Goal: Task Accomplishment & Management: Use online tool/utility

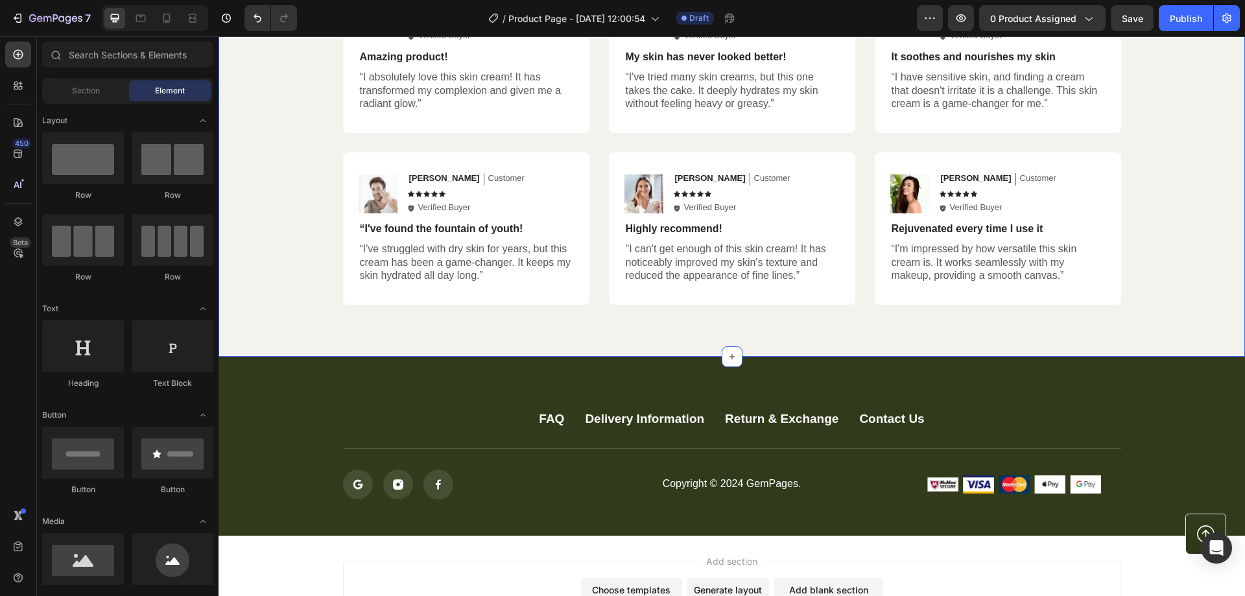
scroll to position [2593, 0]
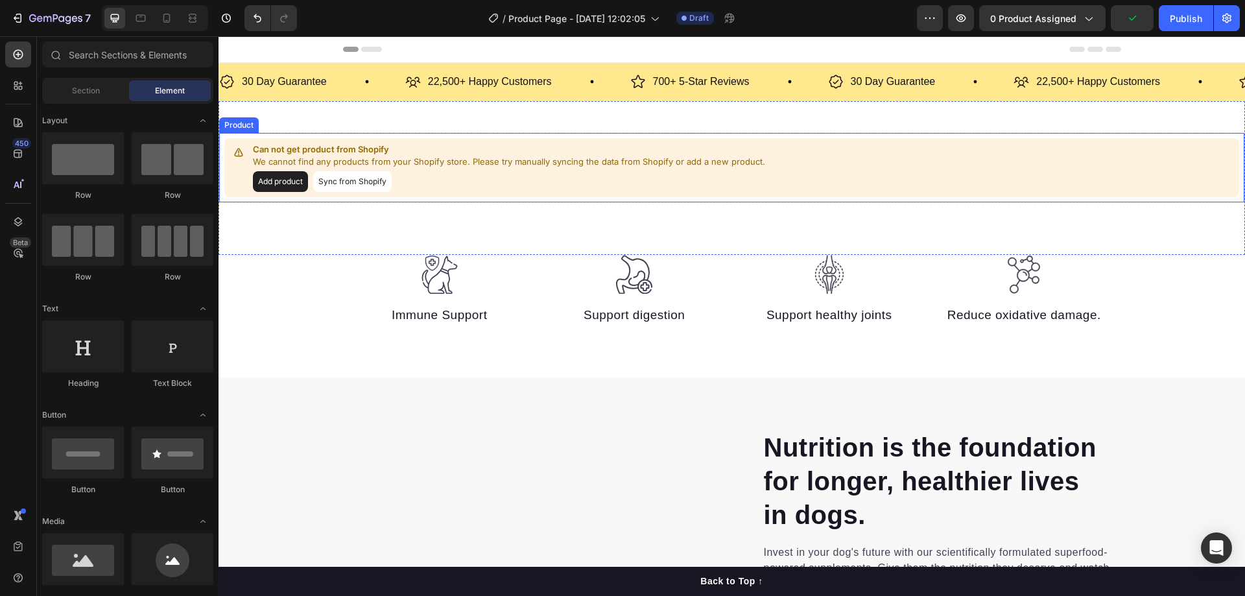
click at [282, 182] on button "Add product" at bounding box center [280, 181] width 55 height 21
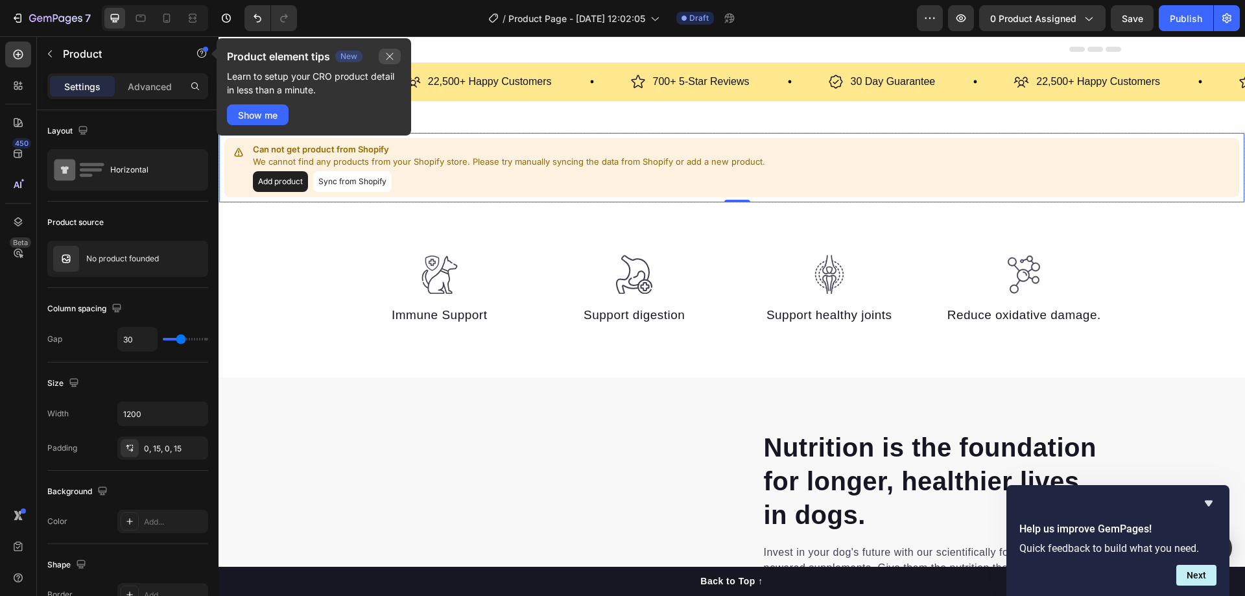
click at [386, 57] on icon "button" at bounding box center [389, 56] width 10 height 10
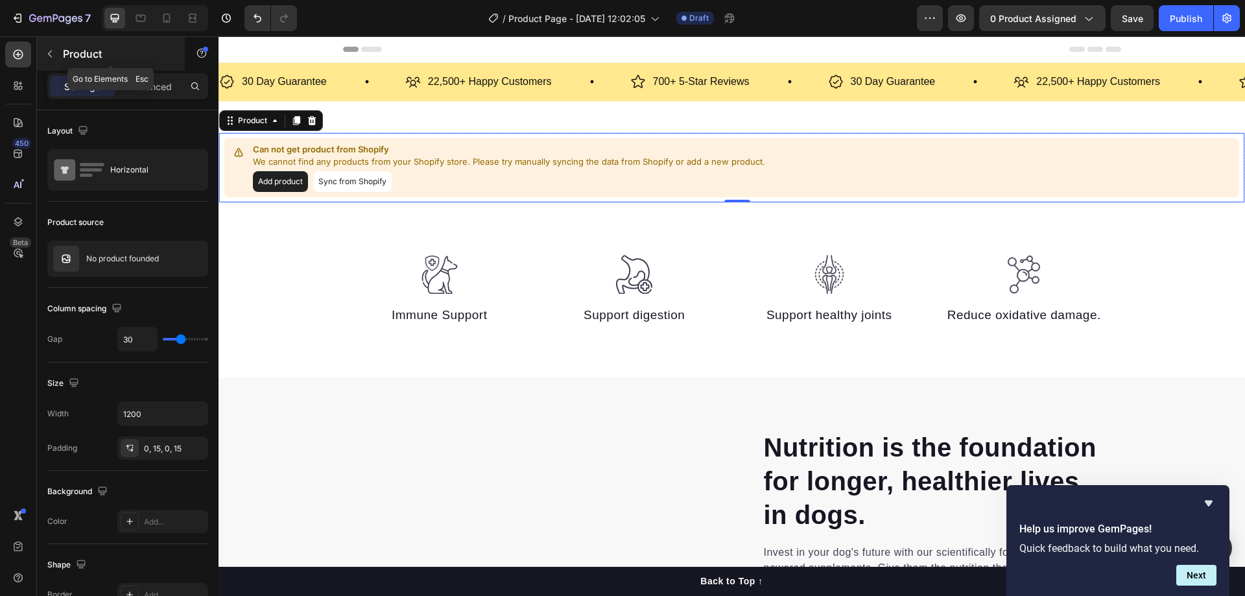
click at [52, 47] on button "button" at bounding box center [50, 53] width 21 height 21
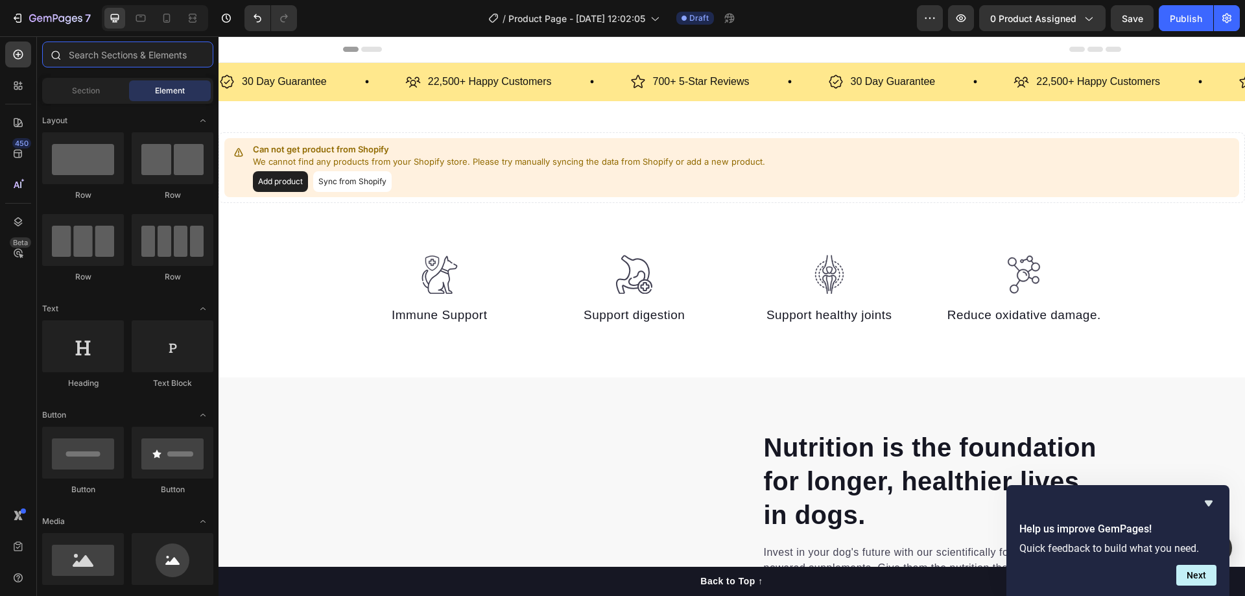
click at [113, 58] on input "text" at bounding box center [127, 54] width 171 height 26
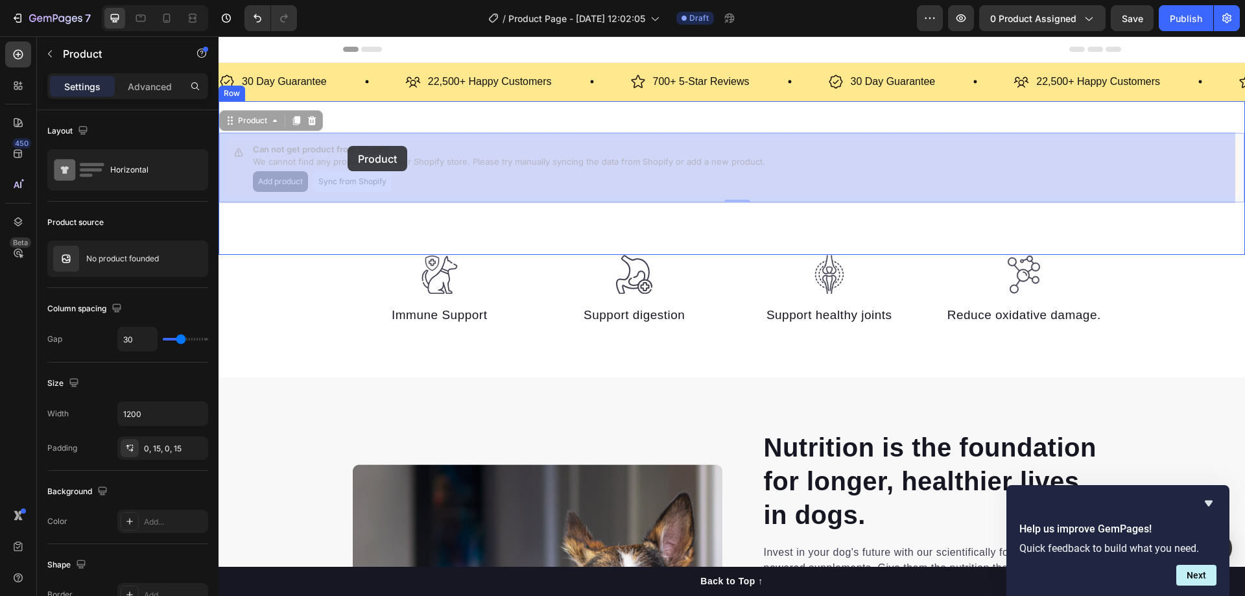
drag, startPoint x: 282, startPoint y: 177, endPoint x: 418, endPoint y: 152, distance: 138.5
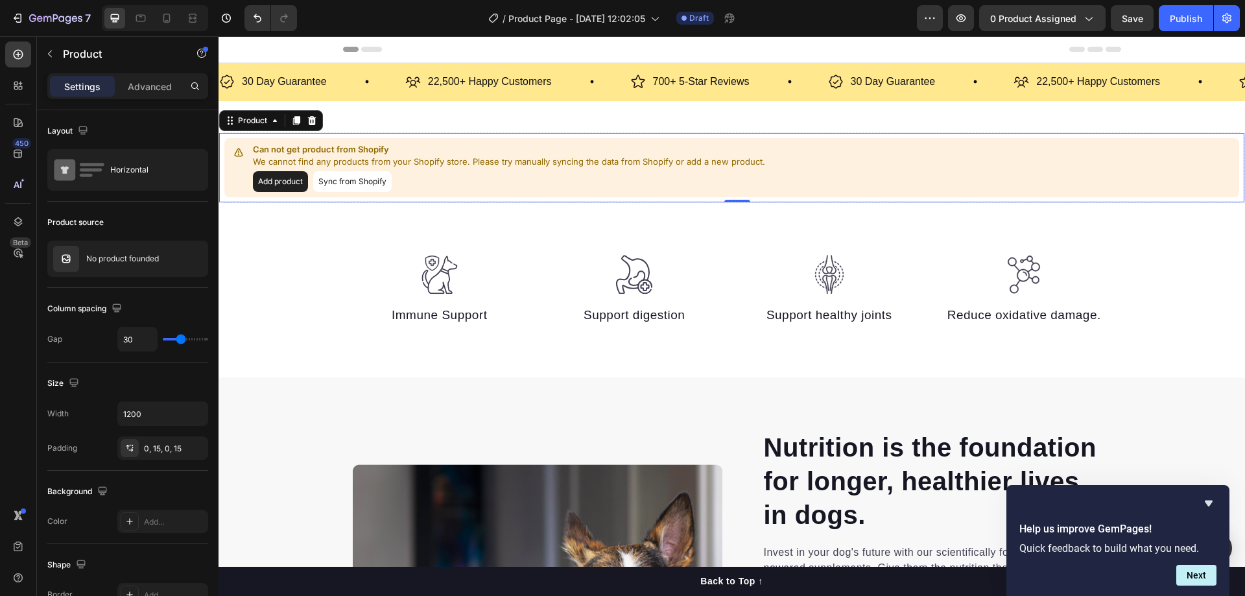
click at [275, 182] on button "Add product" at bounding box center [280, 181] width 55 height 21
click at [284, 181] on button "Add product" at bounding box center [280, 181] width 55 height 21
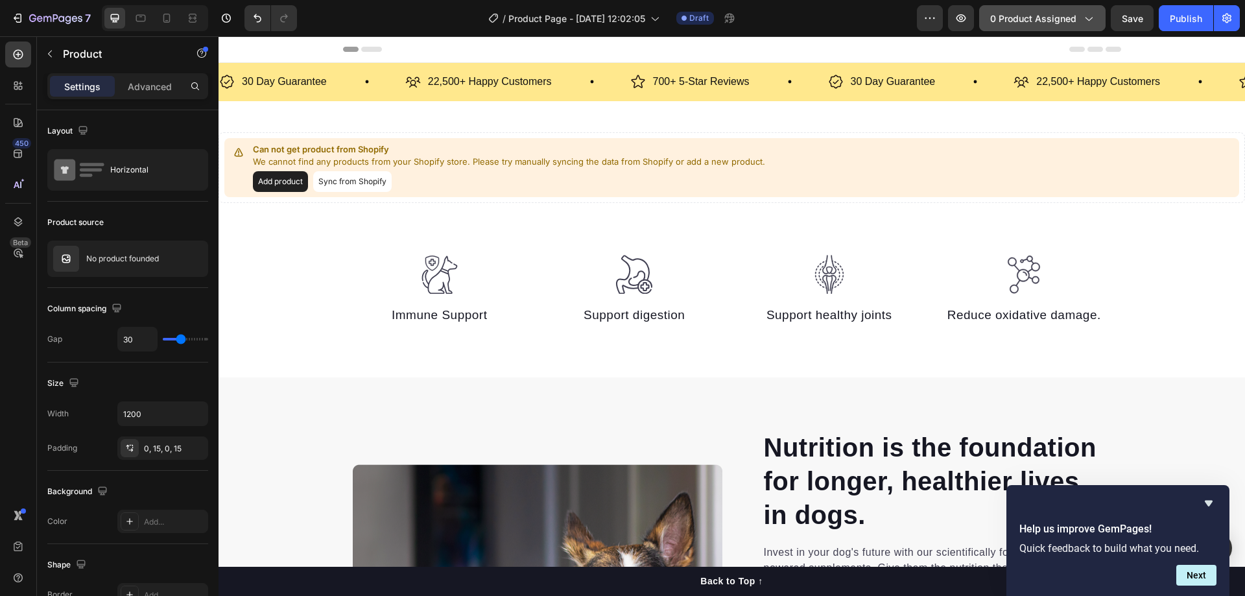
click at [1092, 17] on icon "button" at bounding box center [1087, 18] width 13 height 13
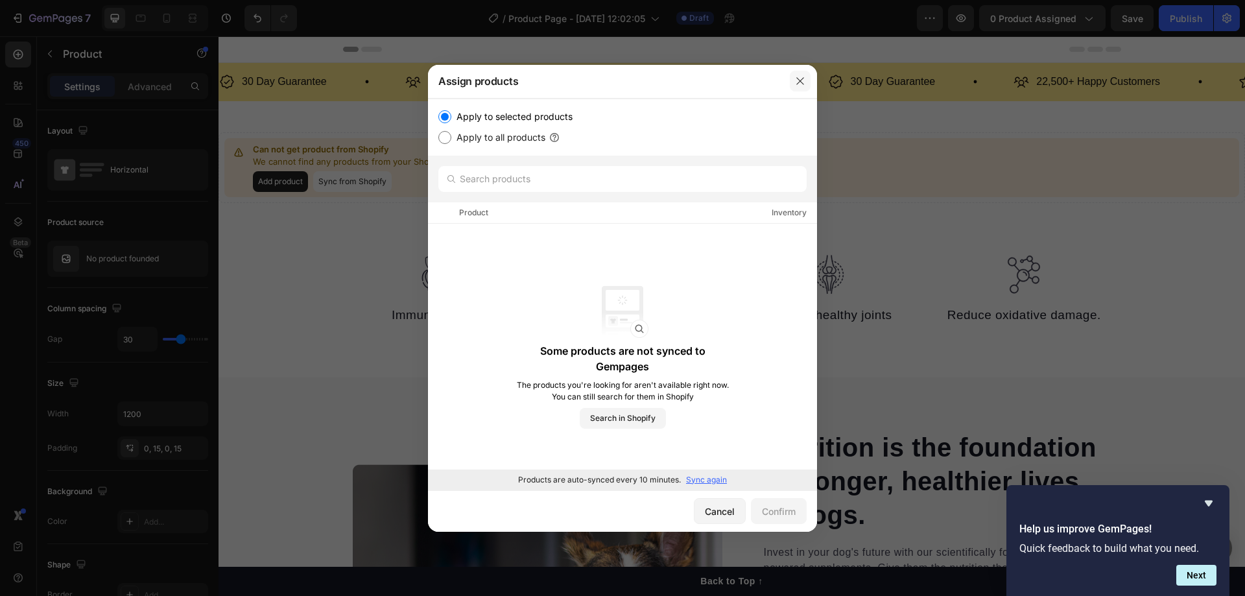
click at [804, 82] on icon "button" at bounding box center [800, 81] width 10 height 10
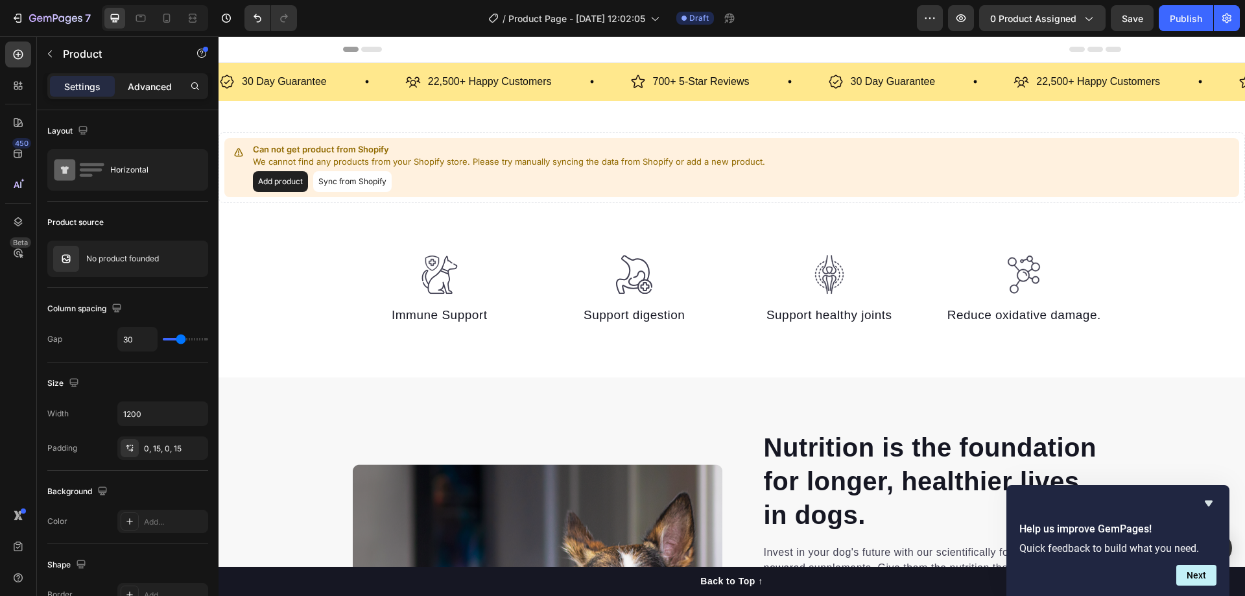
click at [156, 89] on p "Advanced" at bounding box center [150, 87] width 44 height 14
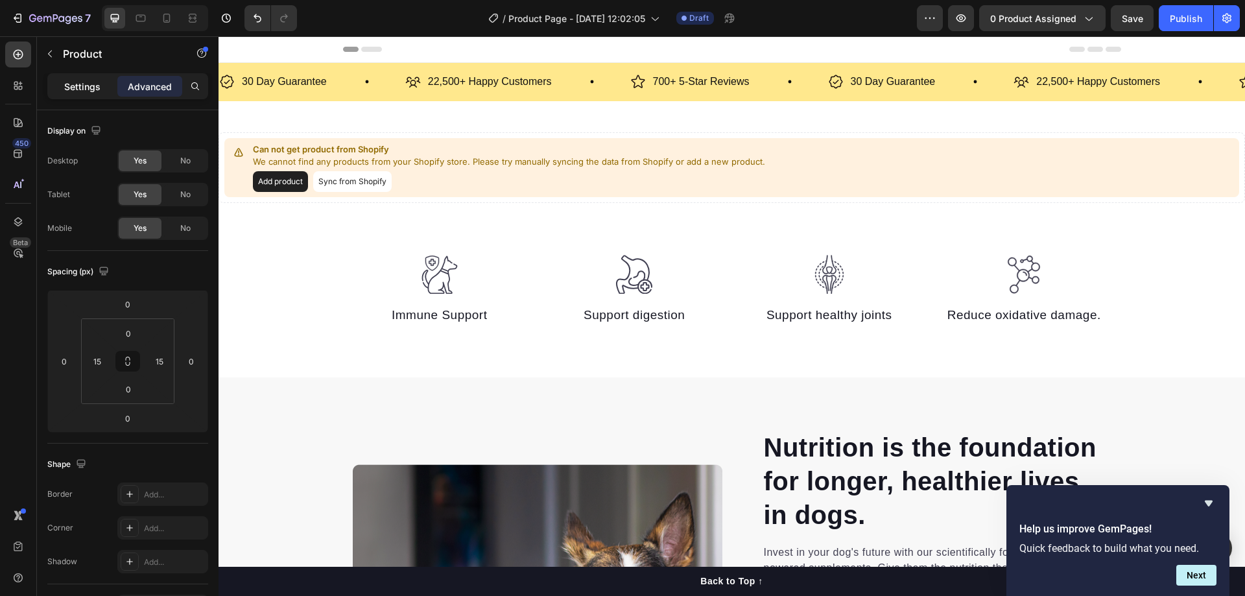
click at [79, 86] on p "Settings" at bounding box center [82, 87] width 36 height 14
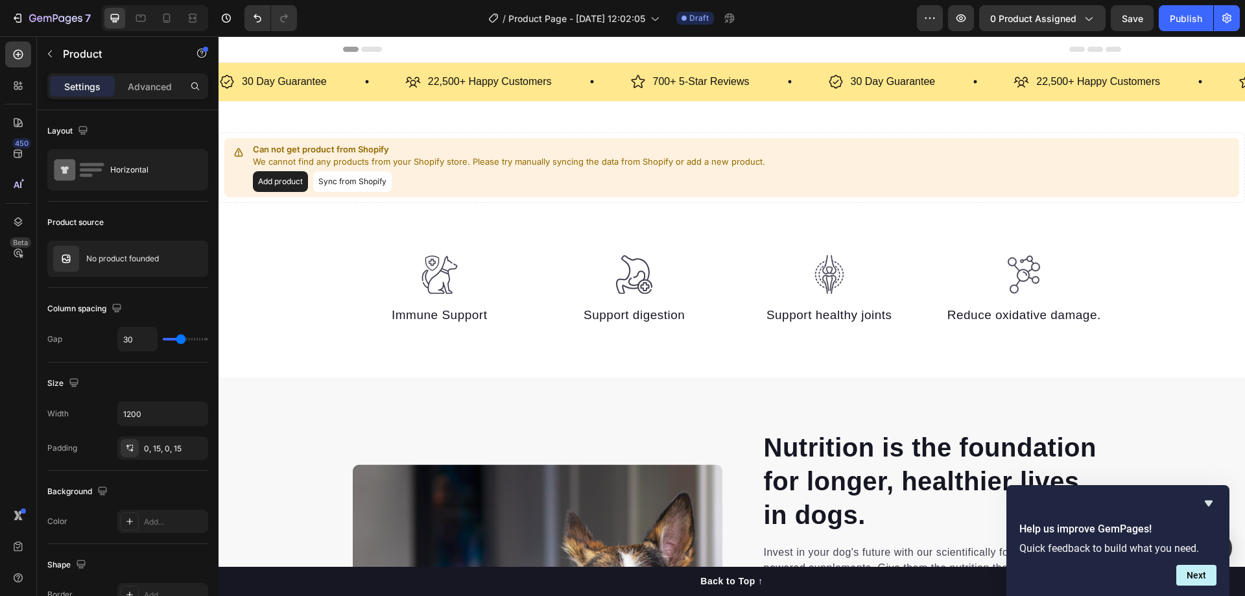
click at [368, 183] on button "Sync from Shopify" at bounding box center [352, 181] width 78 height 21
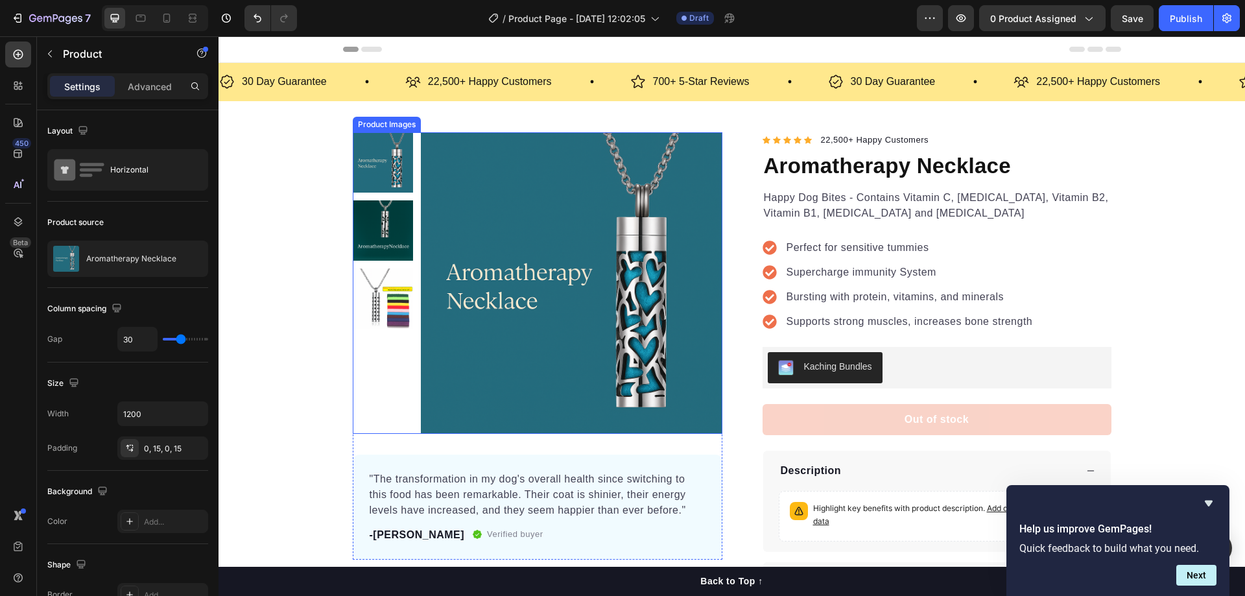
click at [388, 175] on img at bounding box center [383, 162] width 60 height 60
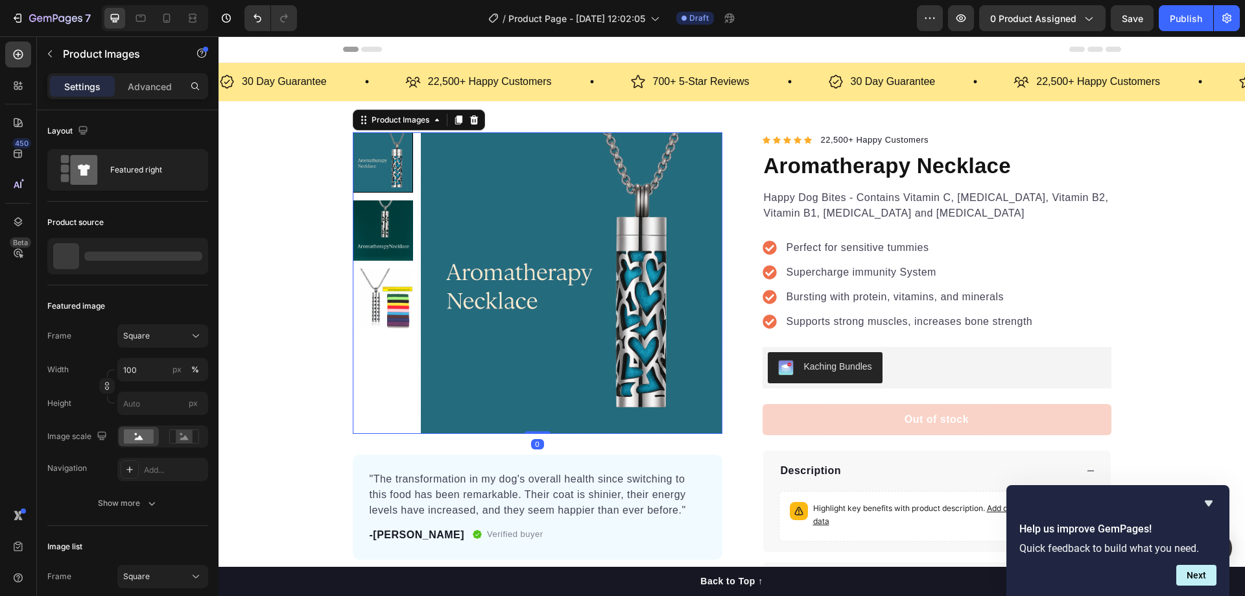
click at [394, 235] on img at bounding box center [383, 230] width 60 height 60
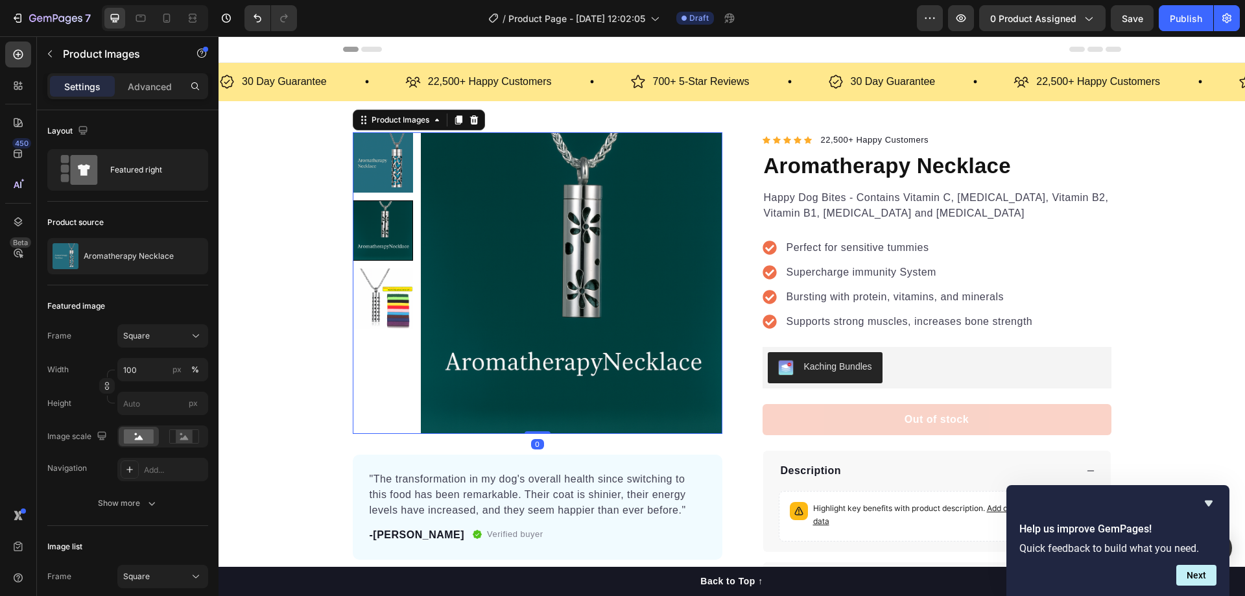
click at [384, 292] on img at bounding box center [383, 298] width 60 height 60
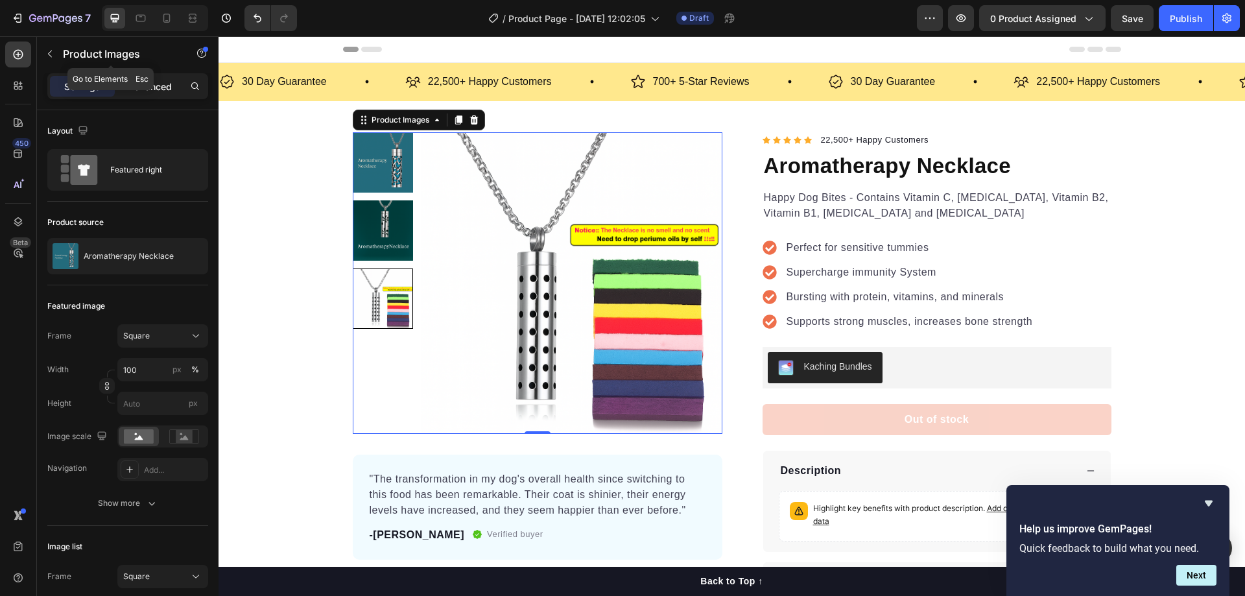
drag, startPoint x: 140, startPoint y: 86, endPoint x: 148, endPoint y: 85, distance: 7.8
click at [141, 86] on p "Advanced" at bounding box center [150, 87] width 44 height 14
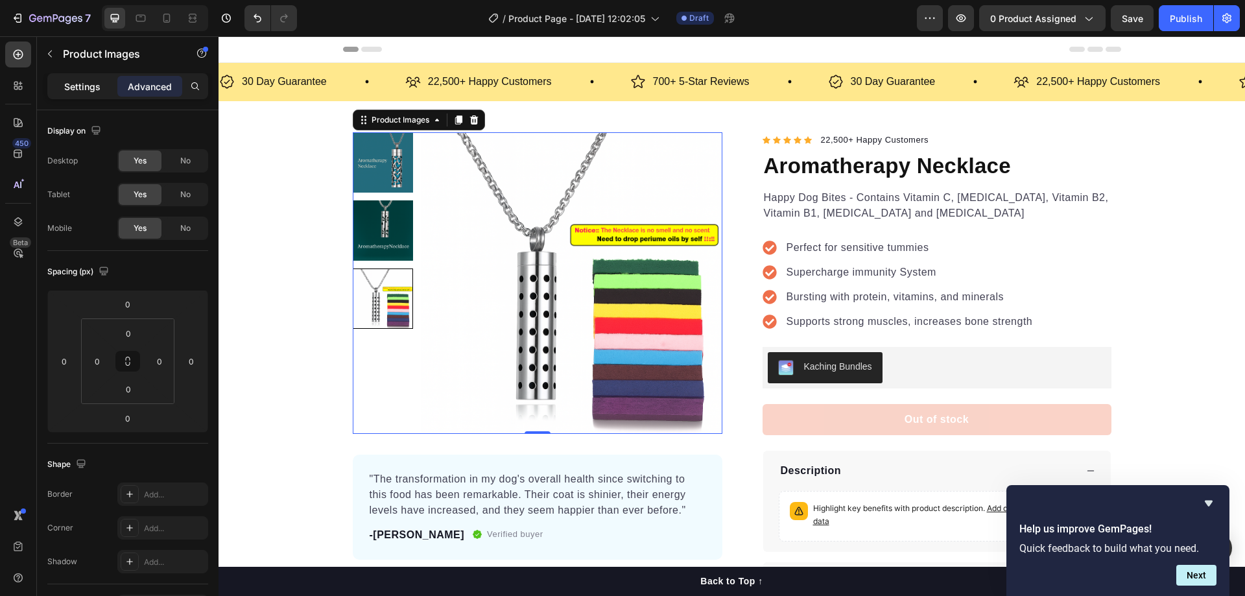
click at [71, 80] on p "Settings" at bounding box center [82, 87] width 36 height 14
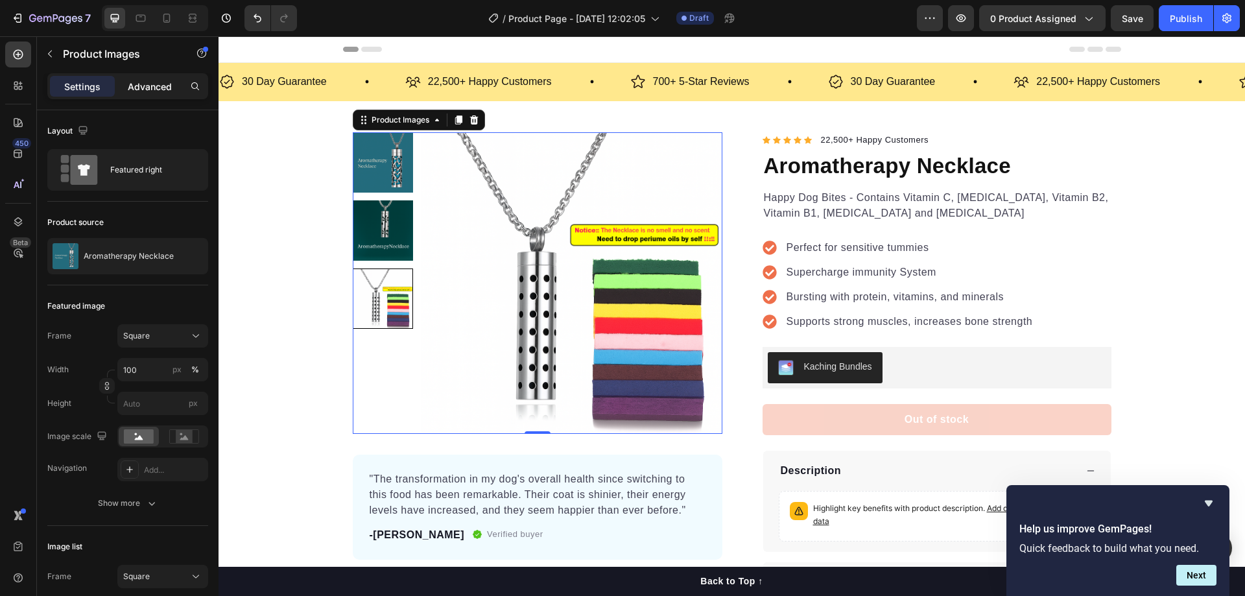
click at [145, 84] on p "Advanced" at bounding box center [150, 87] width 44 height 14
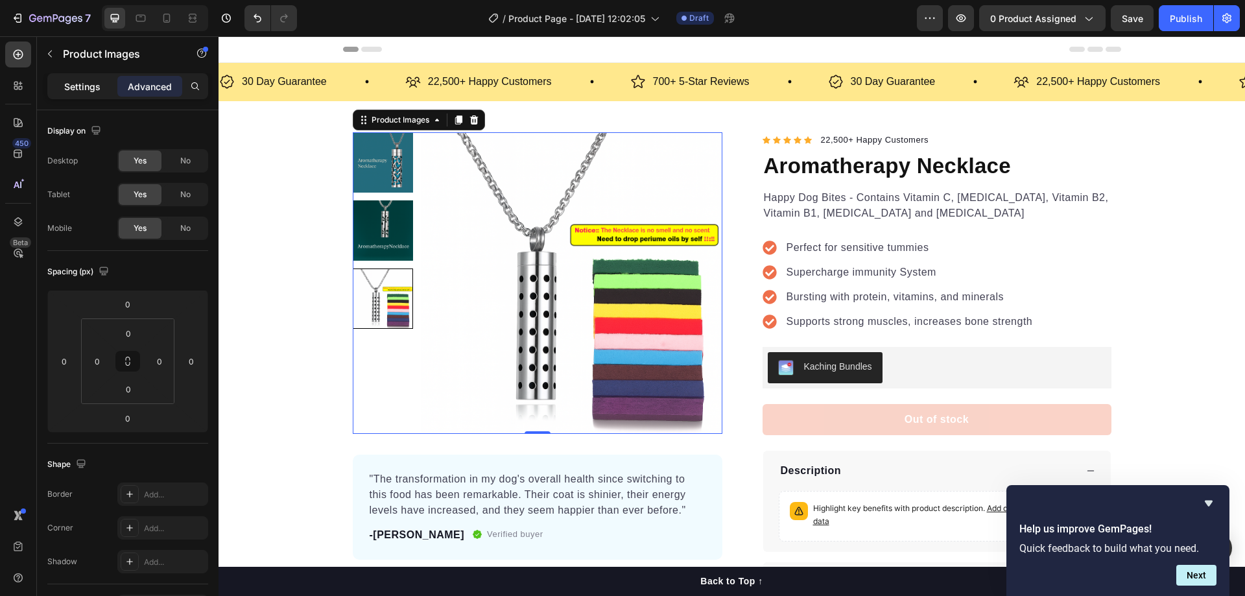
click at [93, 85] on p "Settings" at bounding box center [82, 87] width 36 height 14
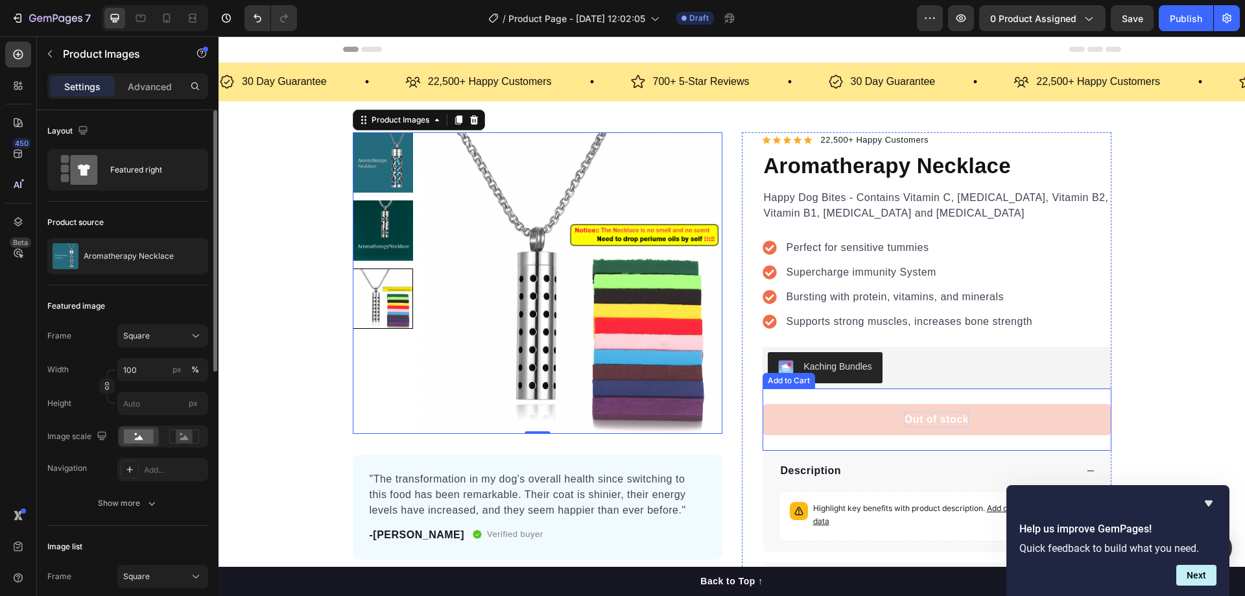
click at [926, 418] on div "Out of stock" at bounding box center [936, 420] width 64 height 16
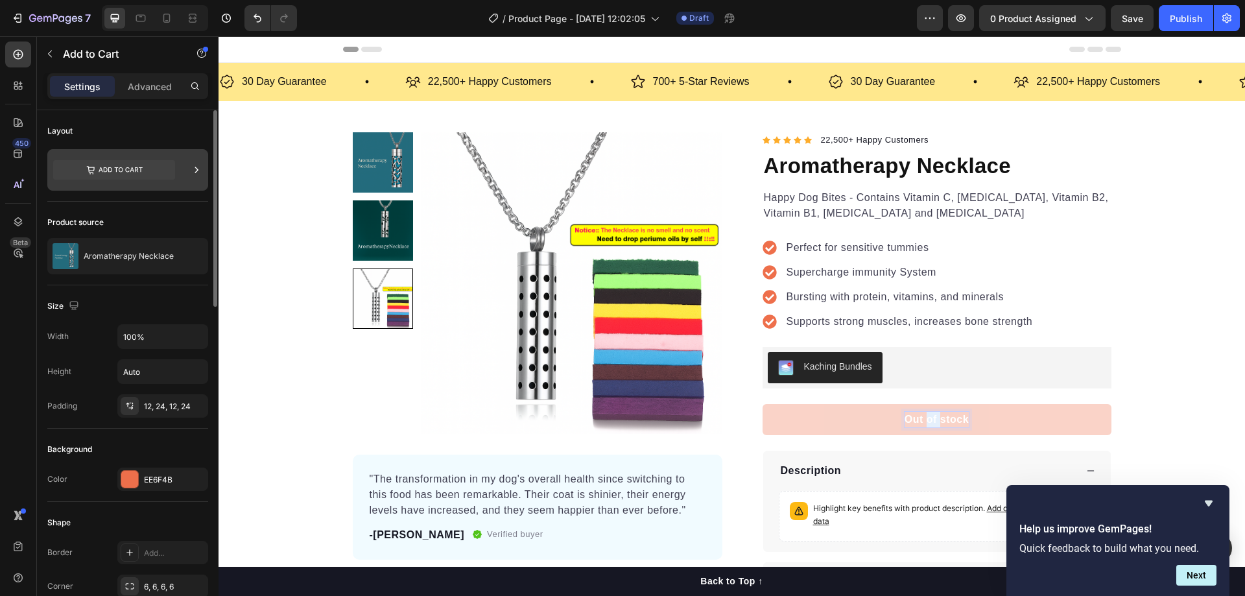
click at [121, 171] on icon at bounding box center [114, 169] width 122 height 19
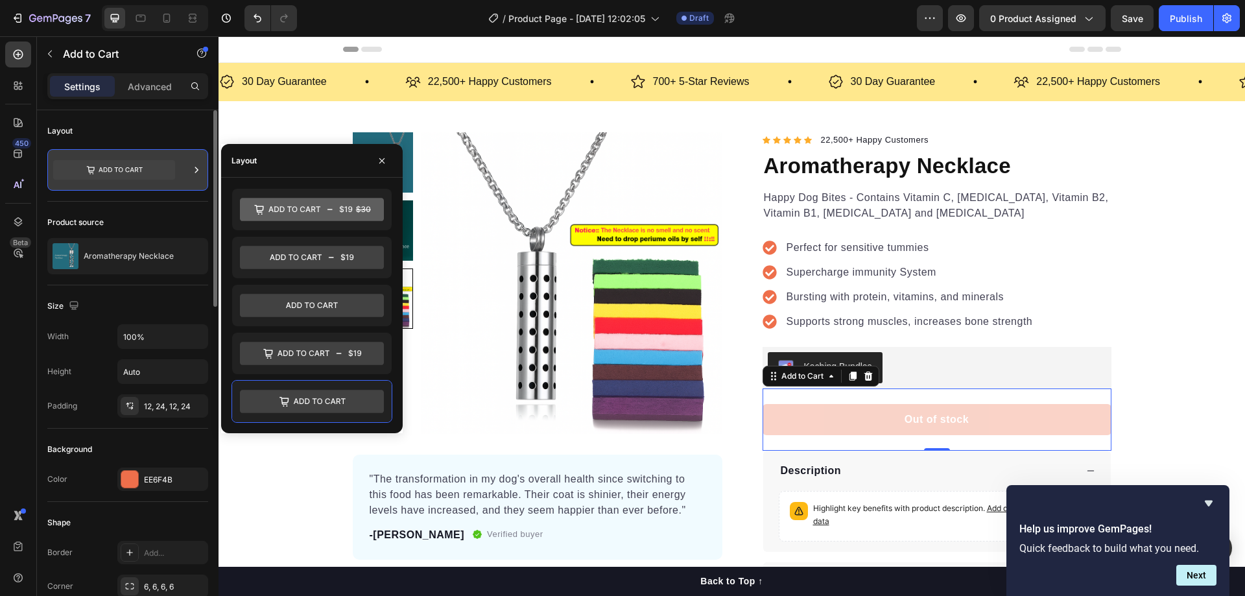
click at [189, 172] on div at bounding box center [127, 169] width 161 height 41
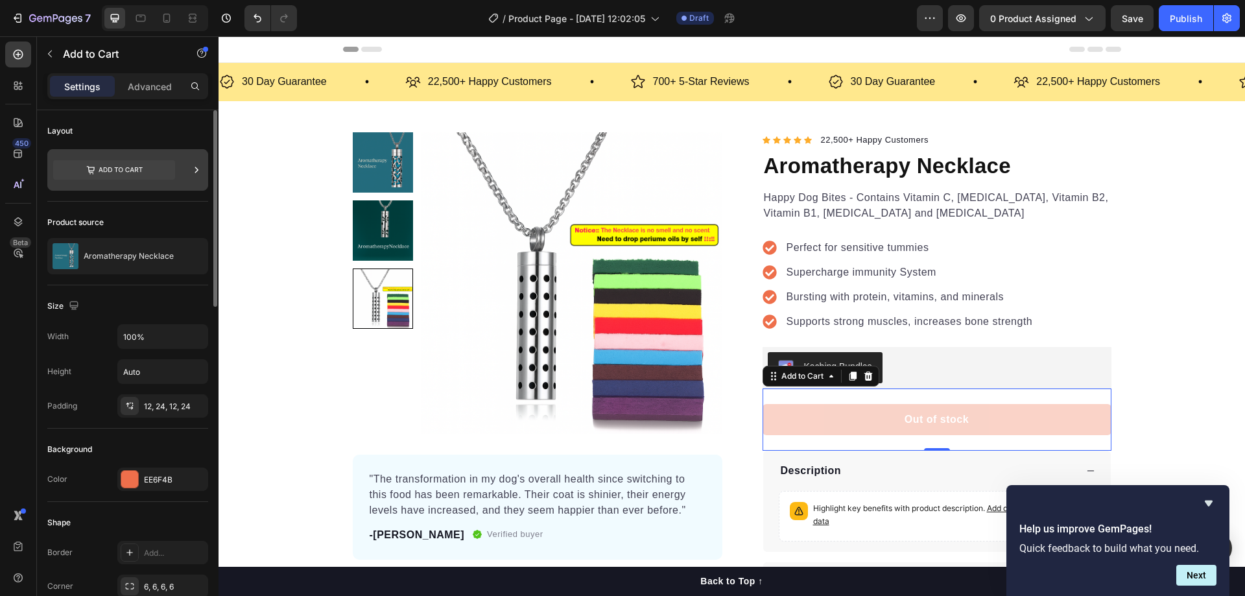
click at [190, 172] on icon at bounding box center [196, 169] width 13 height 13
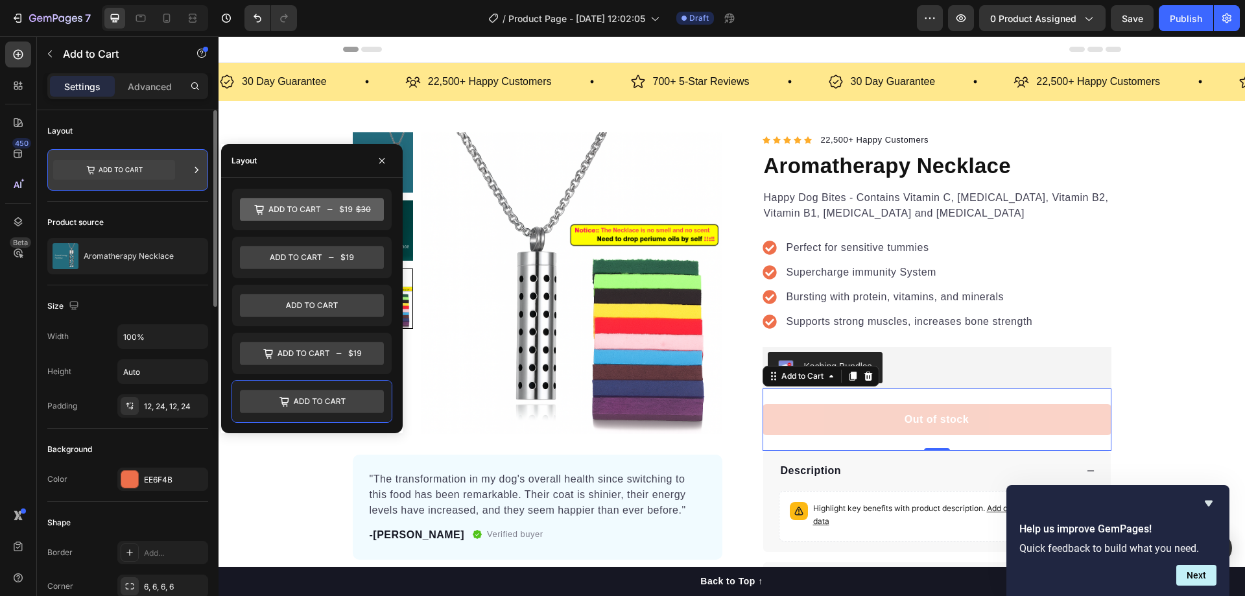
click at [184, 166] on div at bounding box center [127, 169] width 161 height 41
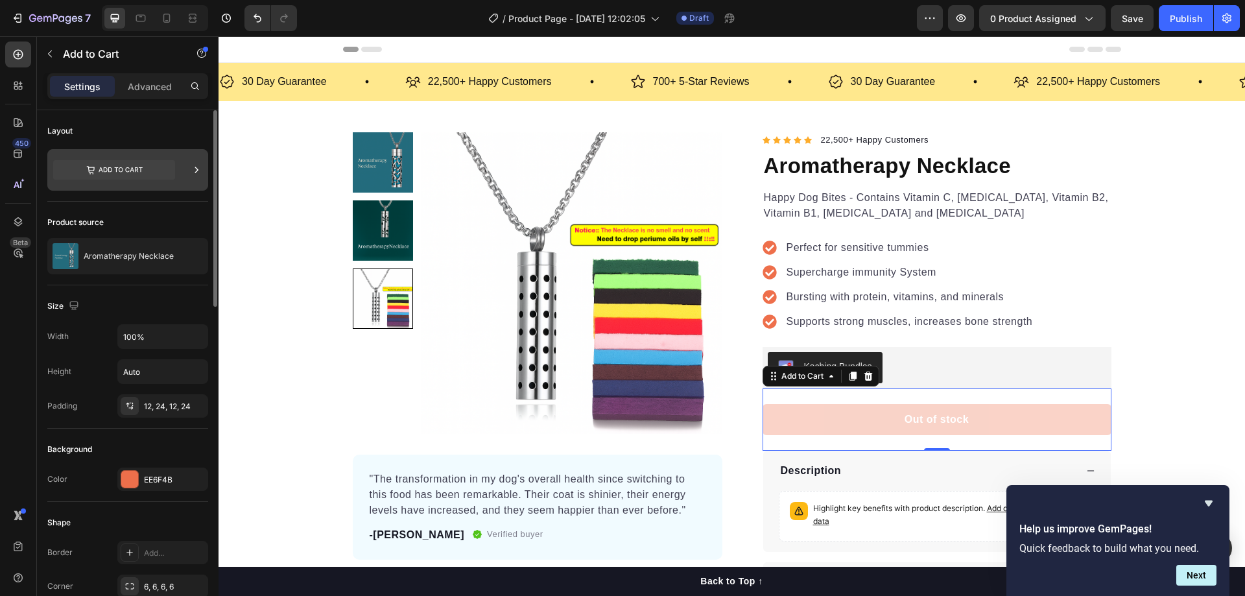
click at [127, 167] on icon at bounding box center [114, 169] width 122 height 19
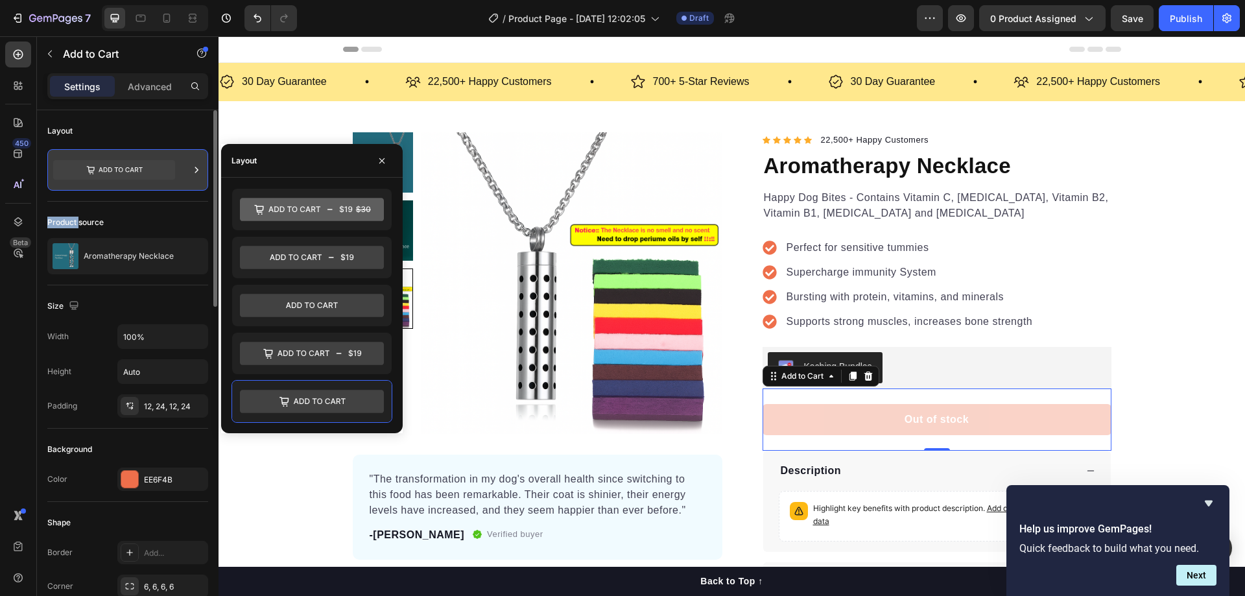
click at [127, 167] on icon at bounding box center [114, 169] width 122 height 19
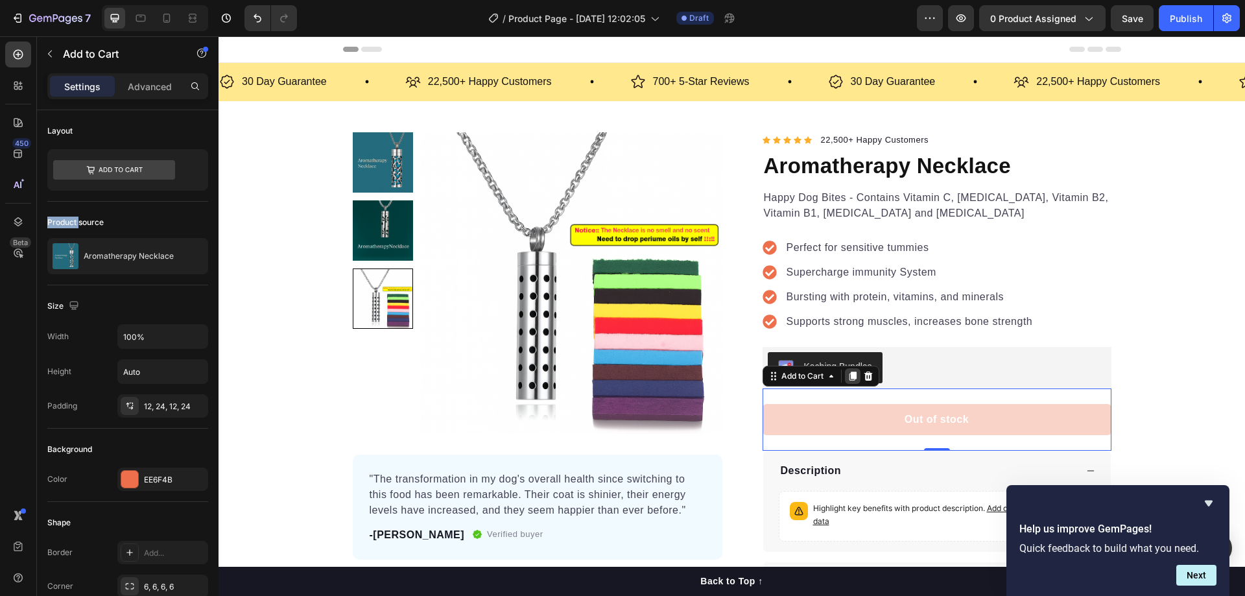
click at [849, 377] on icon at bounding box center [852, 376] width 7 height 9
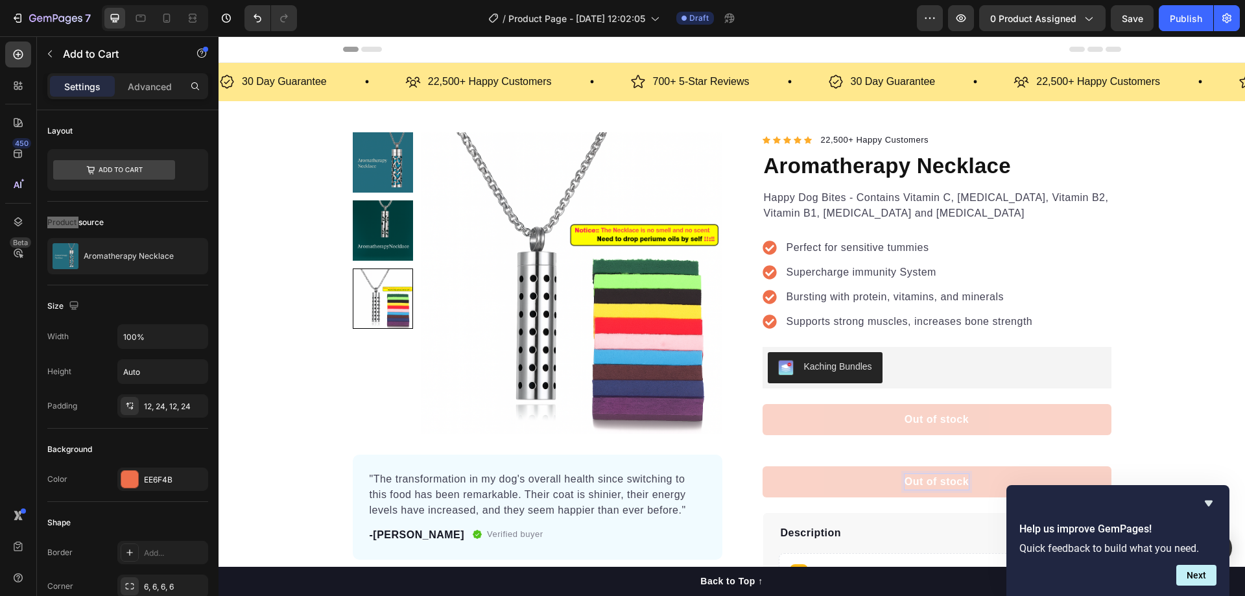
click at [896, 488] on button "Out of stock" at bounding box center [936, 481] width 349 height 31
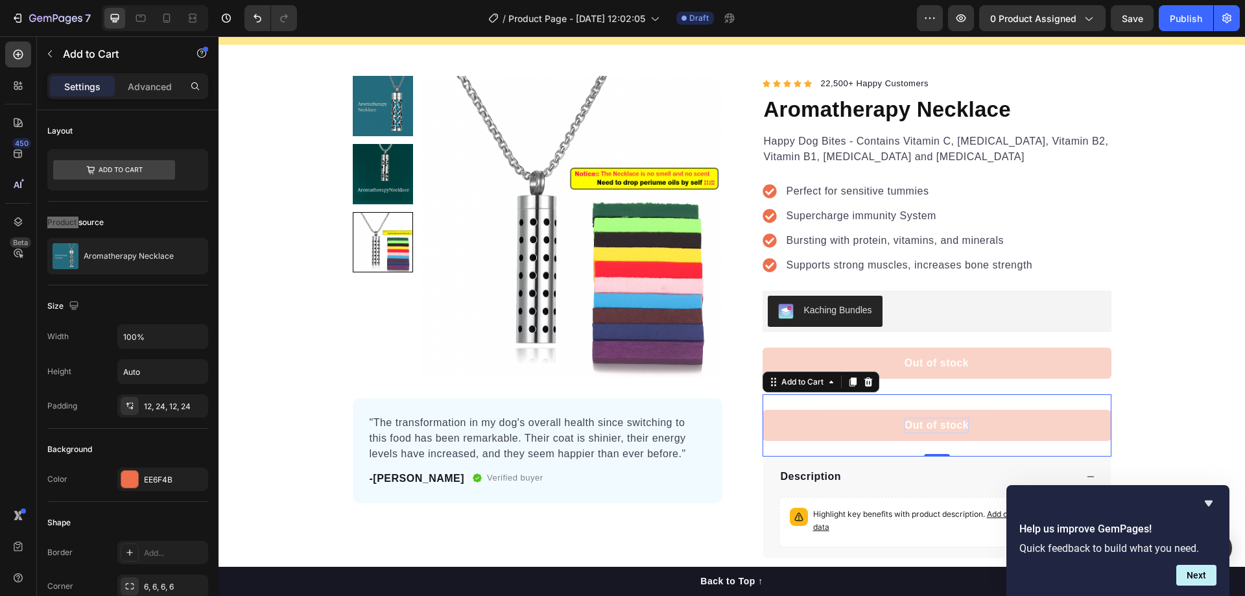
scroll to position [65, 0]
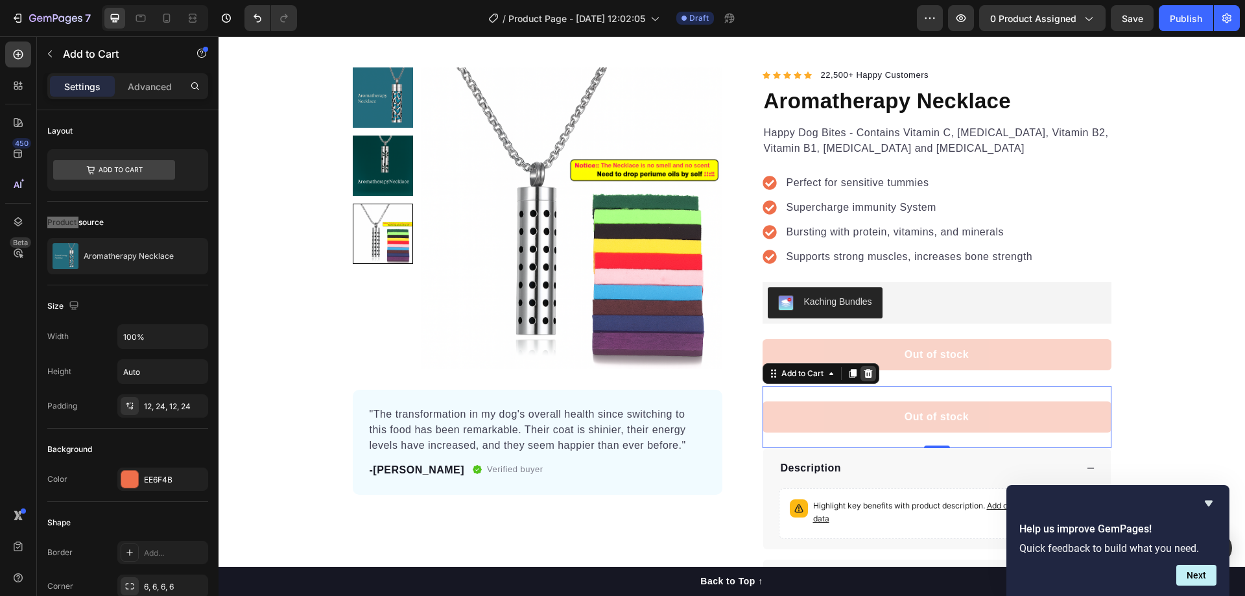
click at [871, 377] on div at bounding box center [868, 374] width 16 height 16
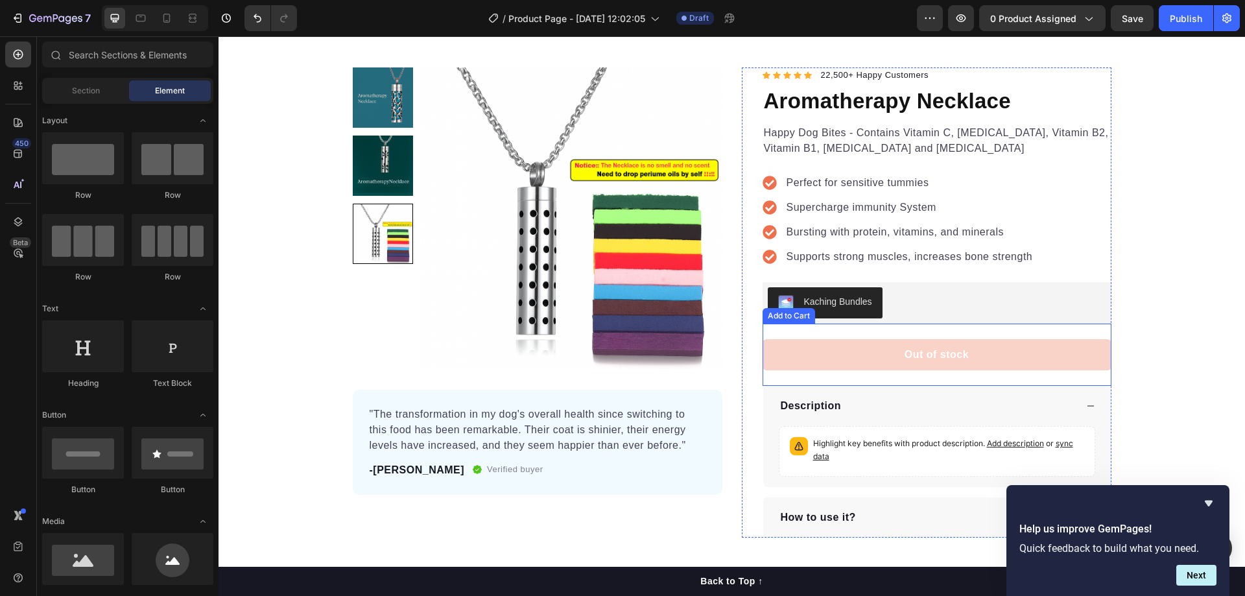
click at [899, 355] on button "Out of stock" at bounding box center [936, 354] width 349 height 31
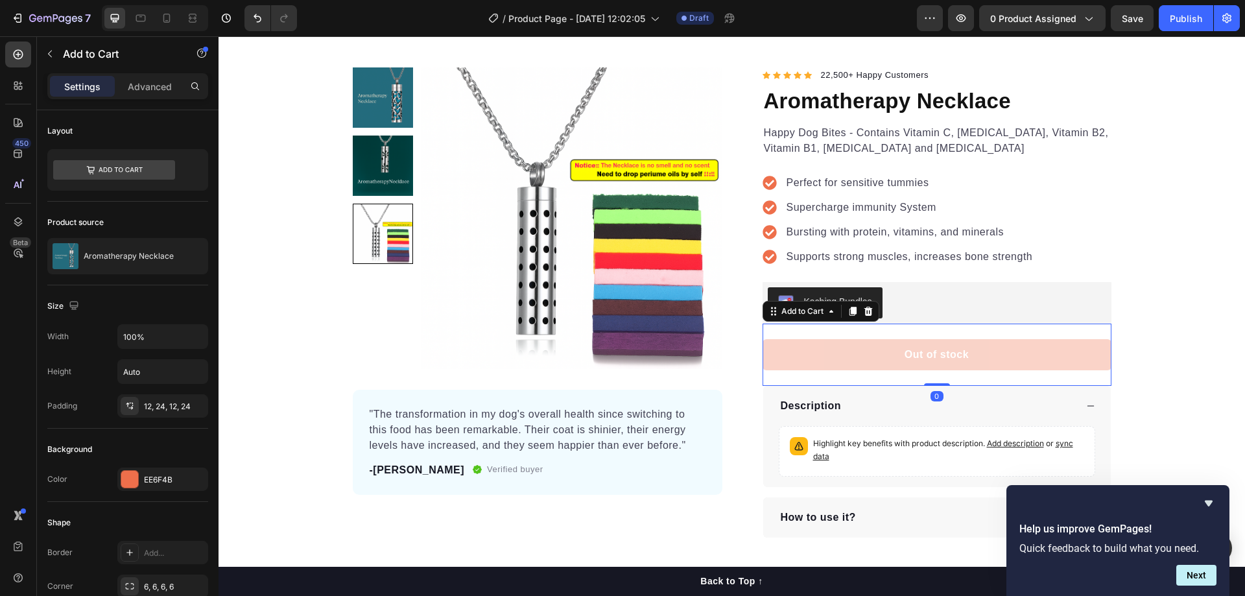
click at [845, 344] on button "Out of stock" at bounding box center [936, 354] width 349 height 31
click at [770, 318] on div "Add to Cart" at bounding box center [802, 311] width 73 height 16
click at [843, 368] on button "Out of stock" at bounding box center [936, 354] width 349 height 31
click at [845, 350] on button "Out of stock" at bounding box center [936, 354] width 349 height 31
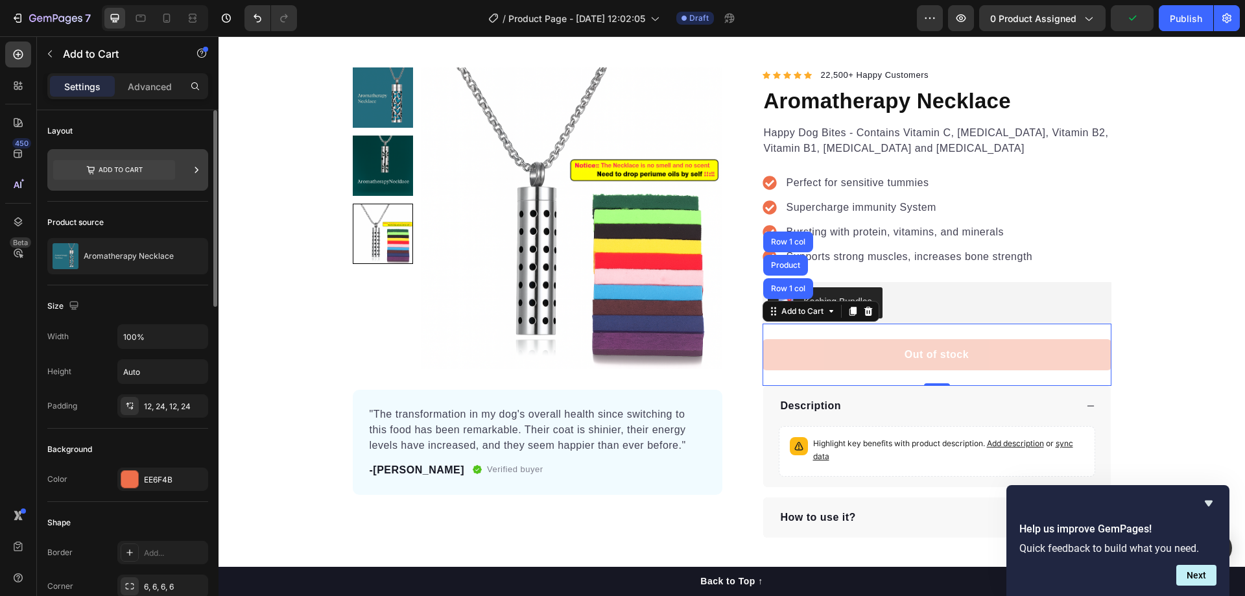
drag, startPoint x: 145, startPoint y: 168, endPoint x: 191, endPoint y: 151, distance: 48.4
click at [191, 151] on div at bounding box center [196, 169] width 13 height 41
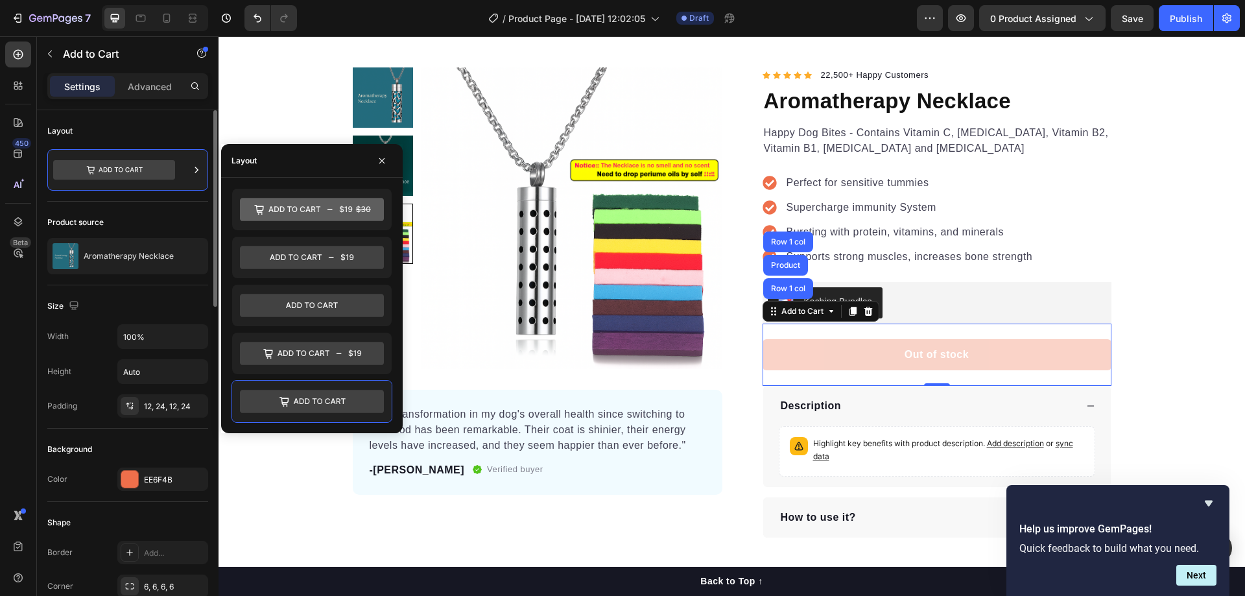
click at [146, 132] on div "Layout" at bounding box center [127, 131] width 161 height 21
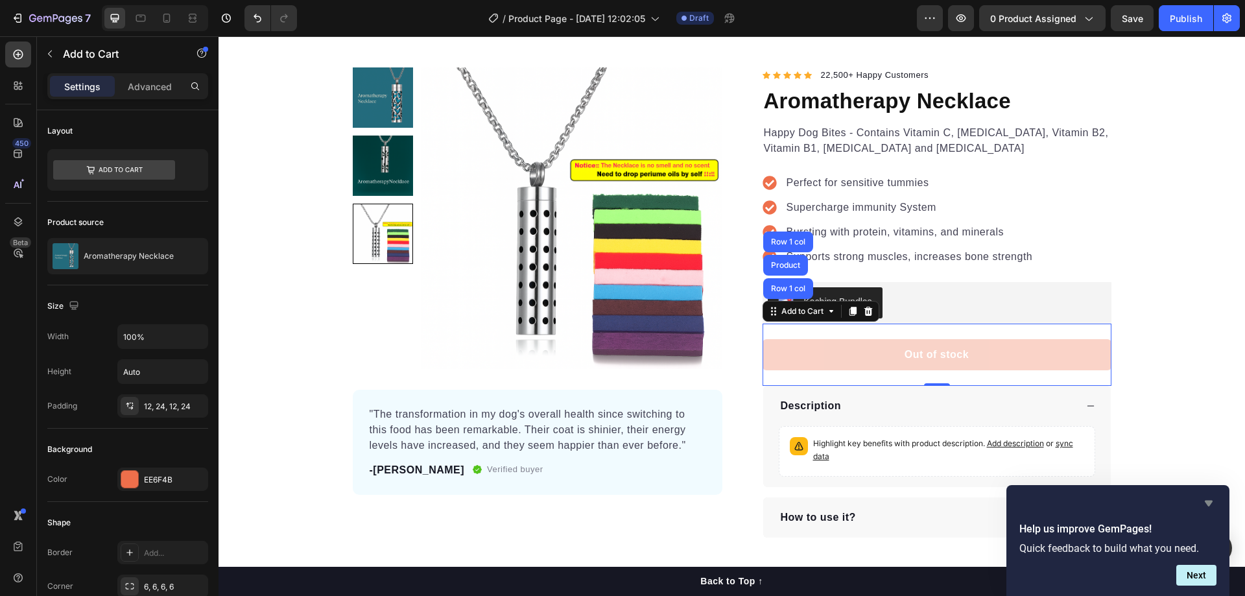
drag, startPoint x: 1208, startPoint y: 496, endPoint x: 990, endPoint y: 460, distance: 220.8
click at [1208, 496] on icon "Hide survey" at bounding box center [1209, 503] width 16 height 16
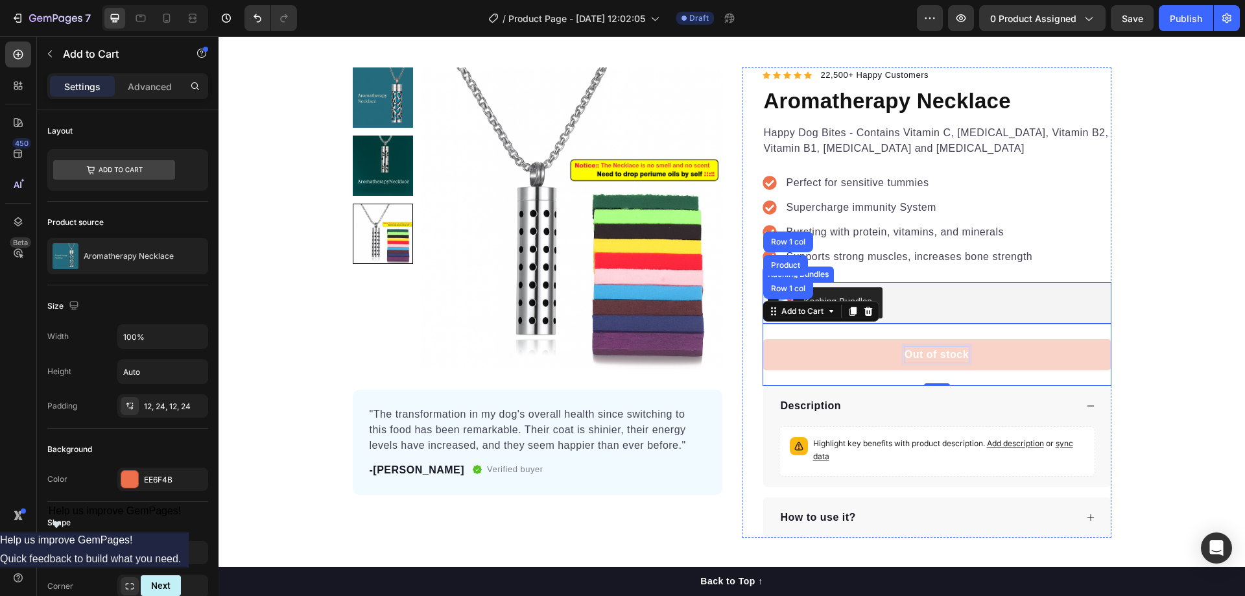
click at [904, 252] on p "Supports strong muscles, increases bone strength" at bounding box center [909, 257] width 246 height 16
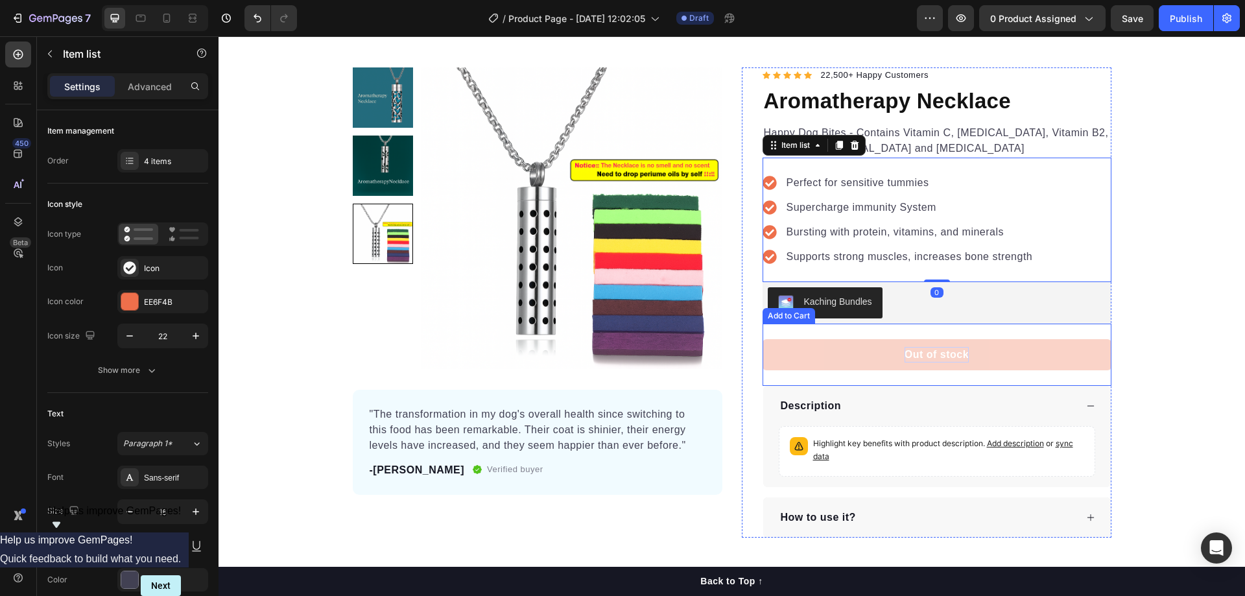
click at [974, 362] on button "Out of stock" at bounding box center [936, 354] width 349 height 31
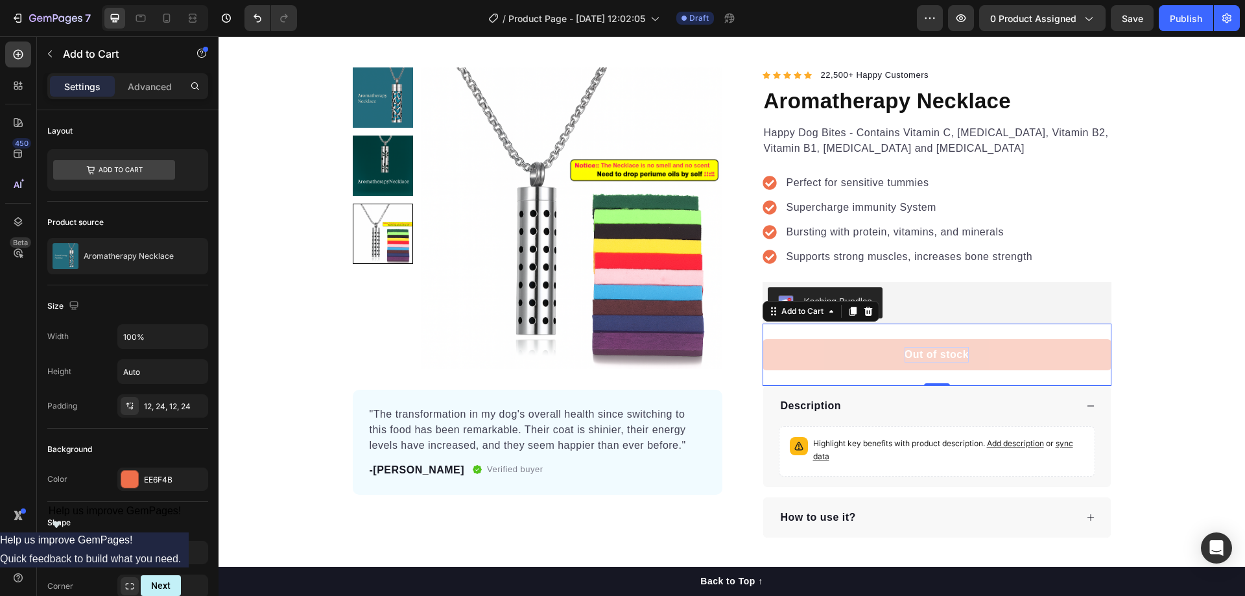
click at [943, 366] on button "Out of stock" at bounding box center [936, 354] width 349 height 31
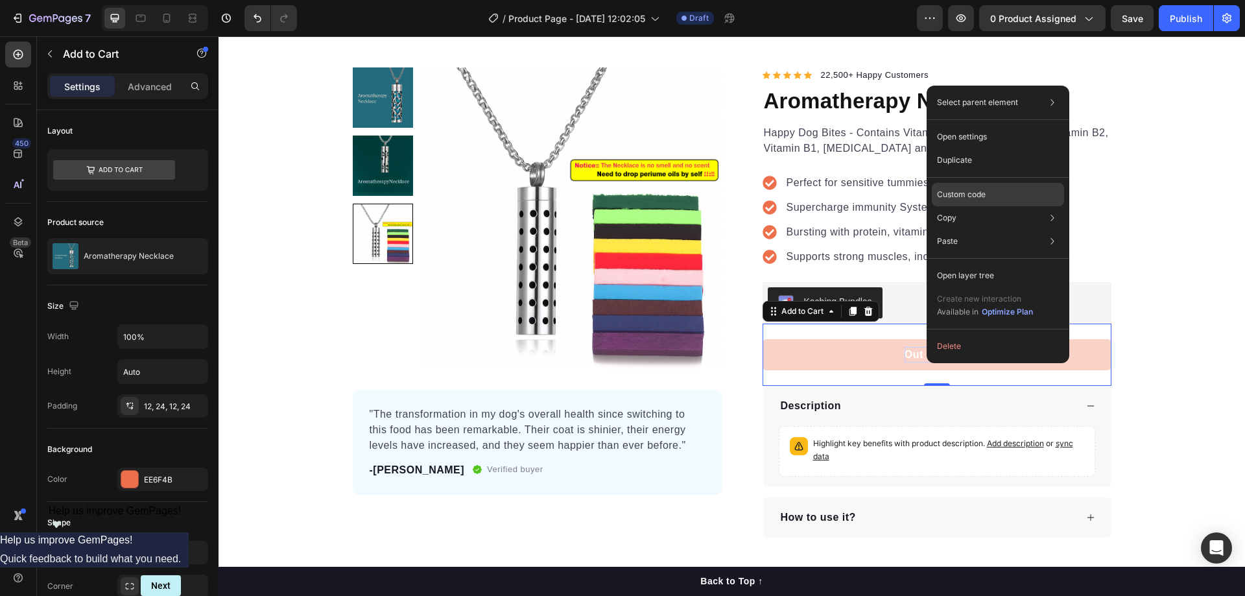
click at [983, 196] on p "Custom code" at bounding box center [961, 195] width 49 height 12
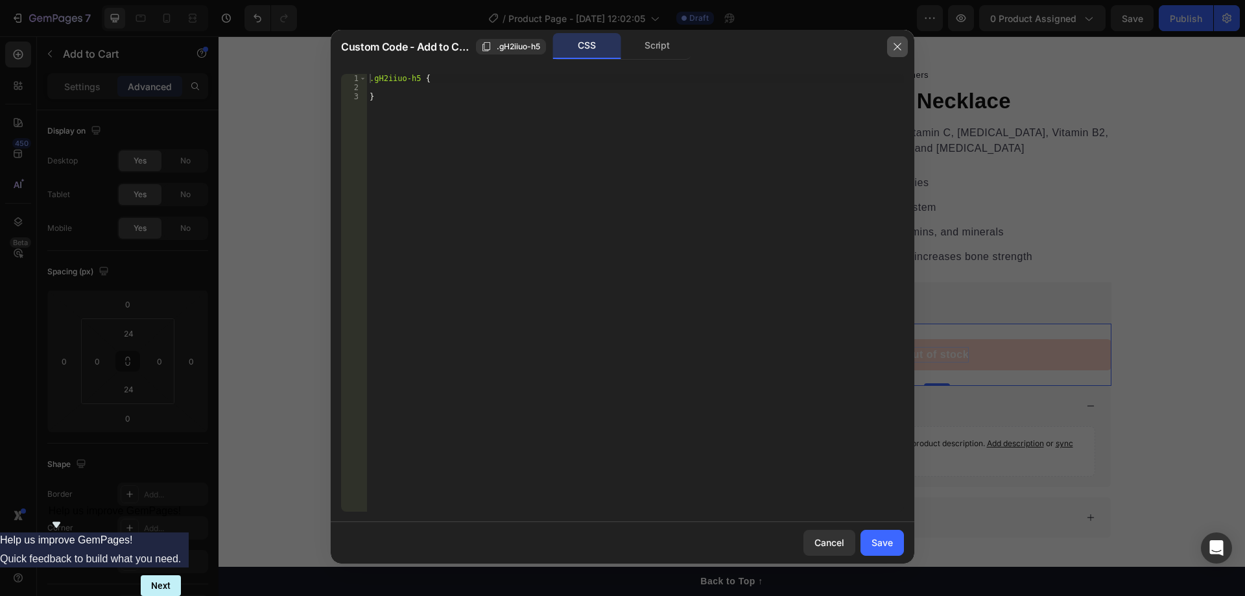
click at [897, 46] on icon "button" at bounding box center [897, 46] width 10 height 10
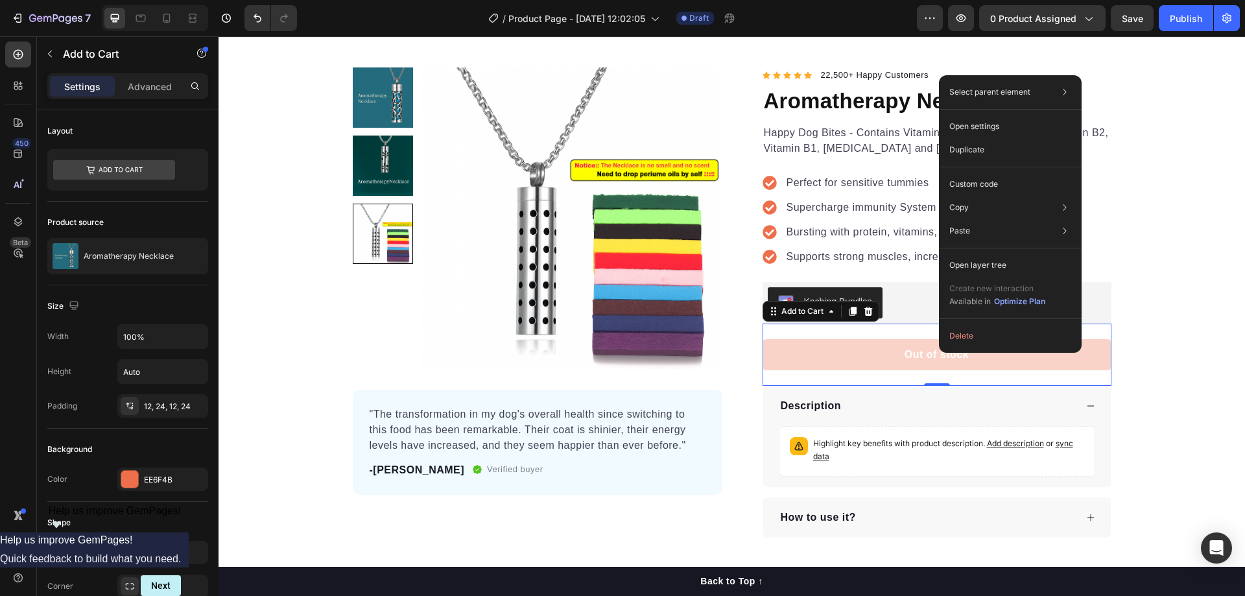
click at [895, 353] on button "Out of stock" at bounding box center [936, 354] width 349 height 31
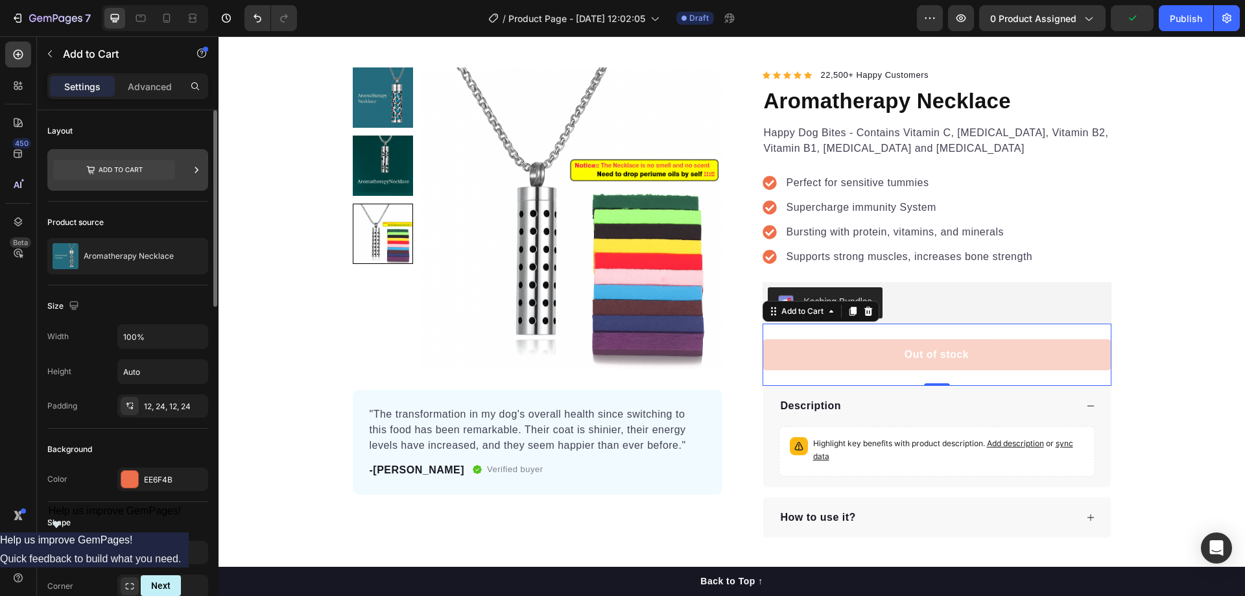
click at [195, 166] on icon at bounding box center [196, 169] width 13 height 13
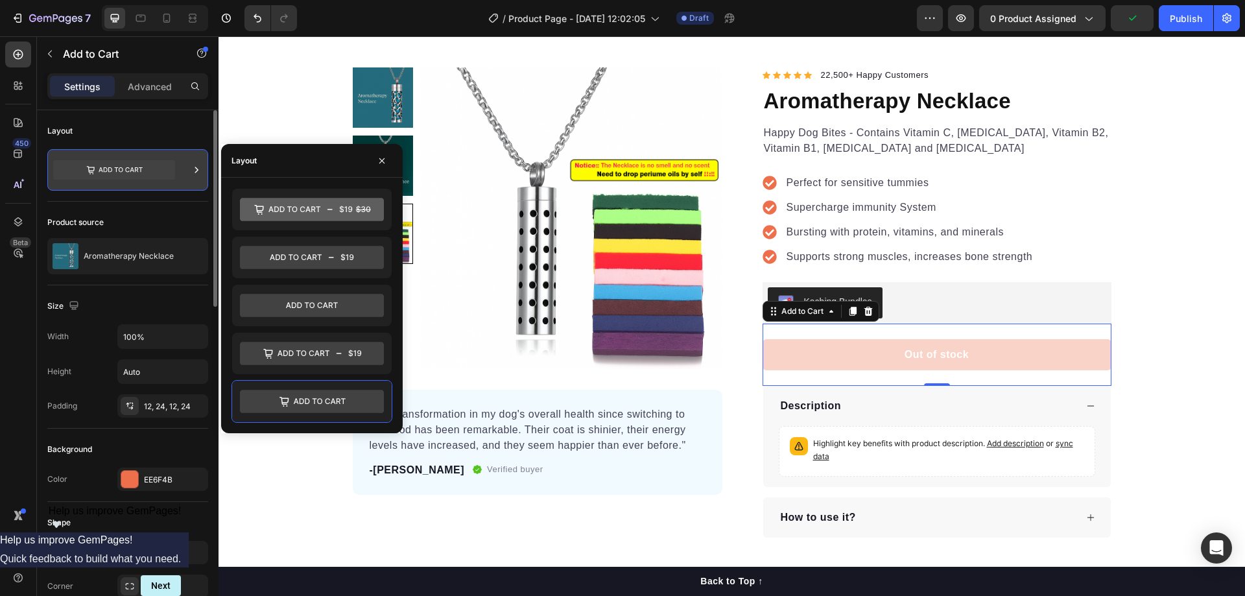
click at [195, 166] on icon at bounding box center [196, 169] width 13 height 13
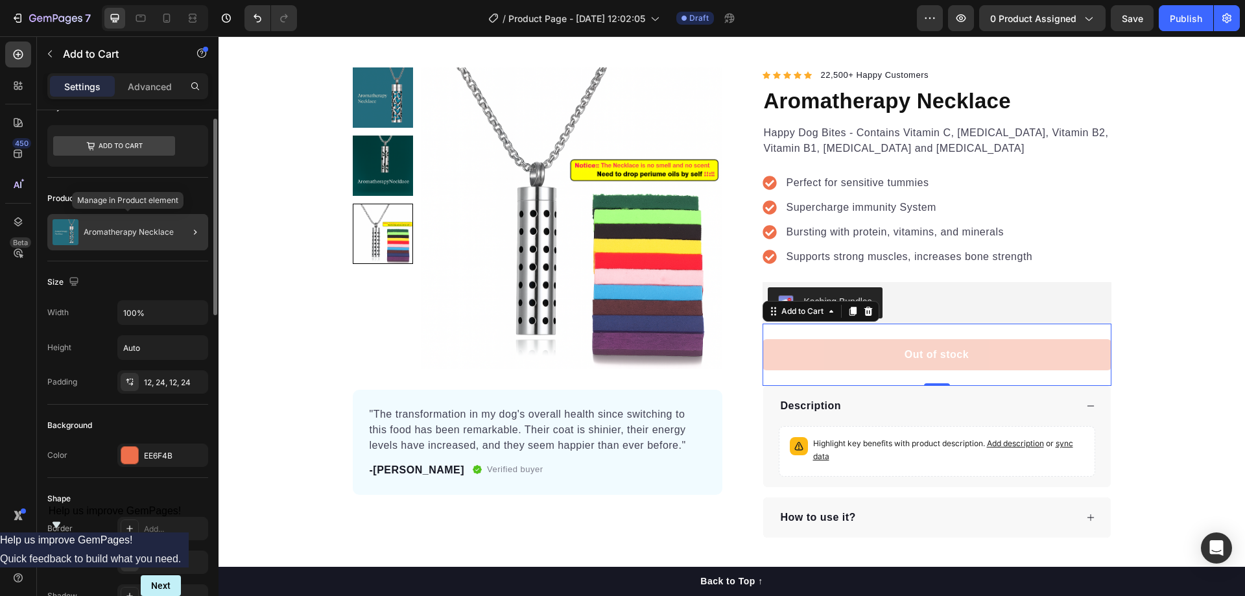
scroll to position [0, 0]
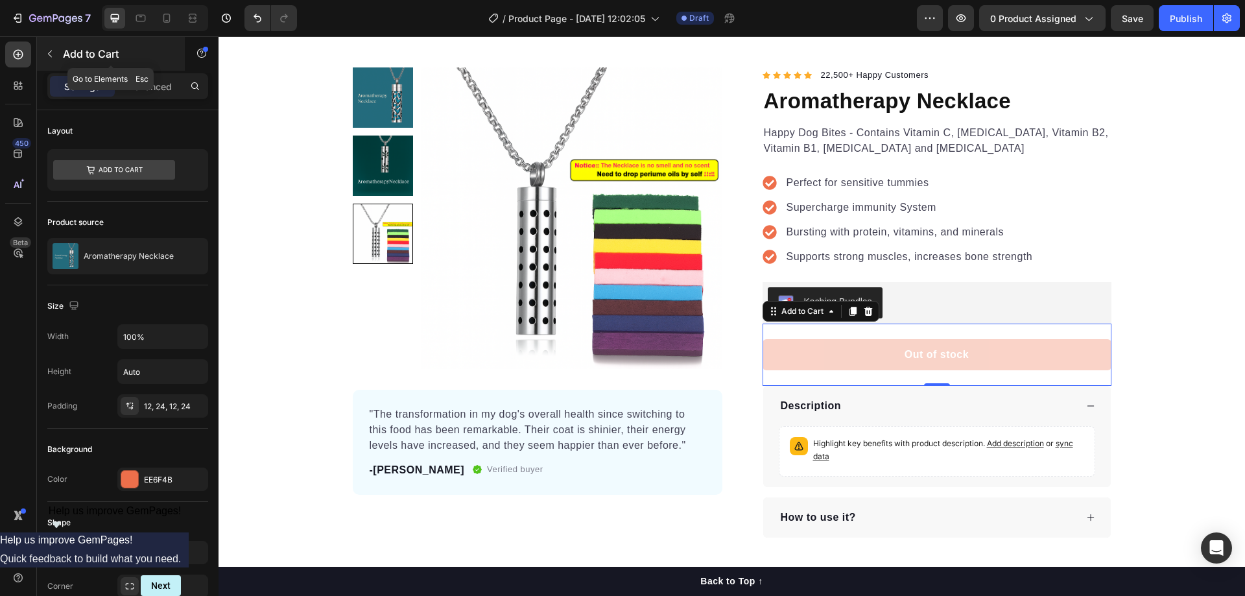
click at [50, 50] on icon "button" at bounding box center [50, 54] width 10 height 10
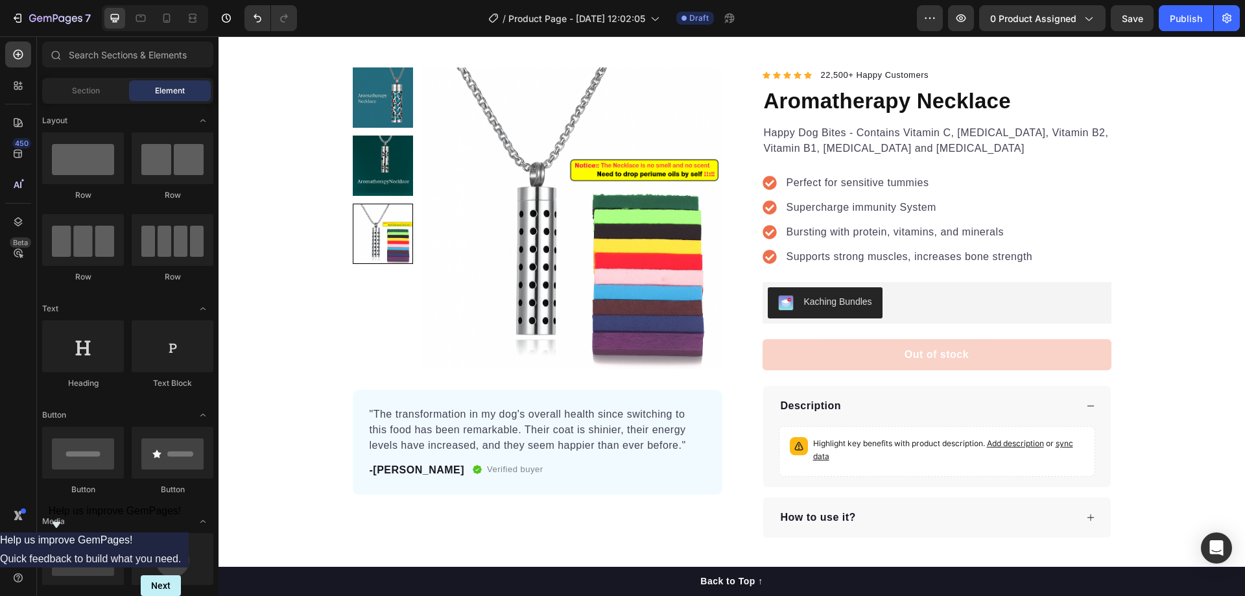
click at [49, 303] on span "Text" at bounding box center [50, 309] width 16 height 12
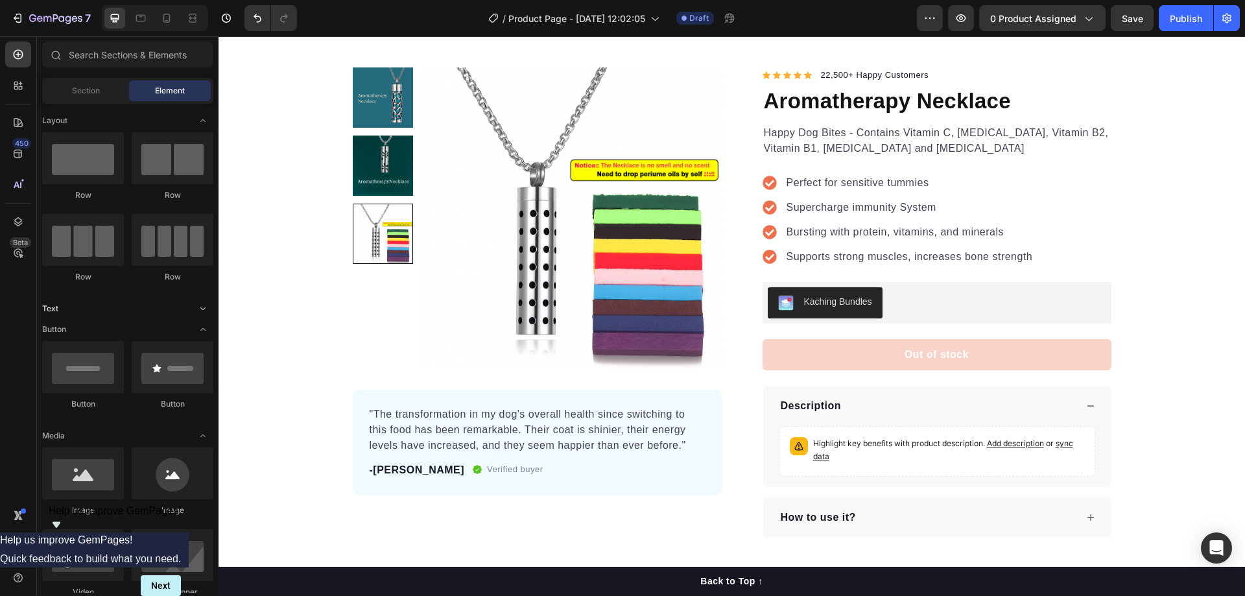
click at [49, 303] on span "Text" at bounding box center [50, 309] width 16 height 12
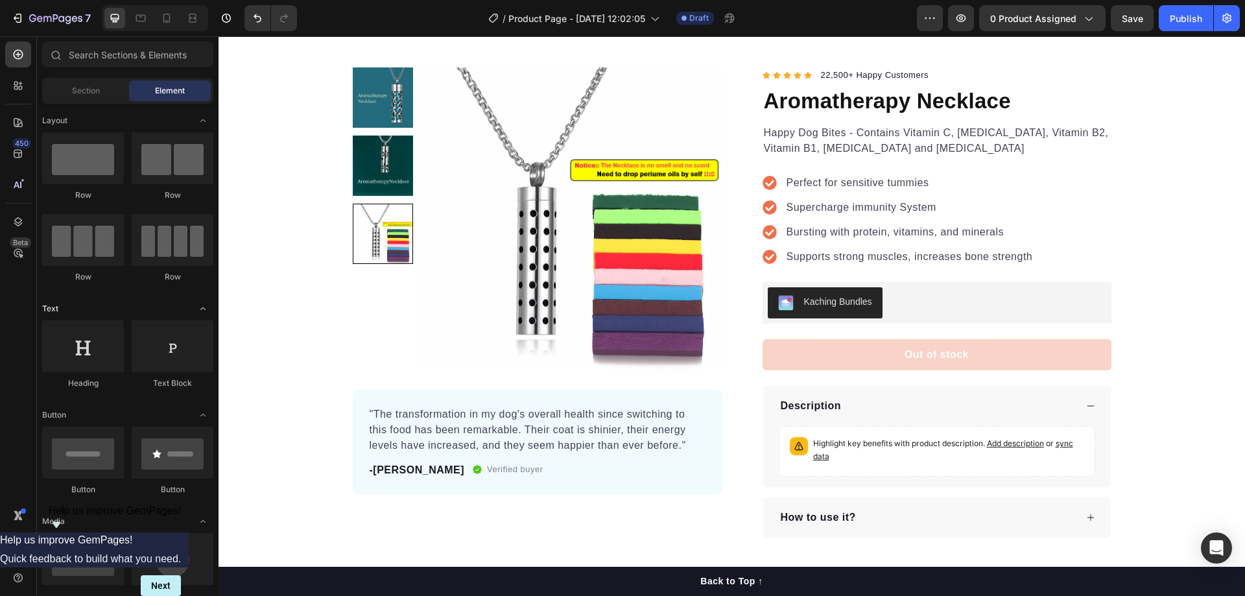
click at [205, 311] on icon "Toggle open" at bounding box center [203, 308] width 10 height 10
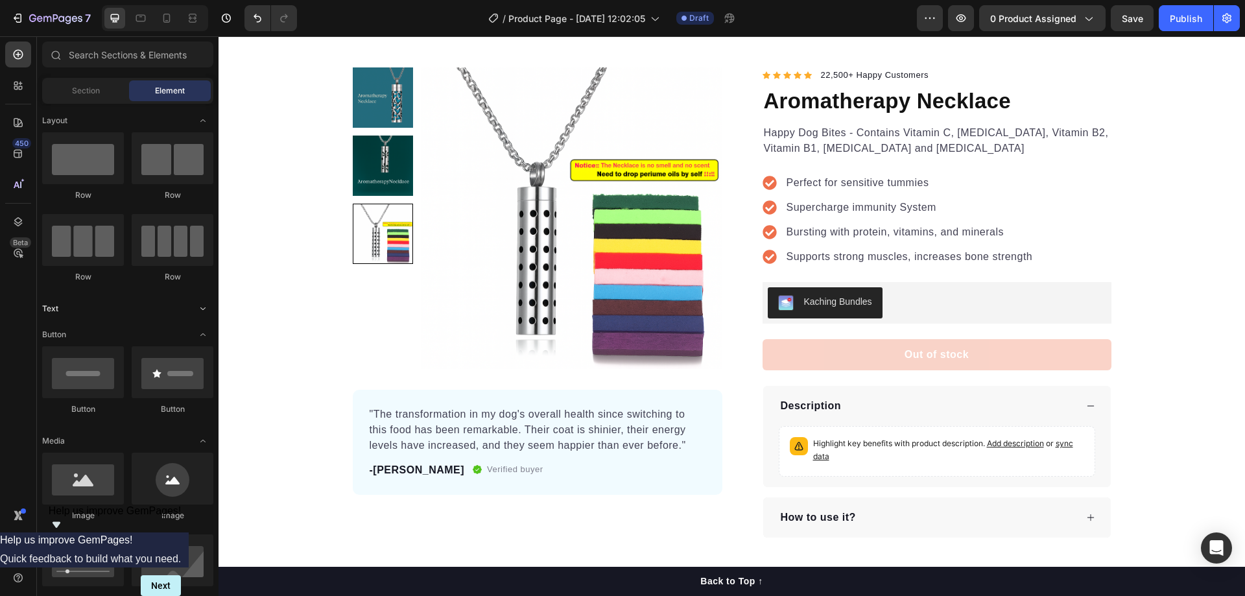
click at [205, 306] on icon "Toggle open" at bounding box center [203, 308] width 10 height 10
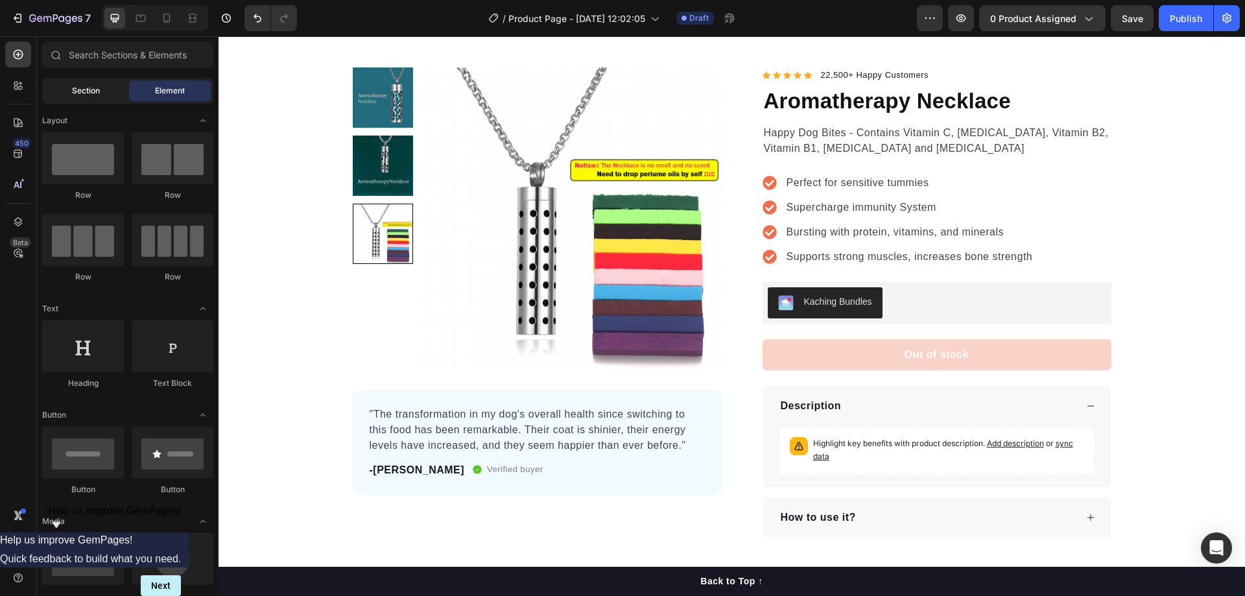
click at [95, 88] on span "Section" at bounding box center [86, 91] width 28 height 12
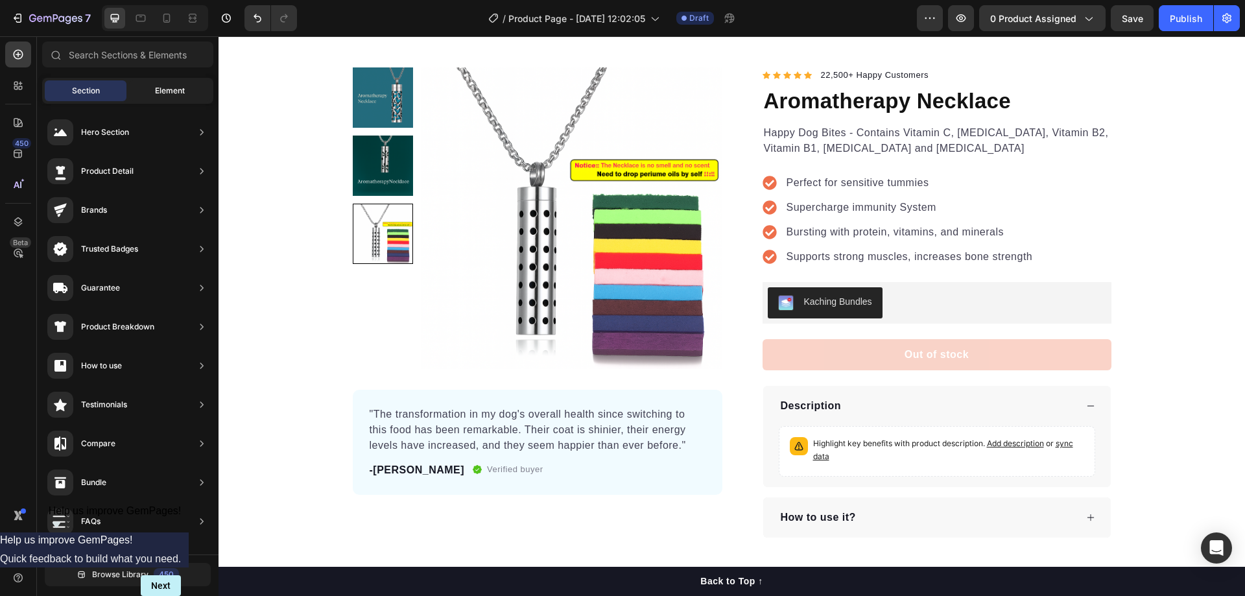
click at [161, 84] on div "Element" at bounding box center [170, 90] width 82 height 21
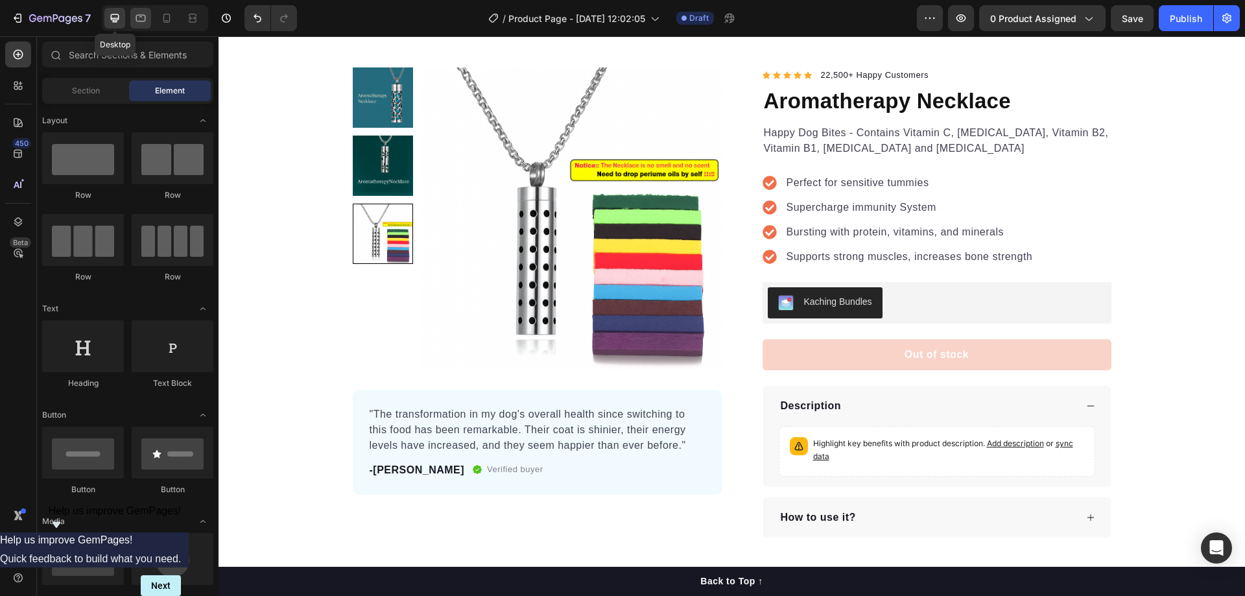
click at [135, 9] on div at bounding box center [140, 18] width 21 height 21
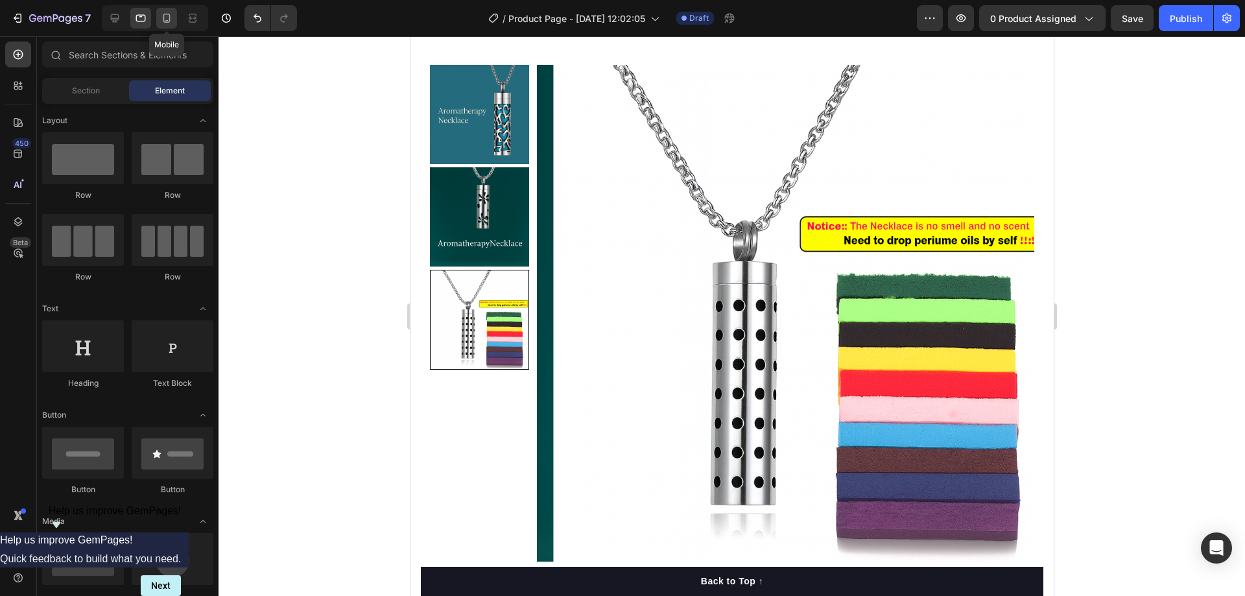
click at [166, 10] on div at bounding box center [166, 18] width 21 height 21
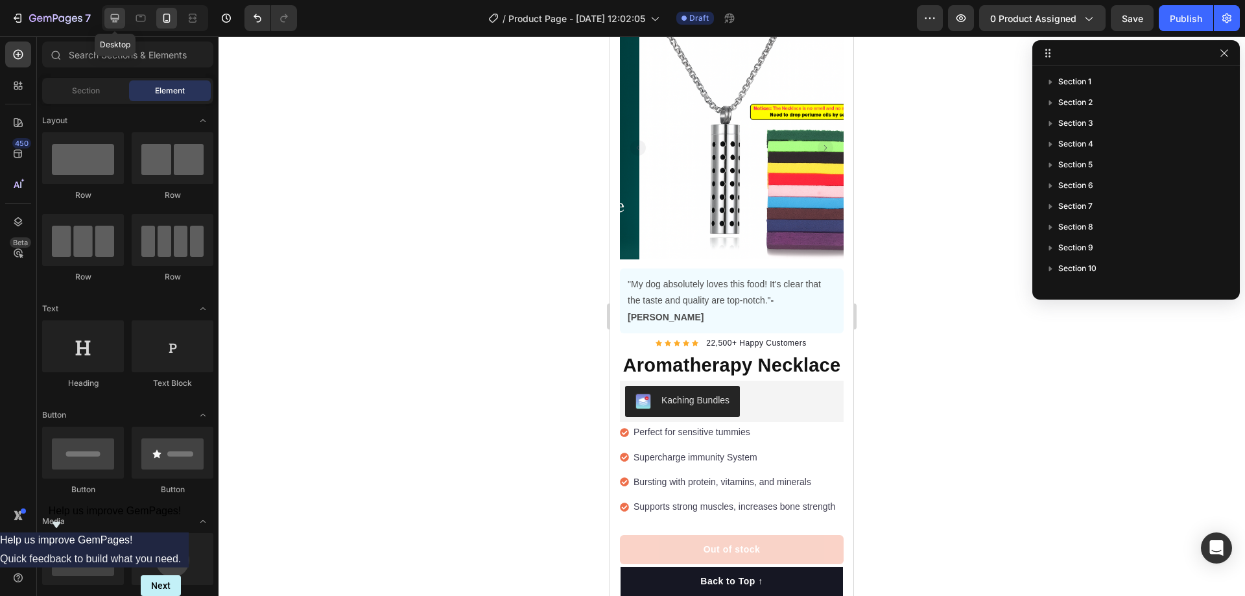
click at [112, 16] on icon at bounding box center [114, 18] width 13 height 13
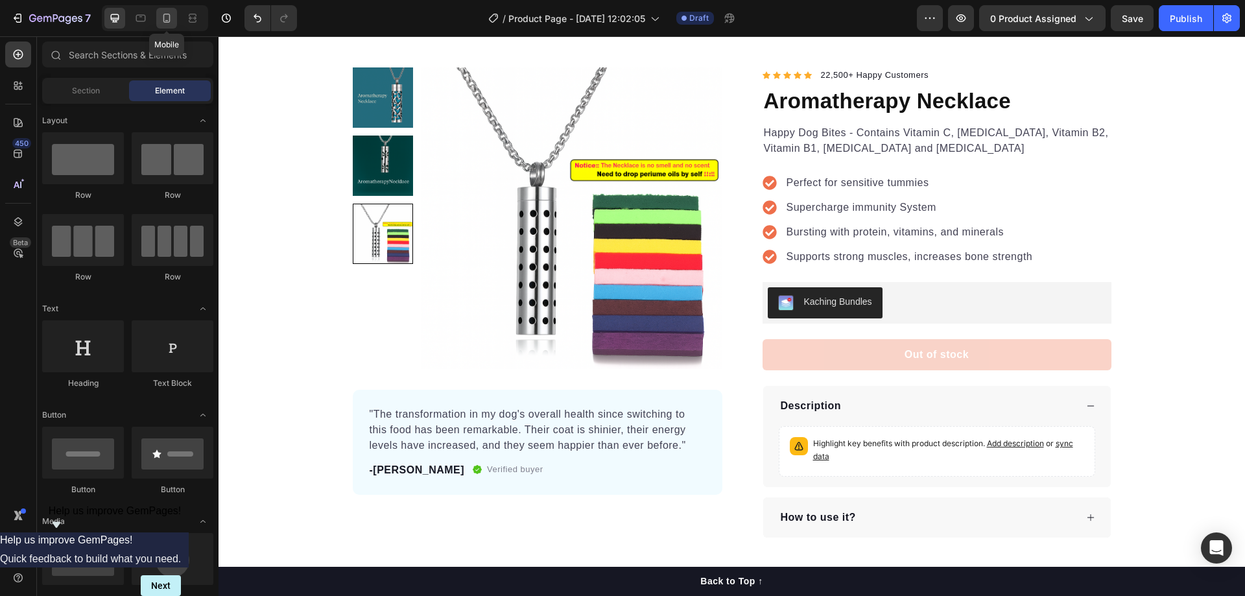
click at [165, 18] on icon at bounding box center [166, 18] width 13 height 13
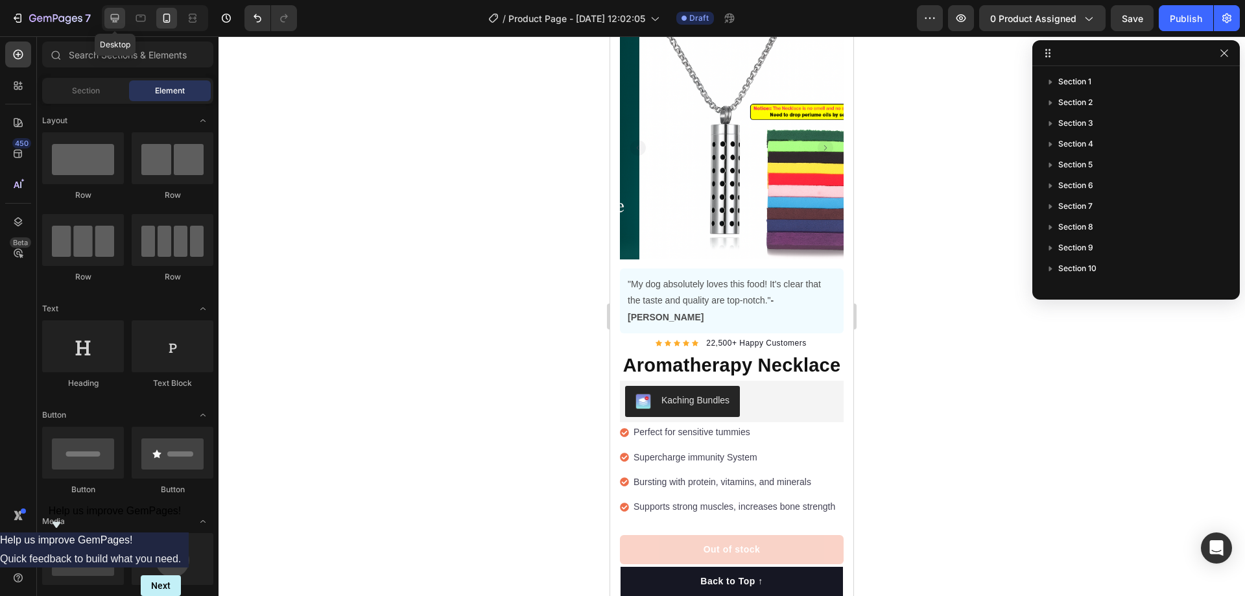
click at [115, 23] on icon at bounding box center [114, 18] width 13 height 13
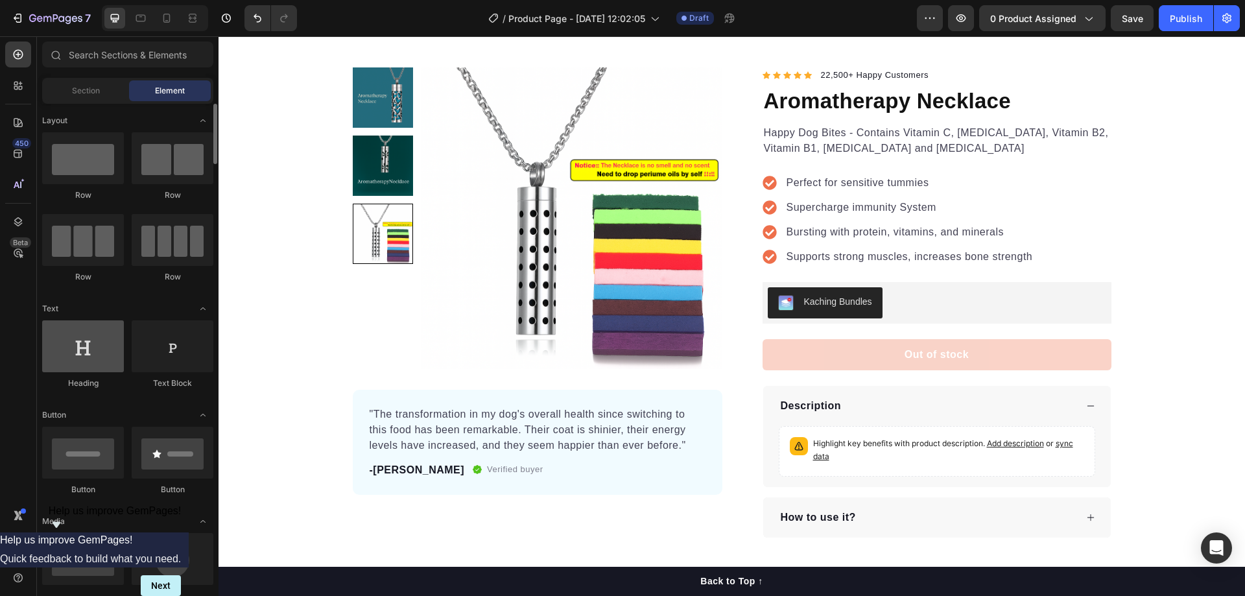
click at [87, 350] on div at bounding box center [83, 346] width 82 height 52
click at [911, 354] on p "Out of stock" at bounding box center [936, 355] width 64 height 16
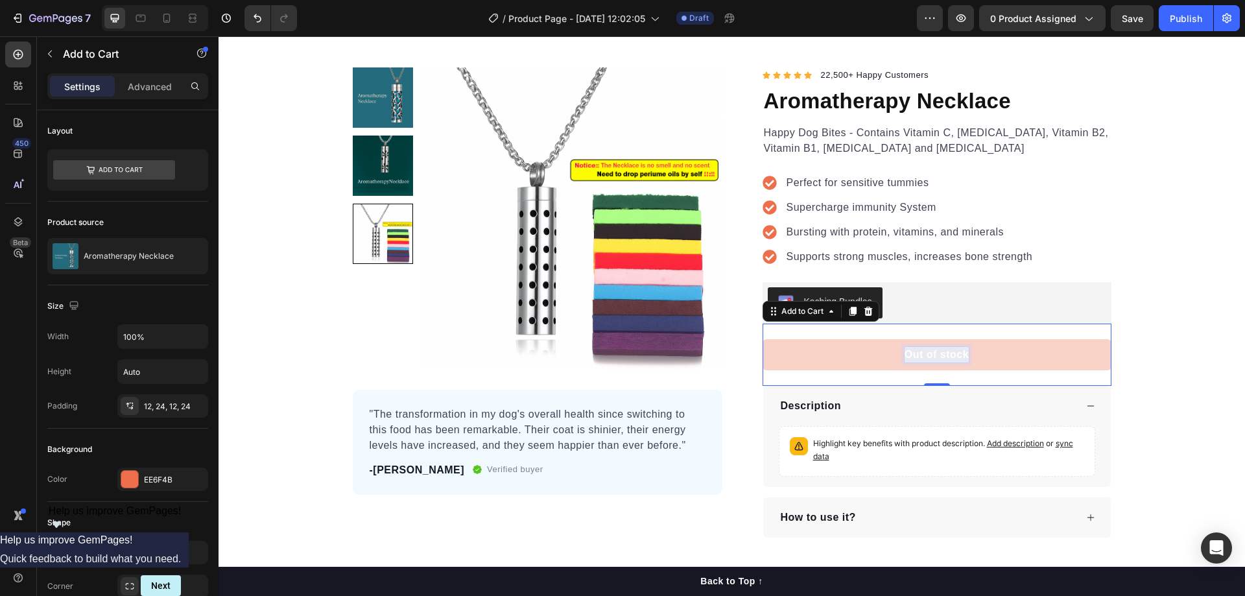
click at [911, 354] on p "Out of stock" at bounding box center [936, 355] width 64 height 16
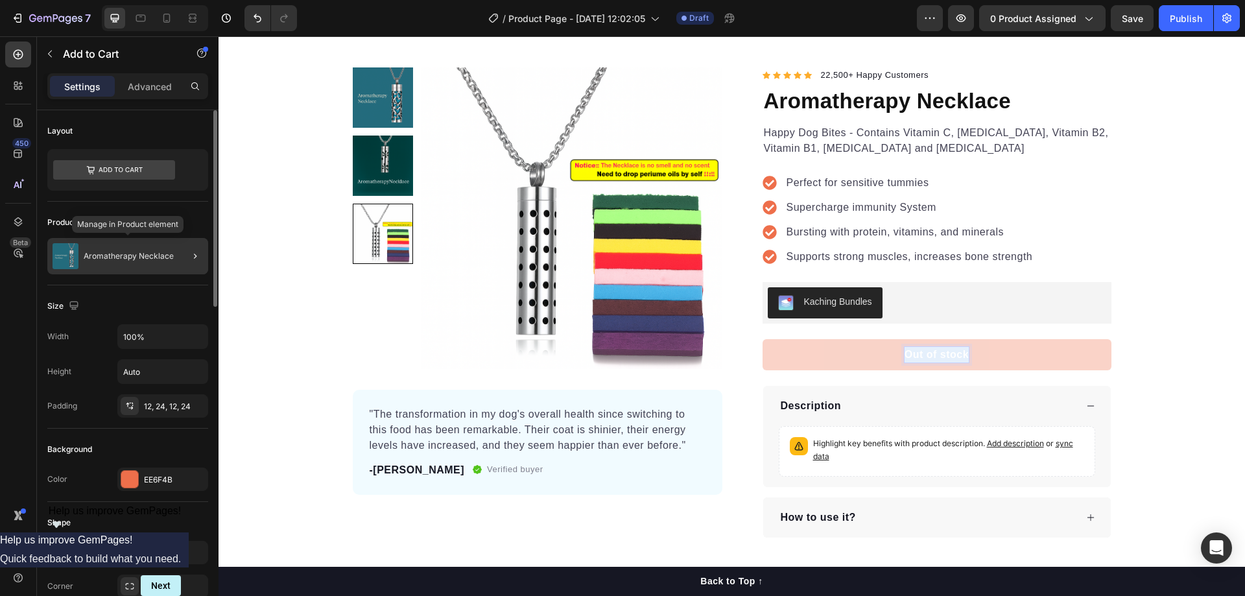
click at [161, 251] on div "Aromatherapy Necklace" at bounding box center [127, 256] width 161 height 36
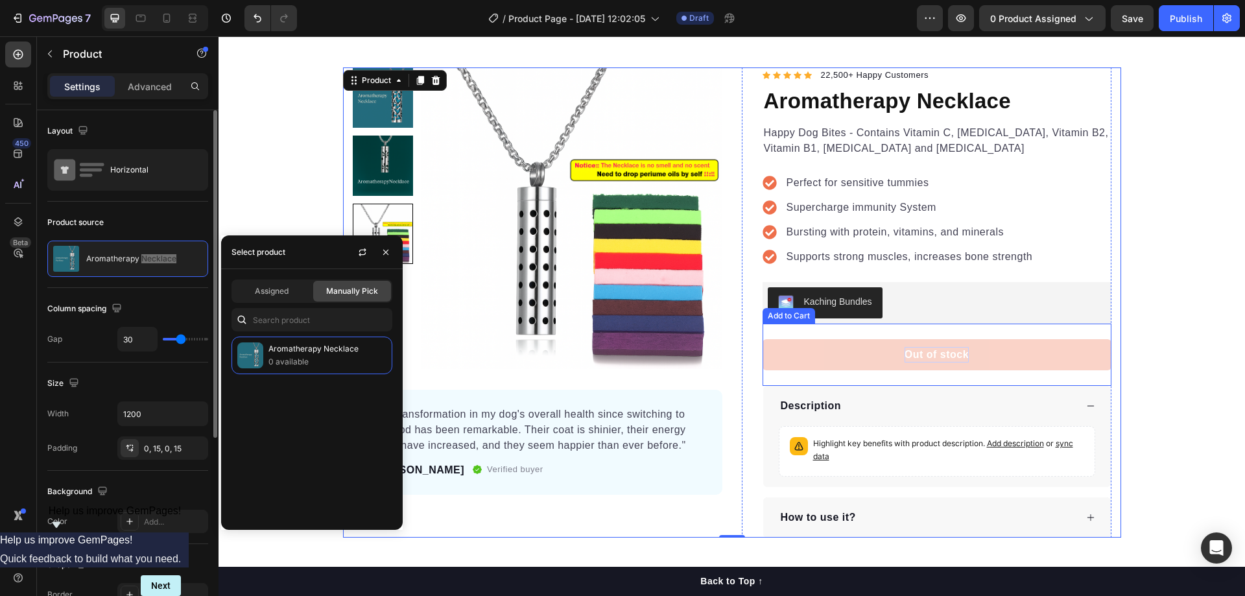
click at [923, 350] on p "Out of stock" at bounding box center [936, 355] width 64 height 16
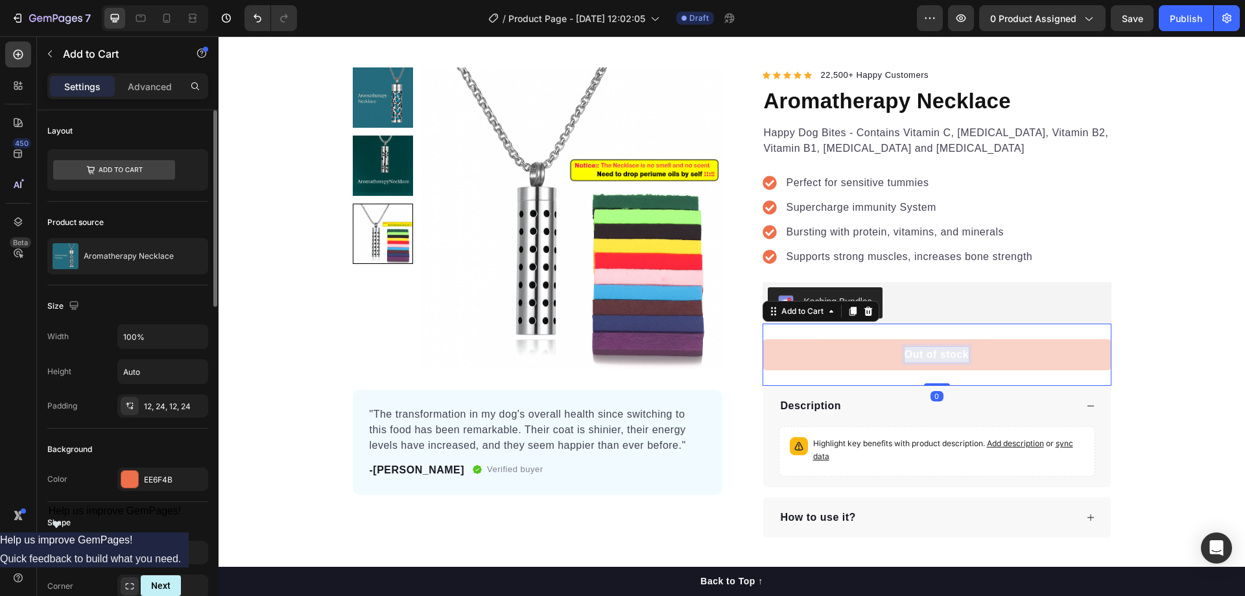
click at [923, 350] on p "Out of stock" at bounding box center [936, 355] width 64 height 16
click at [923, 351] on p "Out of stock" at bounding box center [936, 355] width 64 height 16
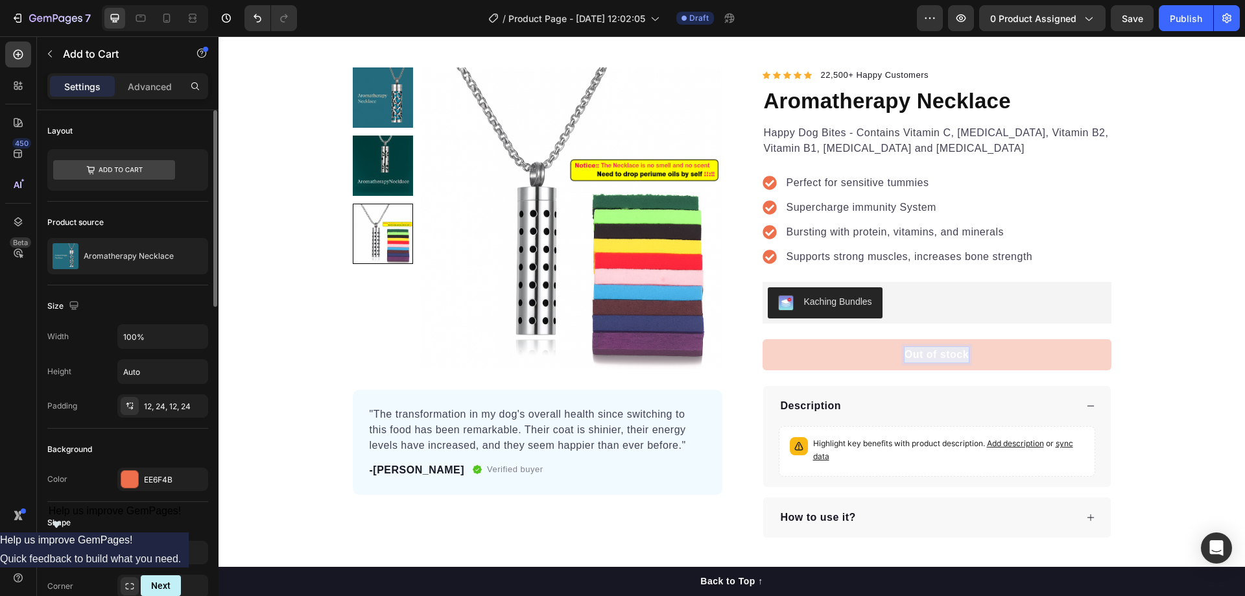
drag, startPoint x: 933, startPoint y: 360, endPoint x: 891, endPoint y: 358, distance: 42.2
click at [891, 358] on button "Out of stock" at bounding box center [936, 354] width 349 height 31
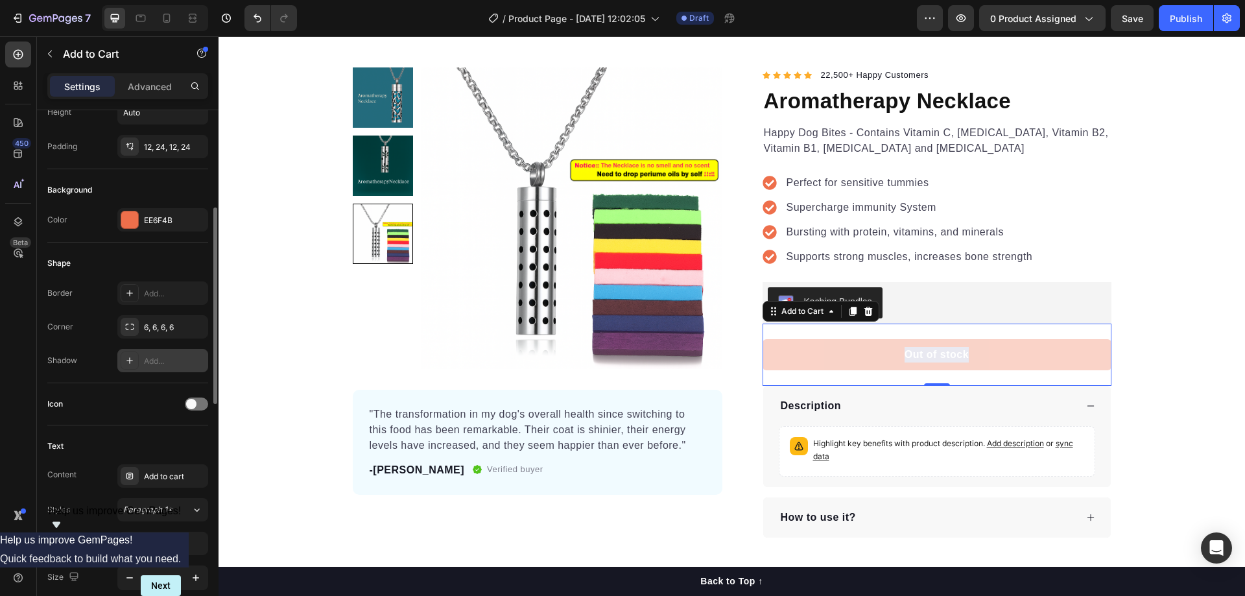
scroll to position [389, 0]
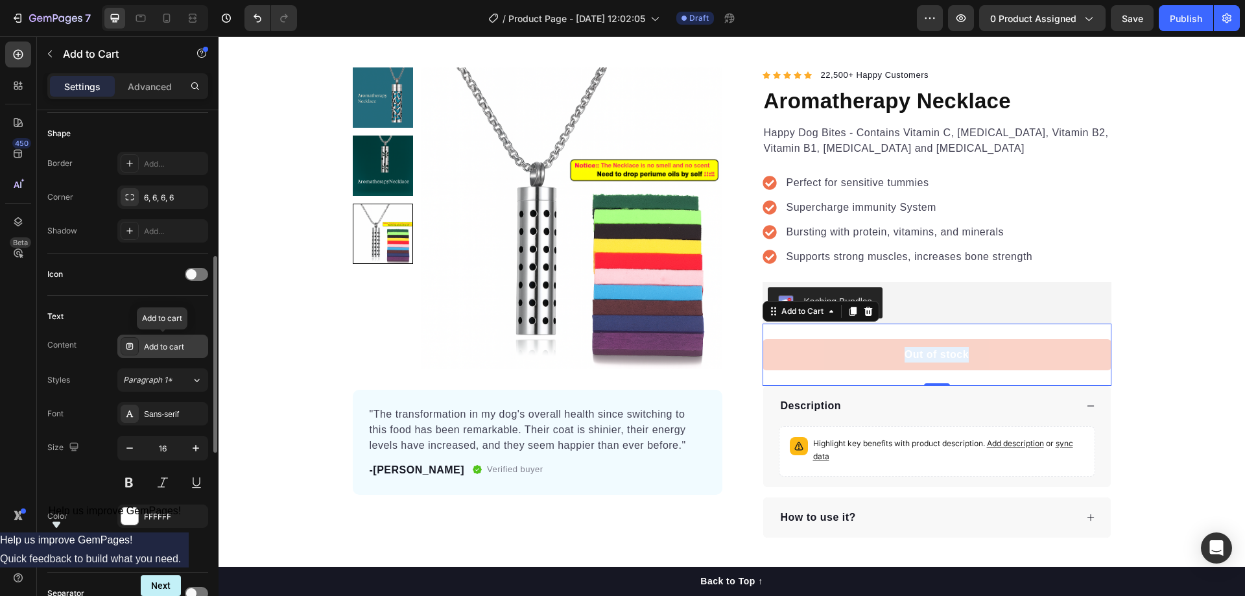
click at [172, 346] on div "Add to cart" at bounding box center [174, 347] width 61 height 12
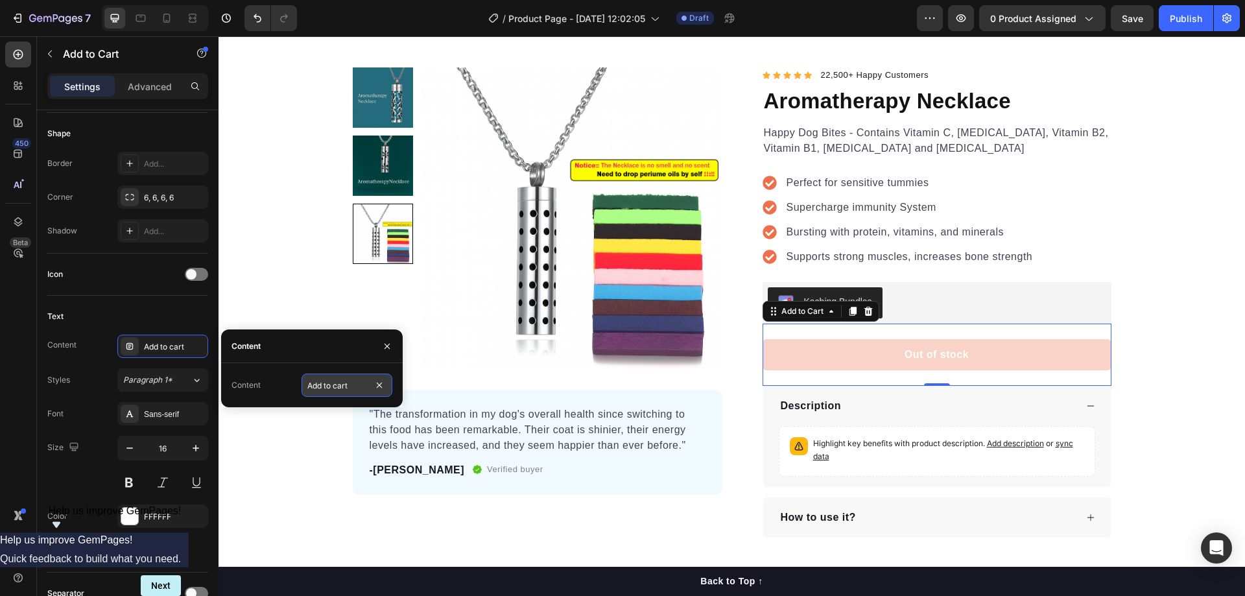
click at [355, 388] on input "Add to cart" at bounding box center [346, 384] width 91 height 23
type input "Buy It Now"
click at [300, 350] on div "Content" at bounding box center [312, 346] width 182 height 34
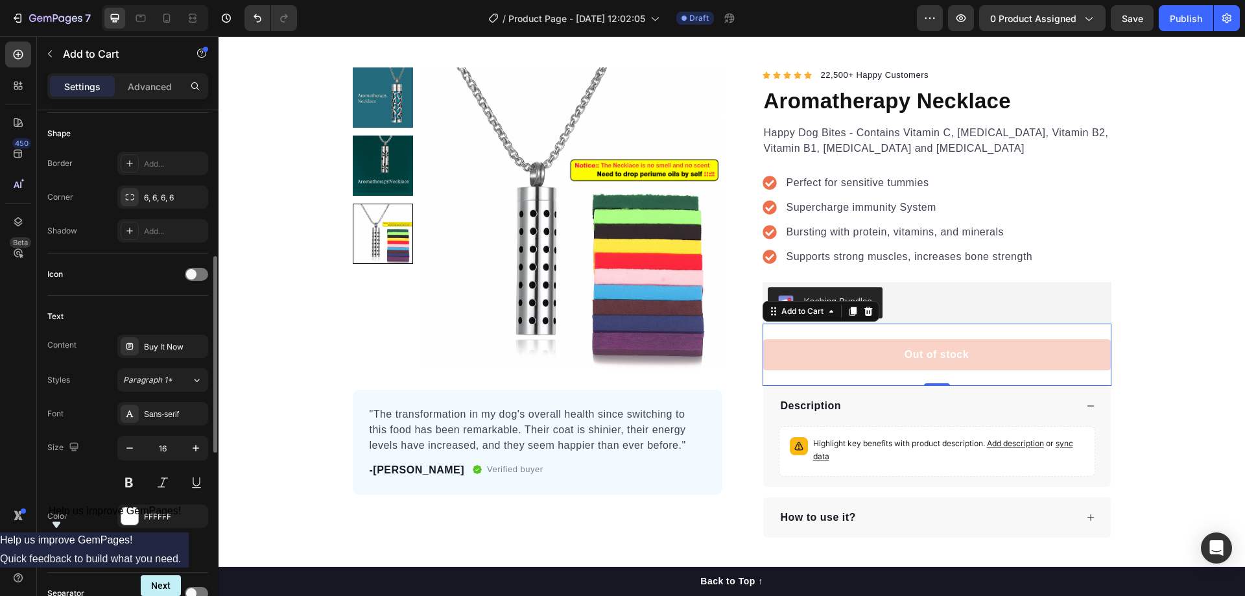
click at [167, 322] on div "Text" at bounding box center [127, 316] width 161 height 21
click at [153, 345] on div "Buy It Now" at bounding box center [174, 347] width 61 height 12
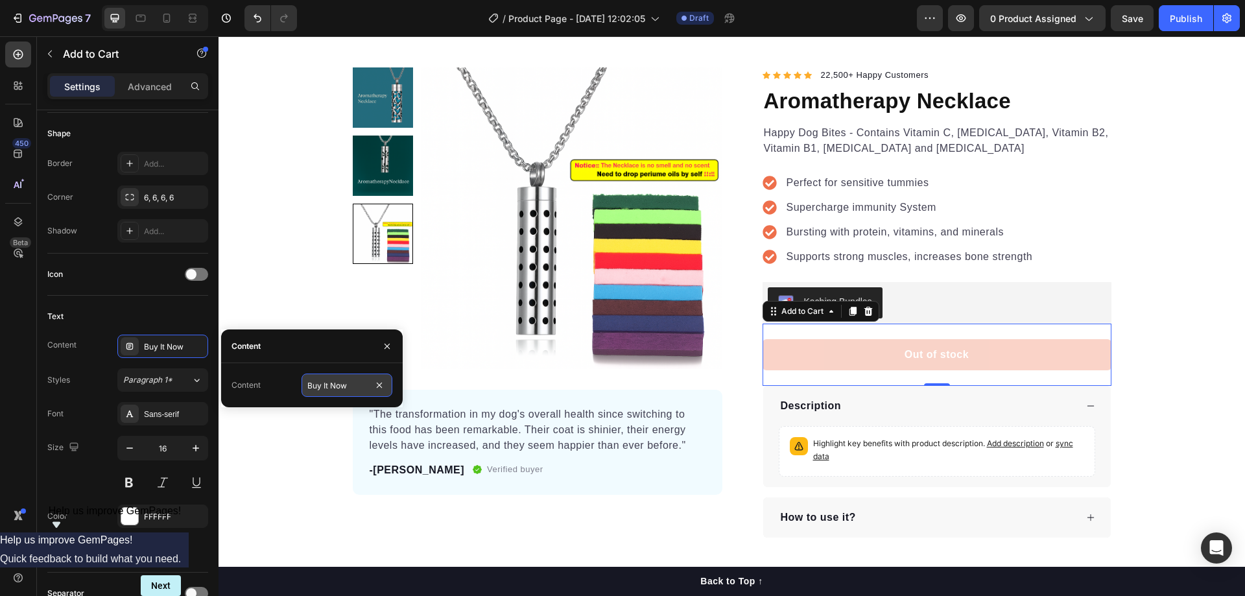
click at [328, 385] on input "Buy It Now" at bounding box center [346, 384] width 91 height 23
click at [287, 386] on div "Content Buy It Now" at bounding box center [311, 384] width 161 height 23
click at [169, 312] on div "Text" at bounding box center [127, 316] width 161 height 21
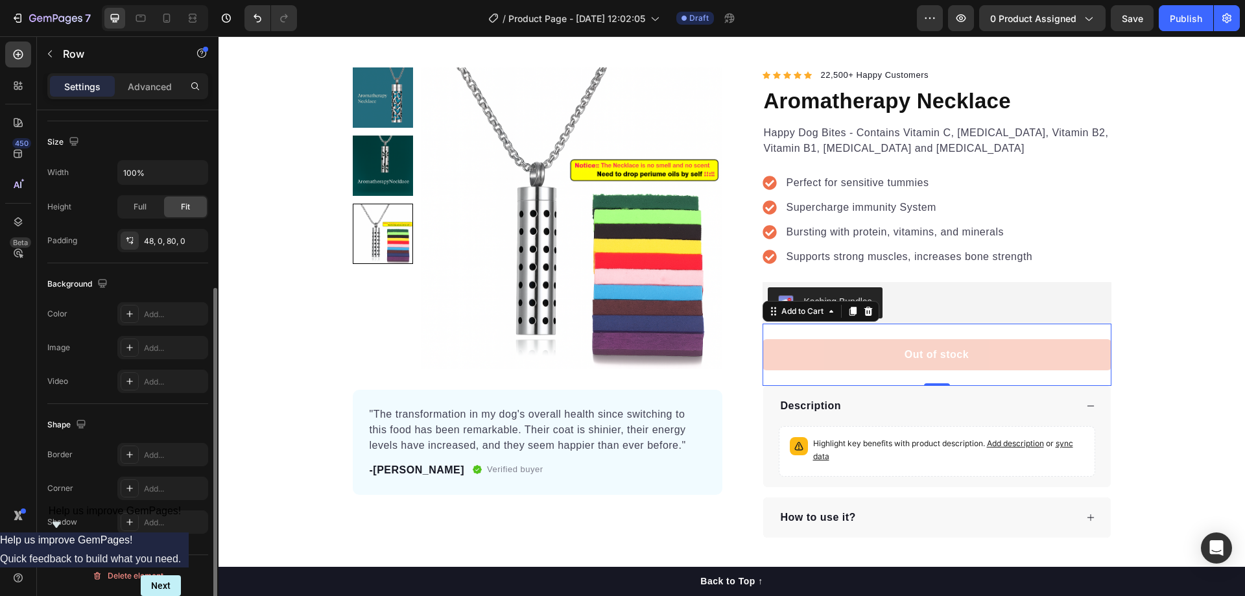
click at [1127, 364] on div "Product Images "The transformation in my dog's overall health since switching t…" at bounding box center [731, 302] width 1026 height 470
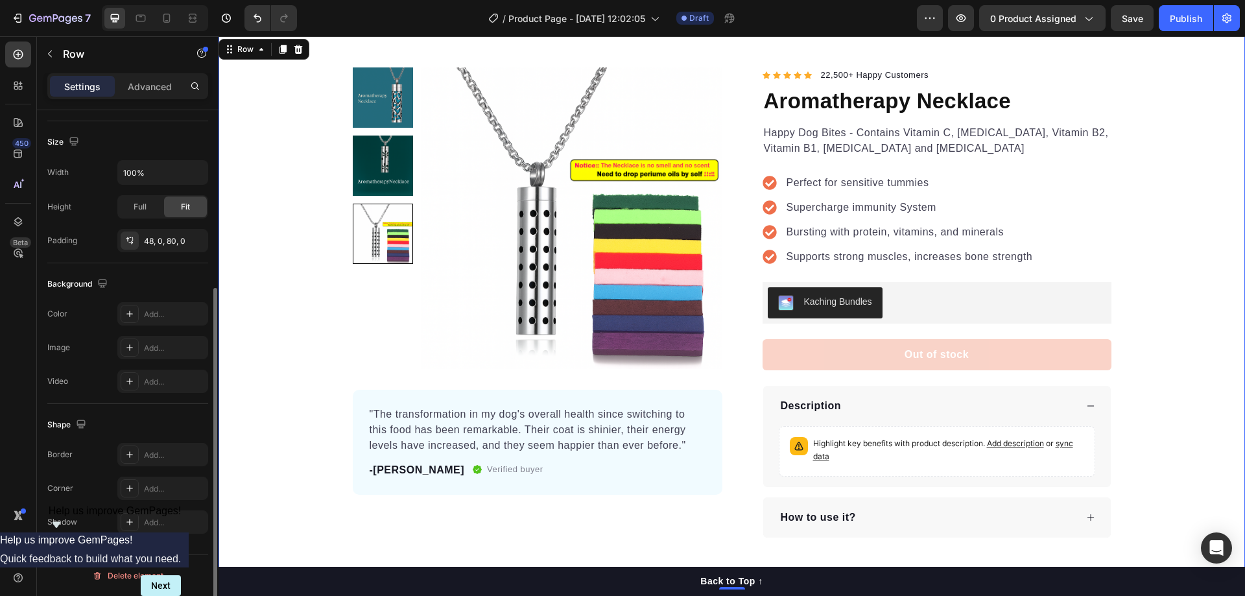
scroll to position [0, 0]
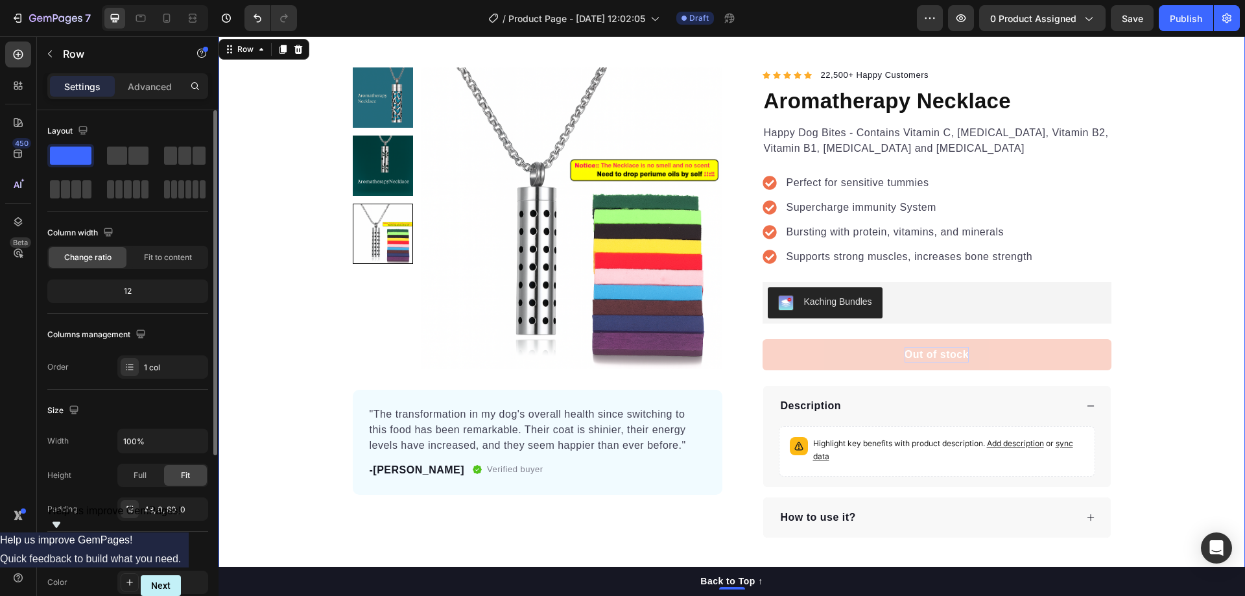
click at [931, 356] on p "Out of stock" at bounding box center [936, 355] width 64 height 16
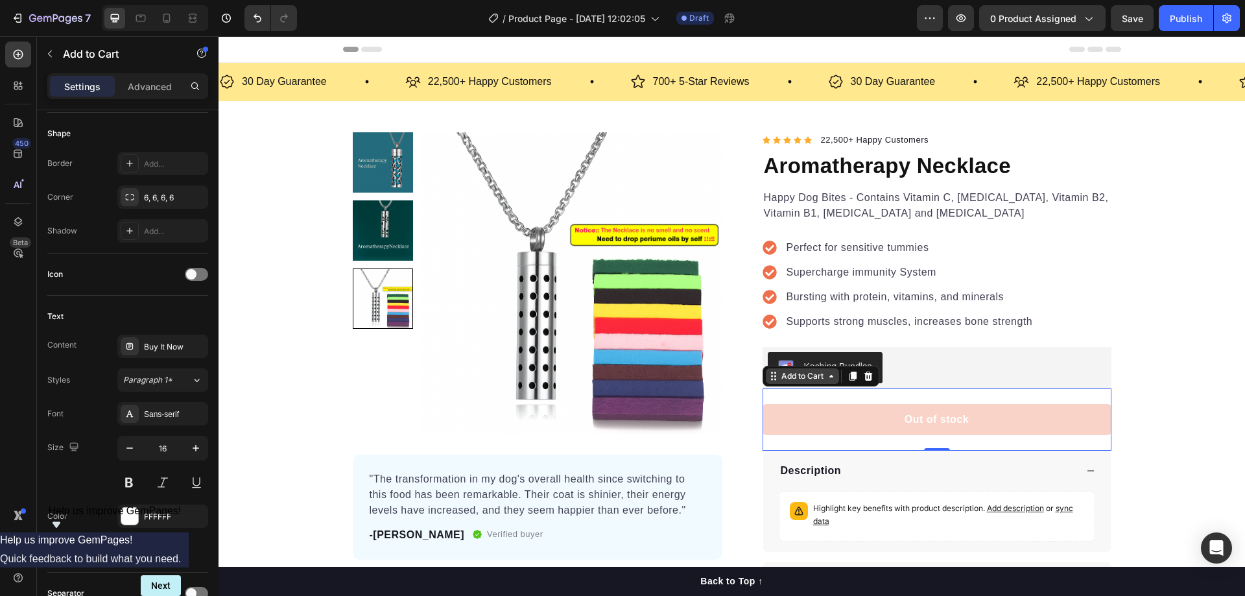
click at [829, 379] on icon at bounding box center [831, 376] width 10 height 10
click at [1056, 445] on div "Out of stock Add to Cart 0" at bounding box center [936, 419] width 349 height 62
click at [1208, 441] on div "Product Images "The transformation in my dog's overall health since switching t…" at bounding box center [731, 367] width 1026 height 470
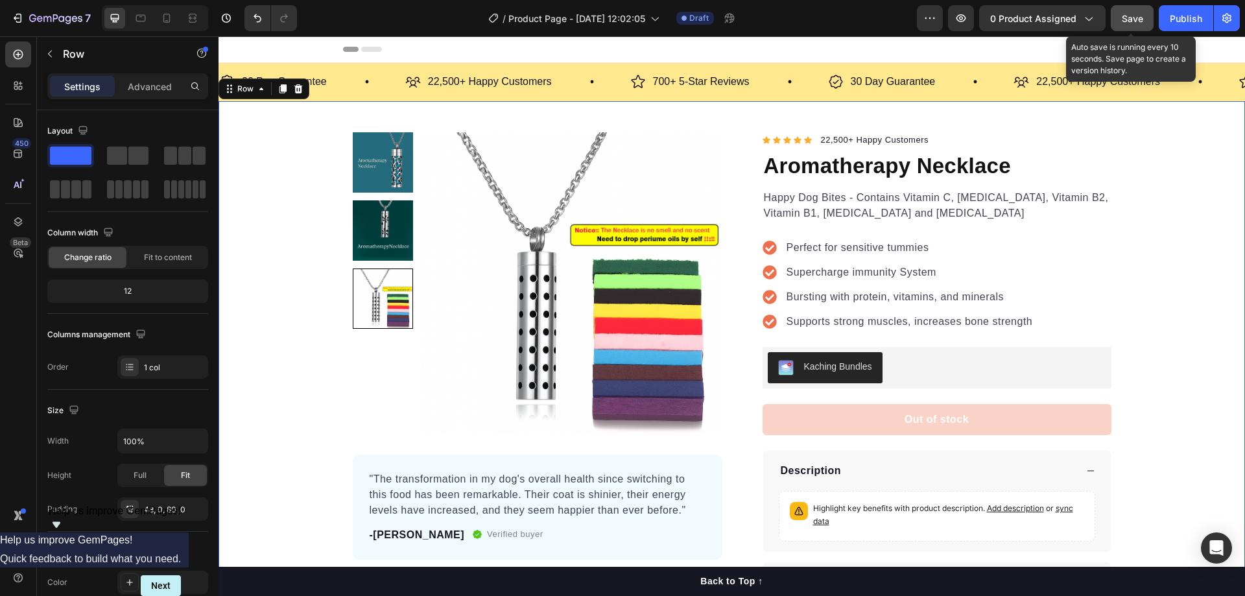
click at [1137, 22] on span "Save" at bounding box center [1132, 18] width 21 height 11
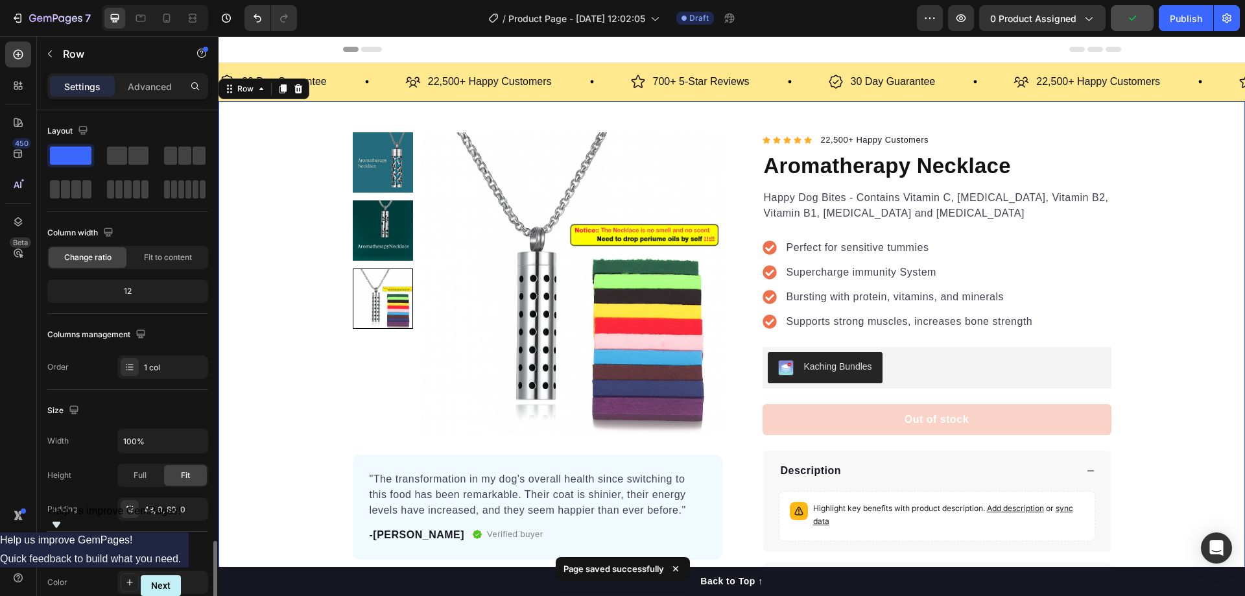
scroll to position [268, 0]
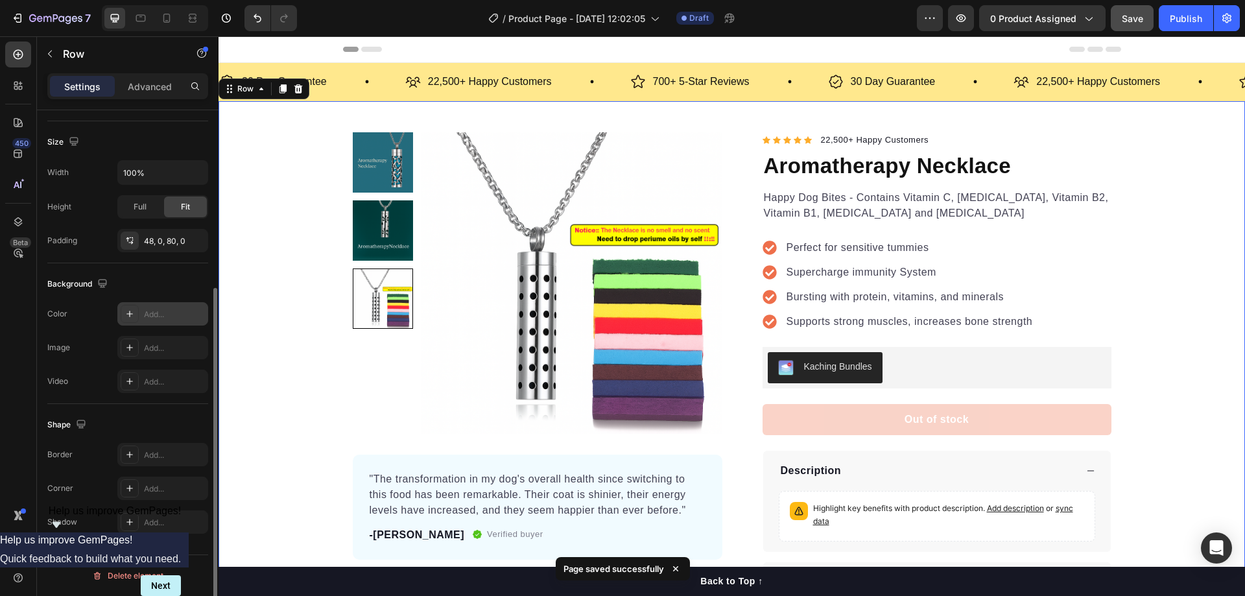
click at [187, 313] on div "Add..." at bounding box center [174, 315] width 61 height 12
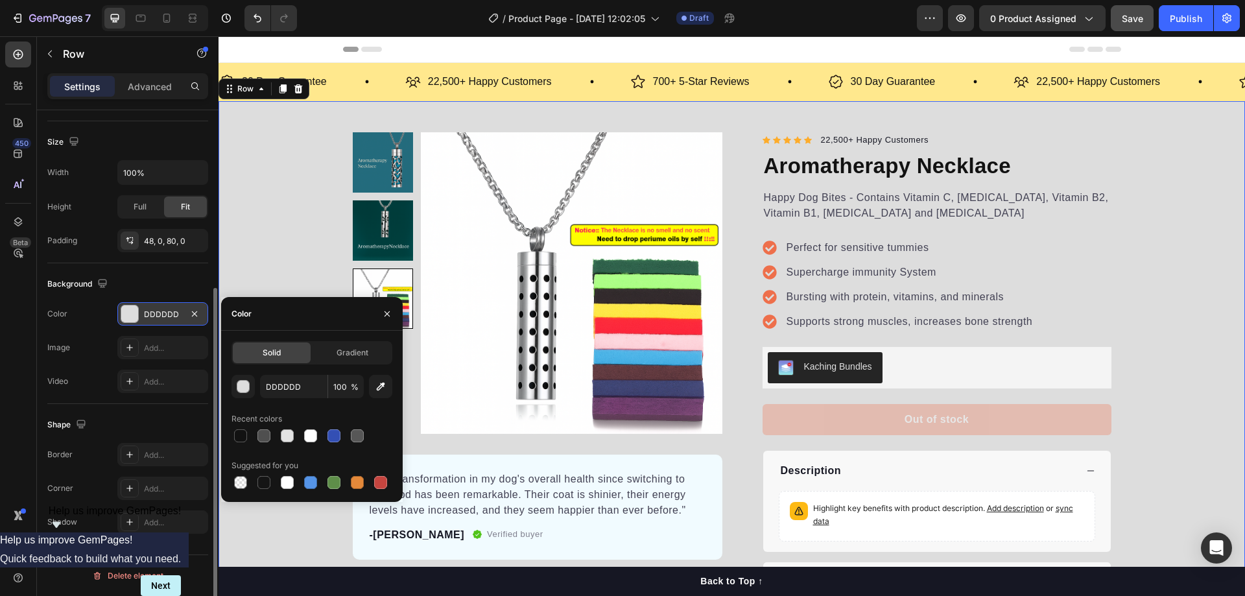
click at [263, 236] on div "Product Images "The transformation in my dog's overall health since switching t…" at bounding box center [731, 367] width 1026 height 470
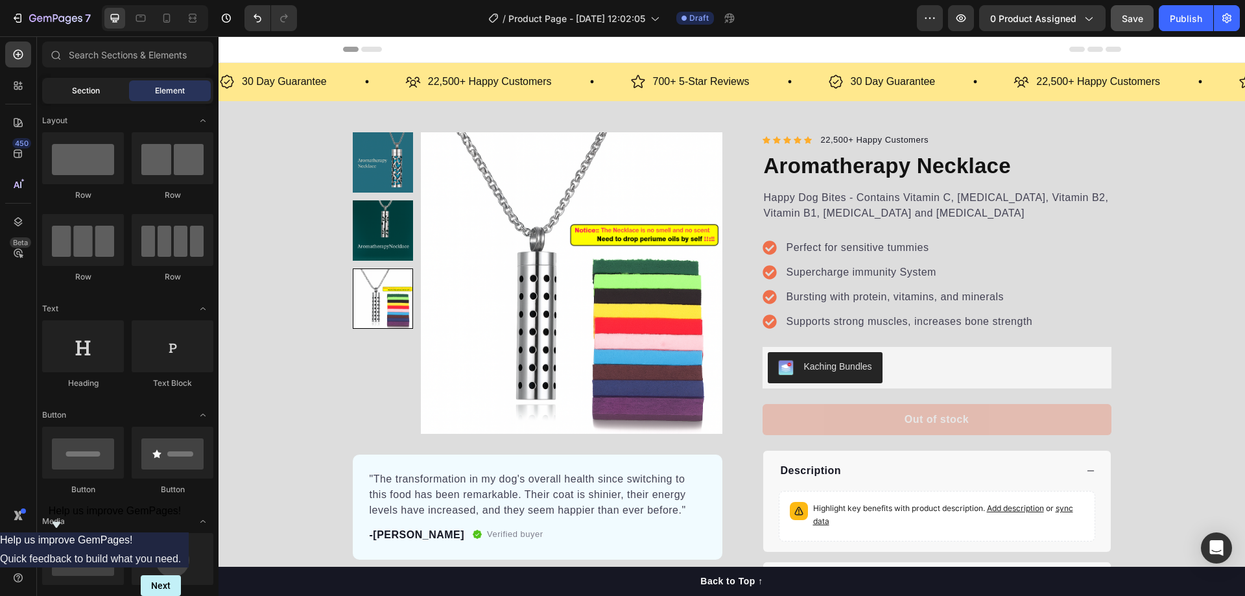
click at [95, 91] on span "Section" at bounding box center [86, 91] width 28 height 12
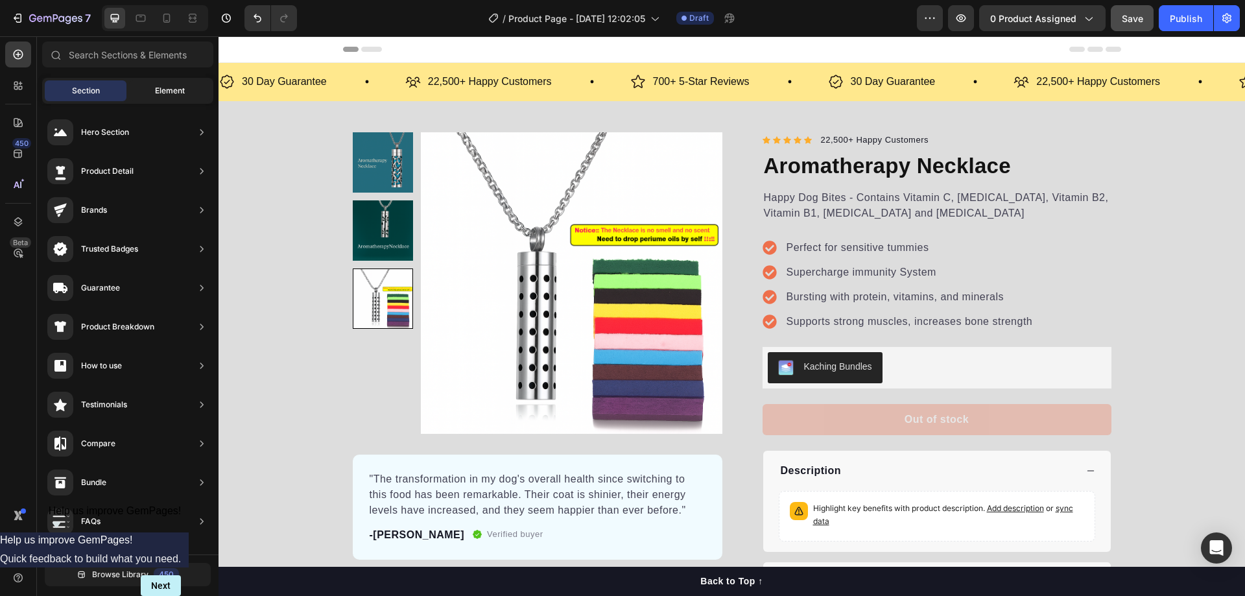
click at [156, 89] on span "Element" at bounding box center [170, 91] width 30 height 12
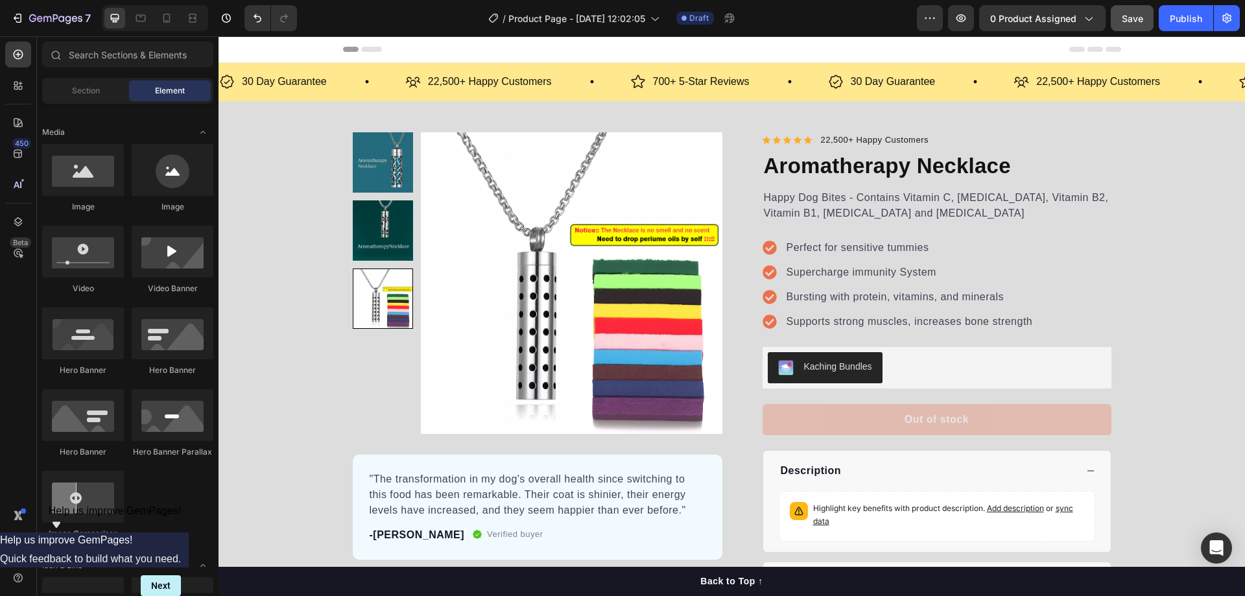
scroll to position [0, 0]
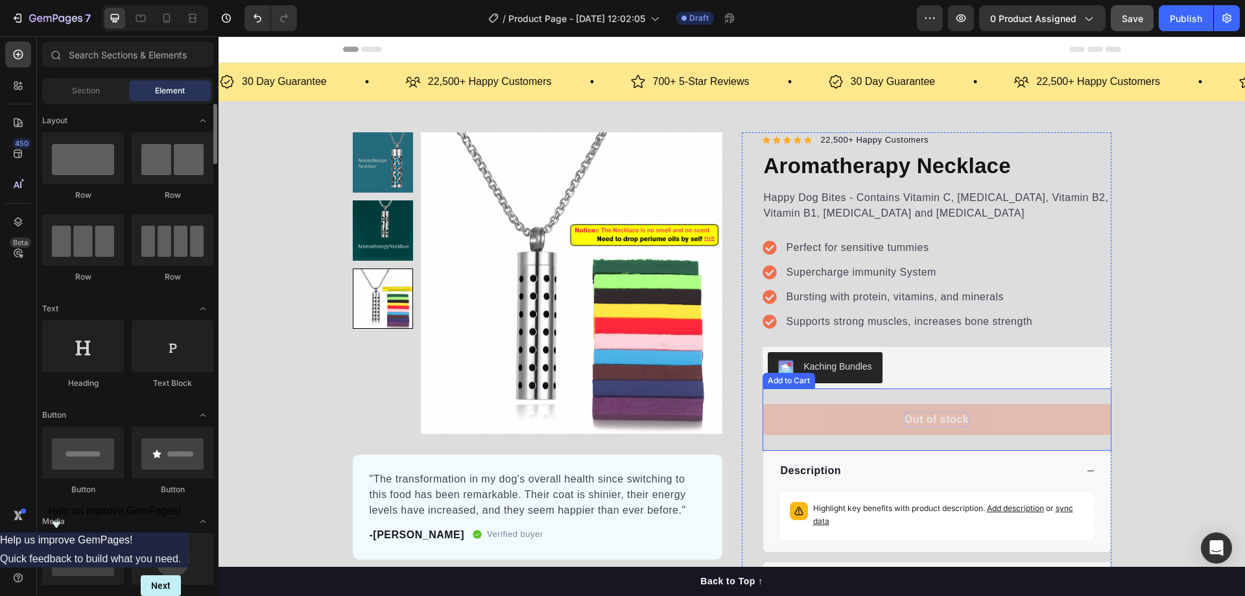
click at [948, 421] on p "Out of stock" at bounding box center [936, 420] width 64 height 16
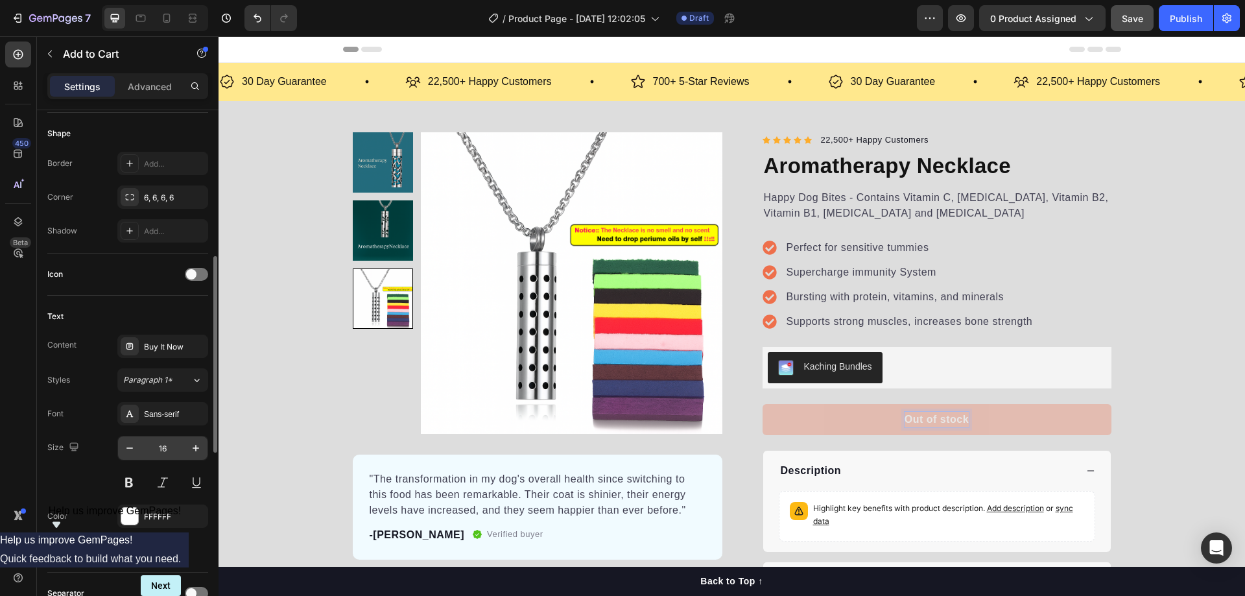
scroll to position [519, 0]
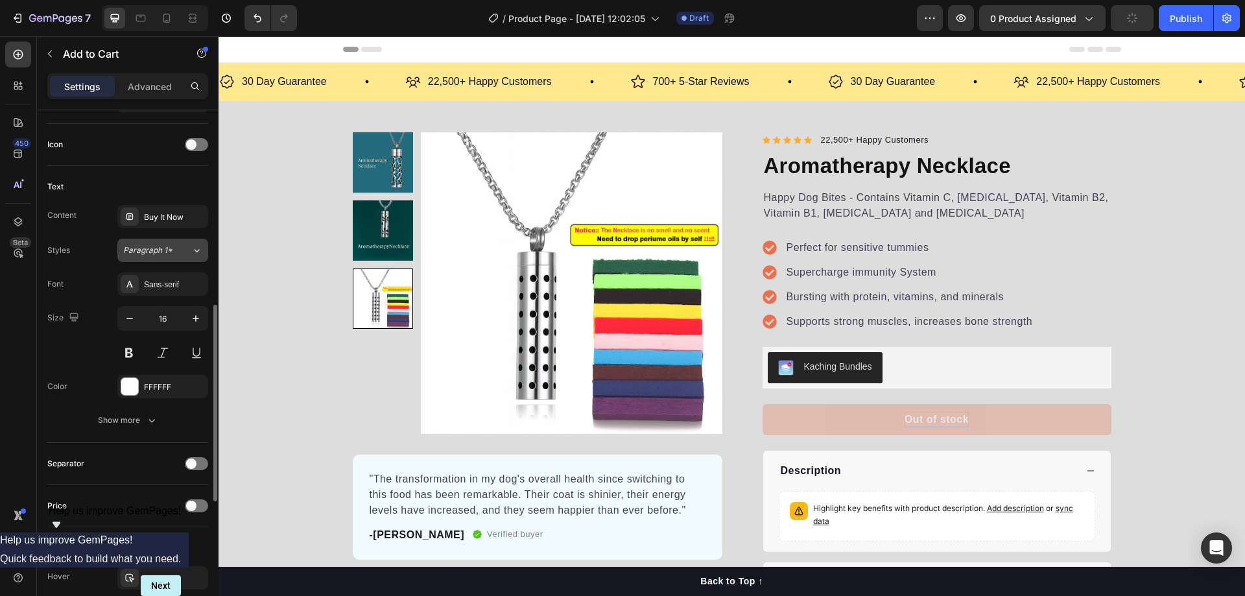
click at [181, 250] on div "Paragraph 1*" at bounding box center [157, 250] width 68 height 12
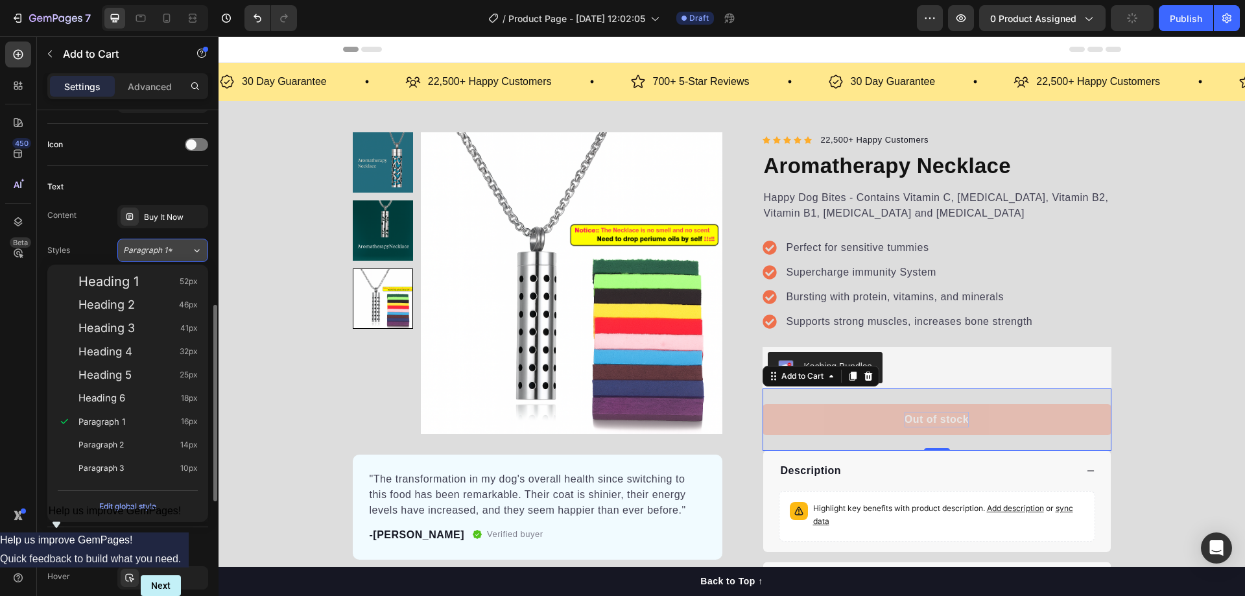
click at [187, 247] on div "Paragraph 1*" at bounding box center [157, 250] width 68 height 12
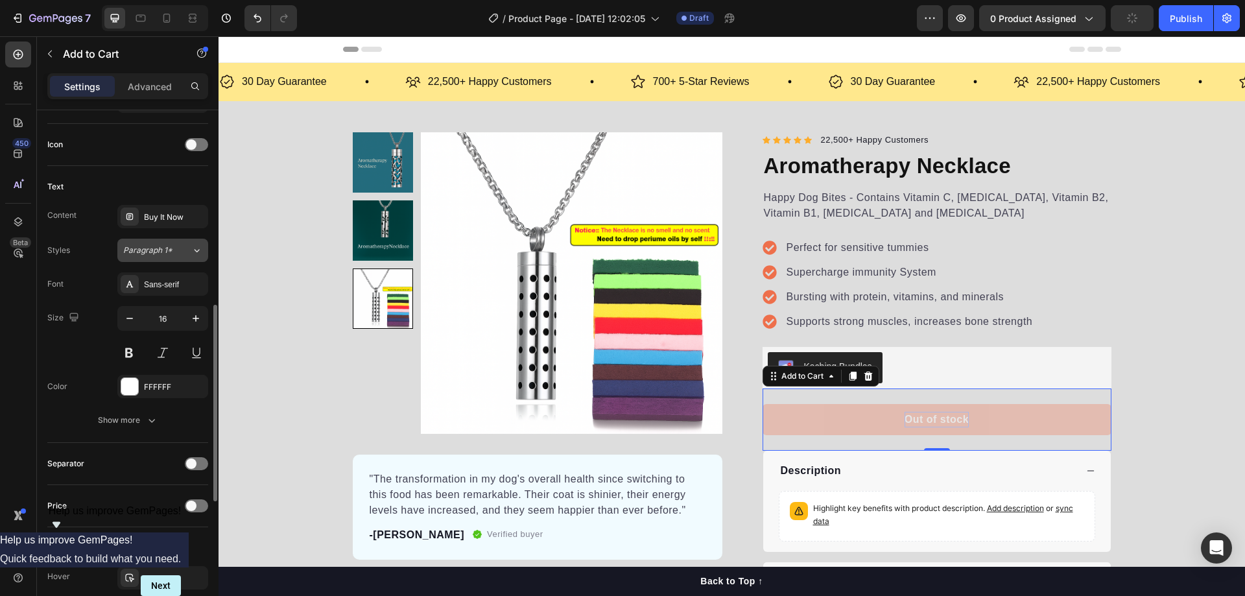
click at [182, 247] on div "Paragraph 1*" at bounding box center [157, 250] width 68 height 12
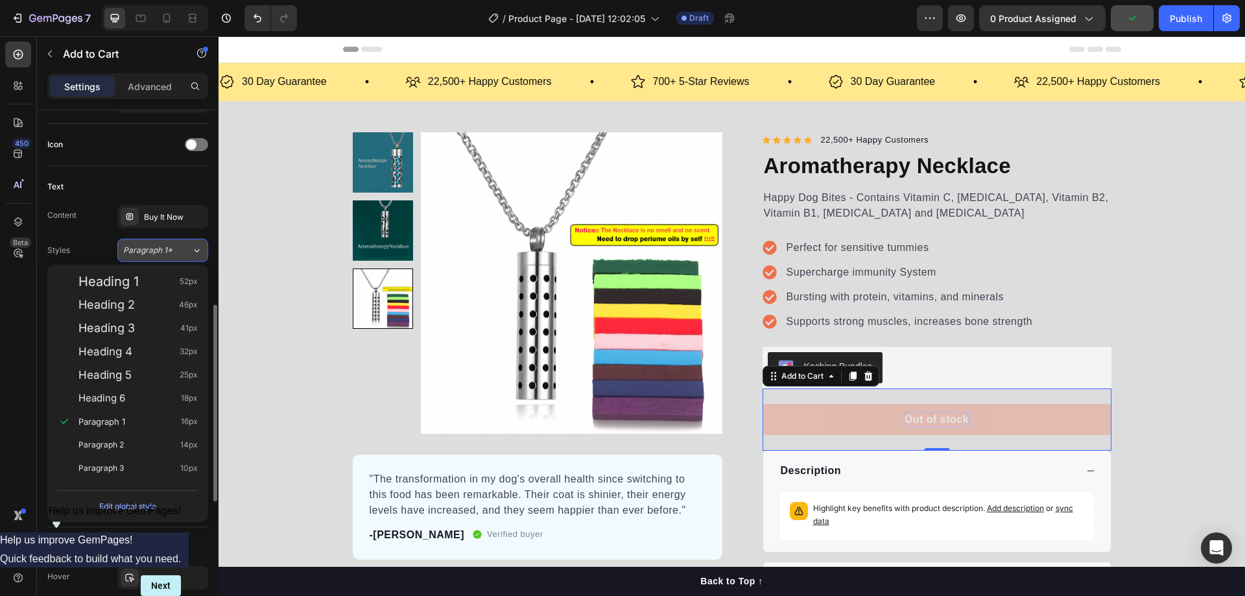
click at [182, 247] on div "Paragraph 1*" at bounding box center [157, 250] width 68 height 12
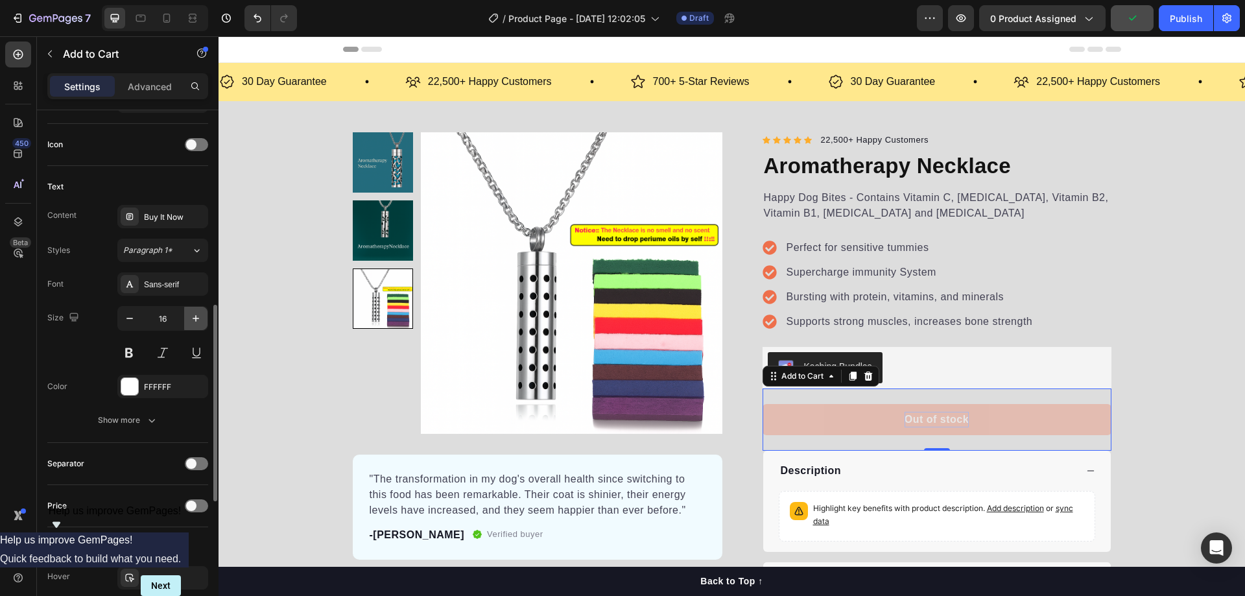
click at [199, 320] on icon "button" at bounding box center [195, 318] width 13 height 13
click at [198, 320] on icon "button" at bounding box center [195, 318] width 13 height 13
click at [198, 319] on icon "button" at bounding box center [195, 318] width 13 height 13
click at [199, 316] on icon "button" at bounding box center [195, 318] width 13 height 13
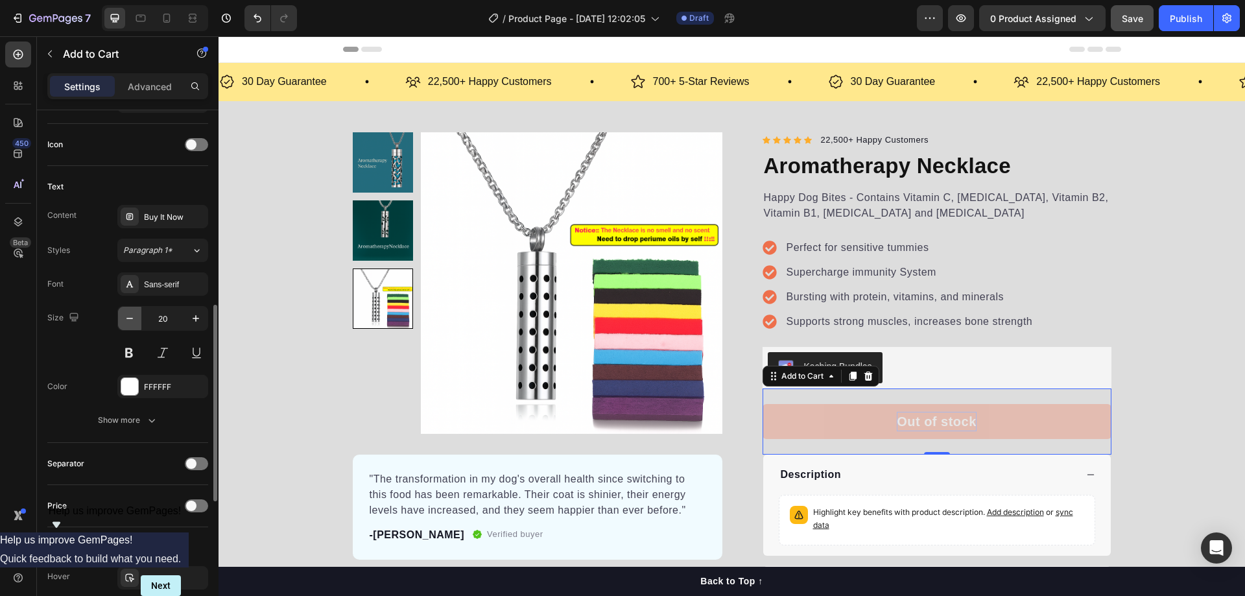
click at [131, 320] on icon "button" at bounding box center [129, 318] width 13 height 13
type input "19"
click at [172, 212] on div "Buy It Now" at bounding box center [174, 217] width 61 height 12
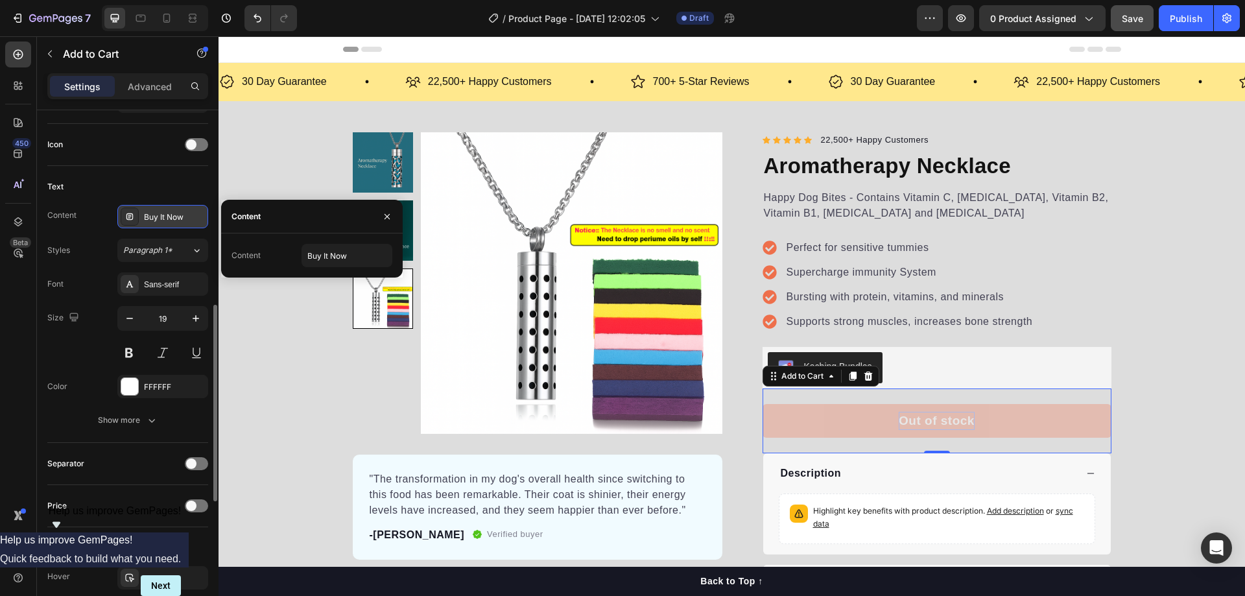
click at [134, 218] on icon at bounding box center [129, 216] width 10 height 10
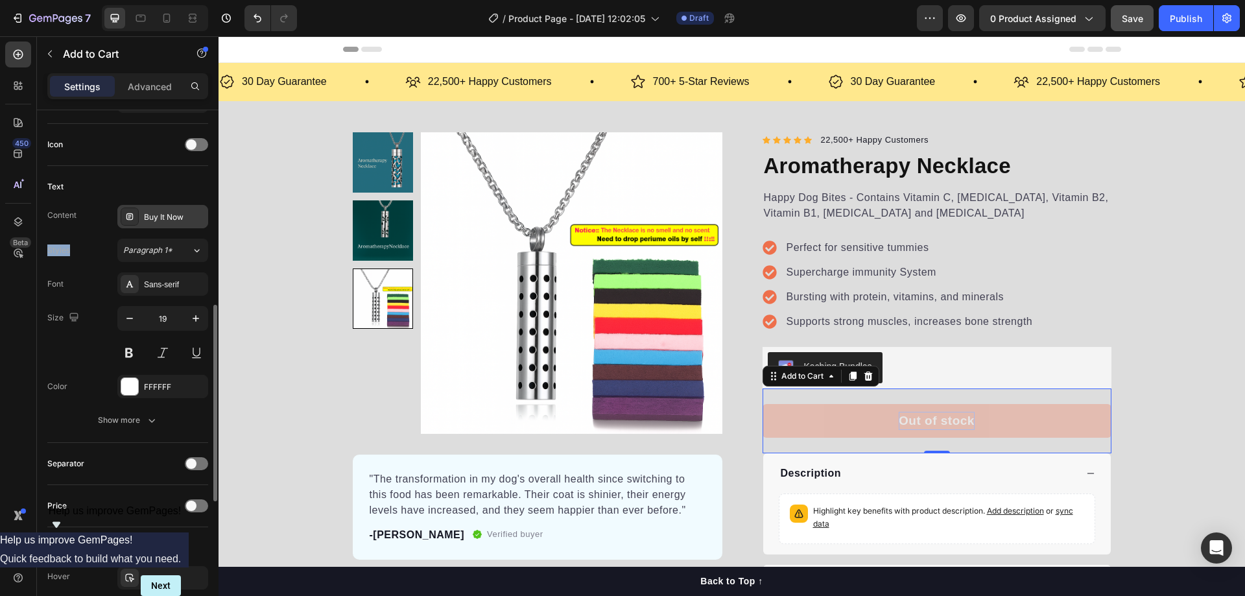
click at [134, 218] on icon at bounding box center [129, 216] width 10 height 10
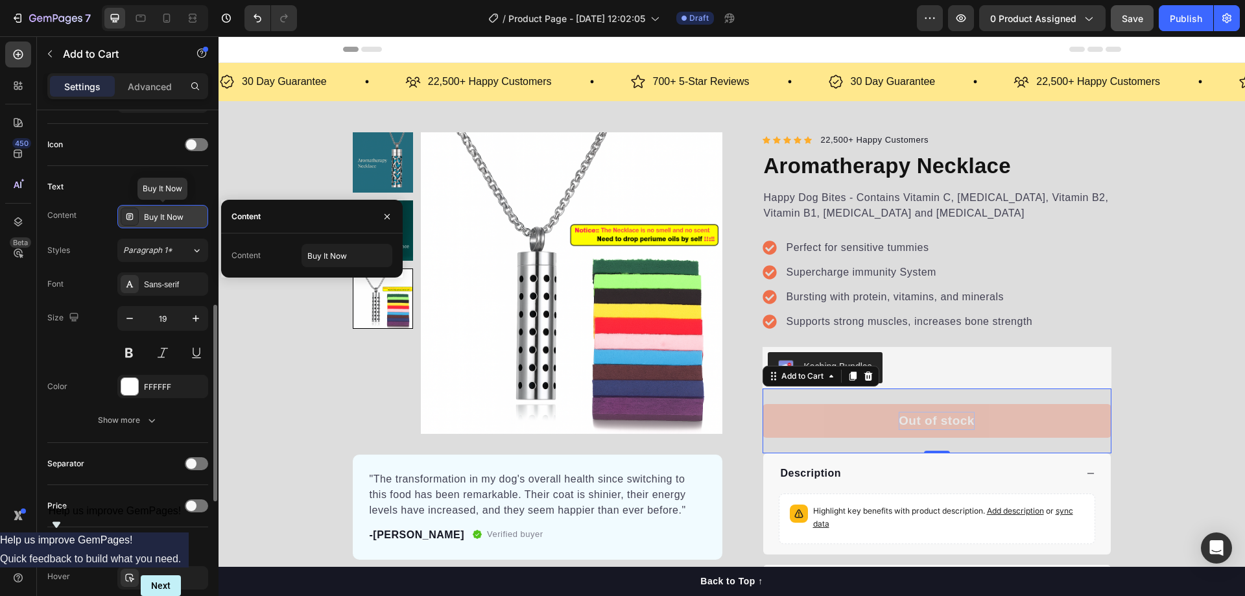
click at [131, 217] on icon at bounding box center [129, 216] width 10 height 10
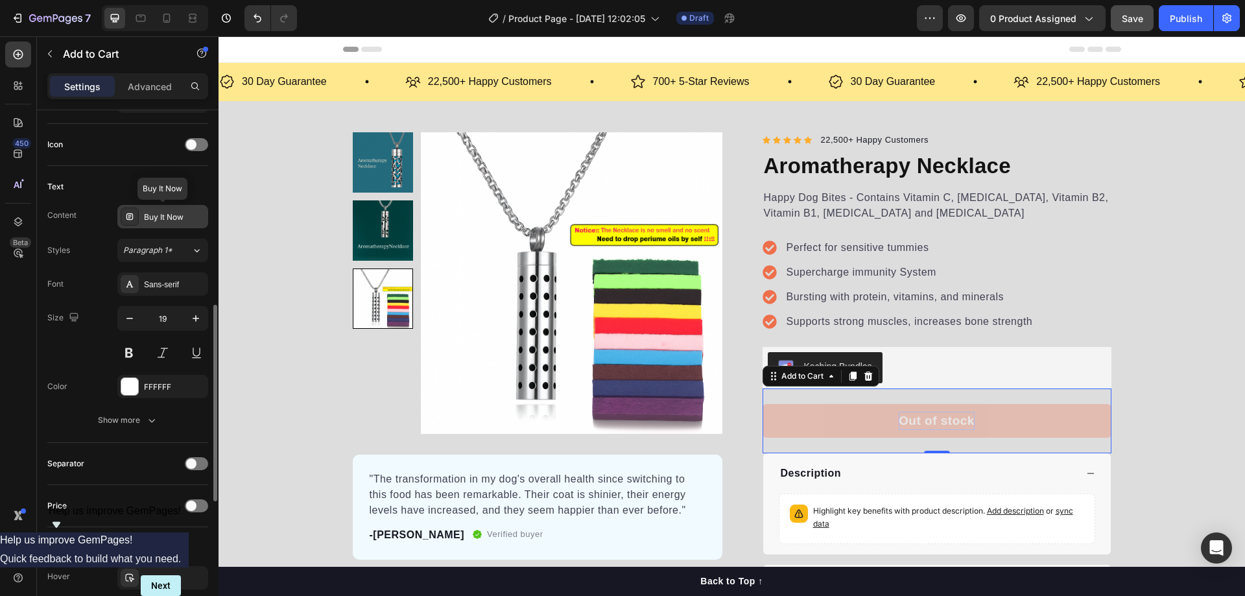
click at [131, 217] on icon at bounding box center [129, 216] width 10 height 10
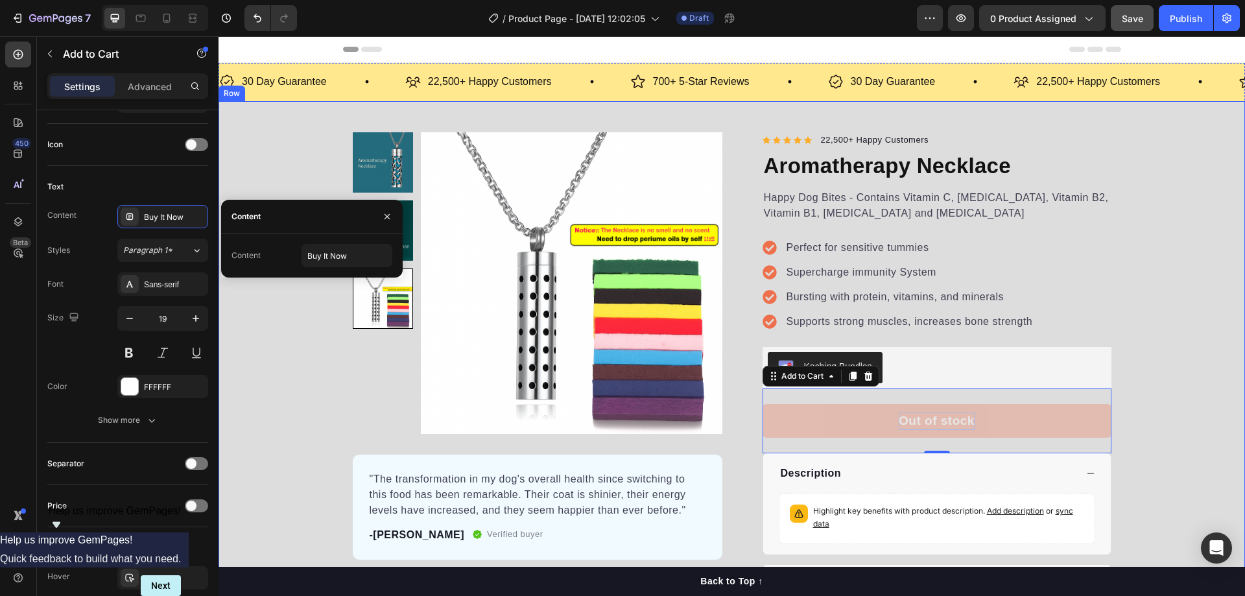
click at [289, 363] on div "Product Images "The transformation in my dog's overall health since switching t…" at bounding box center [731, 368] width 1026 height 473
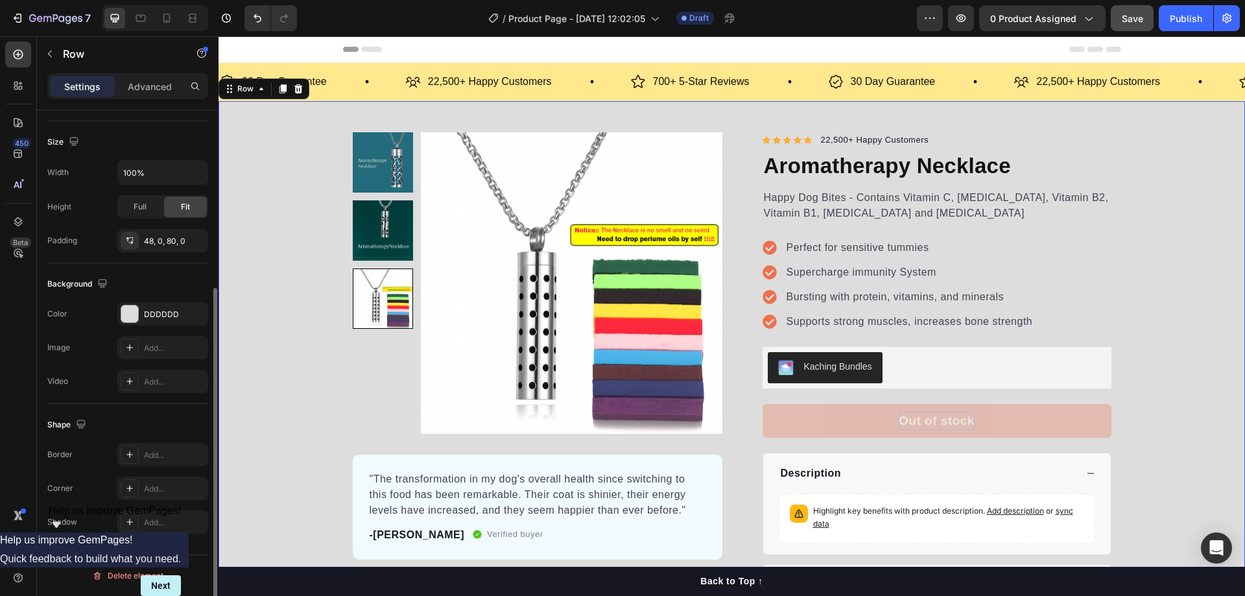
scroll to position [0, 0]
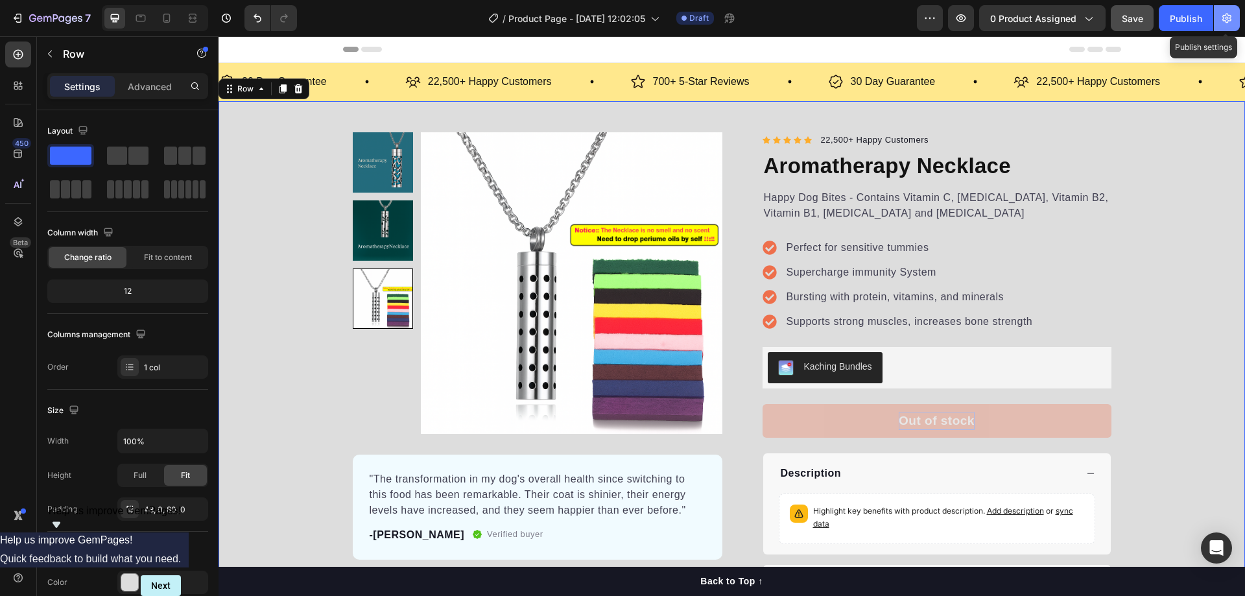
click at [1233, 15] on icon "button" at bounding box center [1226, 18] width 13 height 13
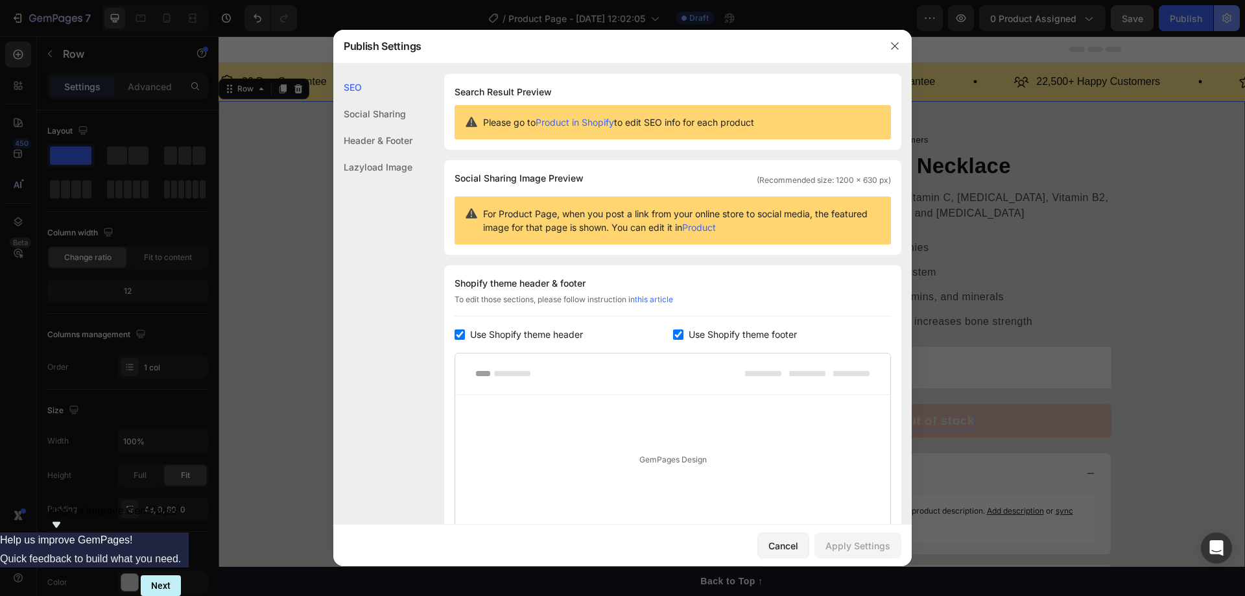
click at [1236, 18] on div at bounding box center [622, 298] width 1245 height 596
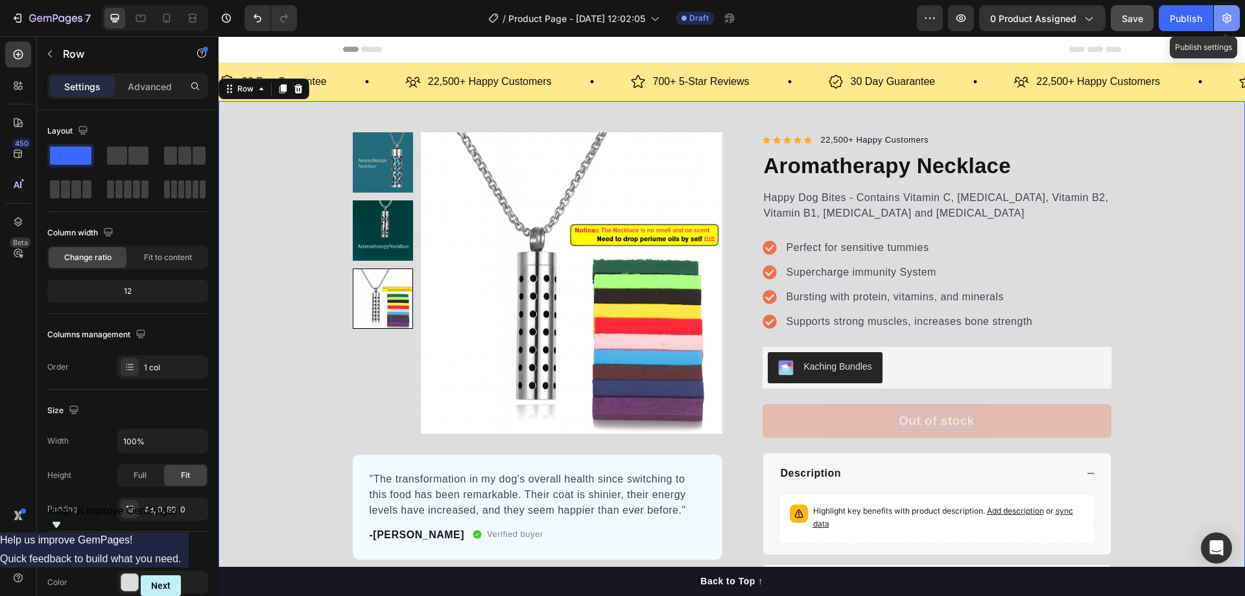
click at [1233, 18] on button "button" at bounding box center [1227, 18] width 26 height 26
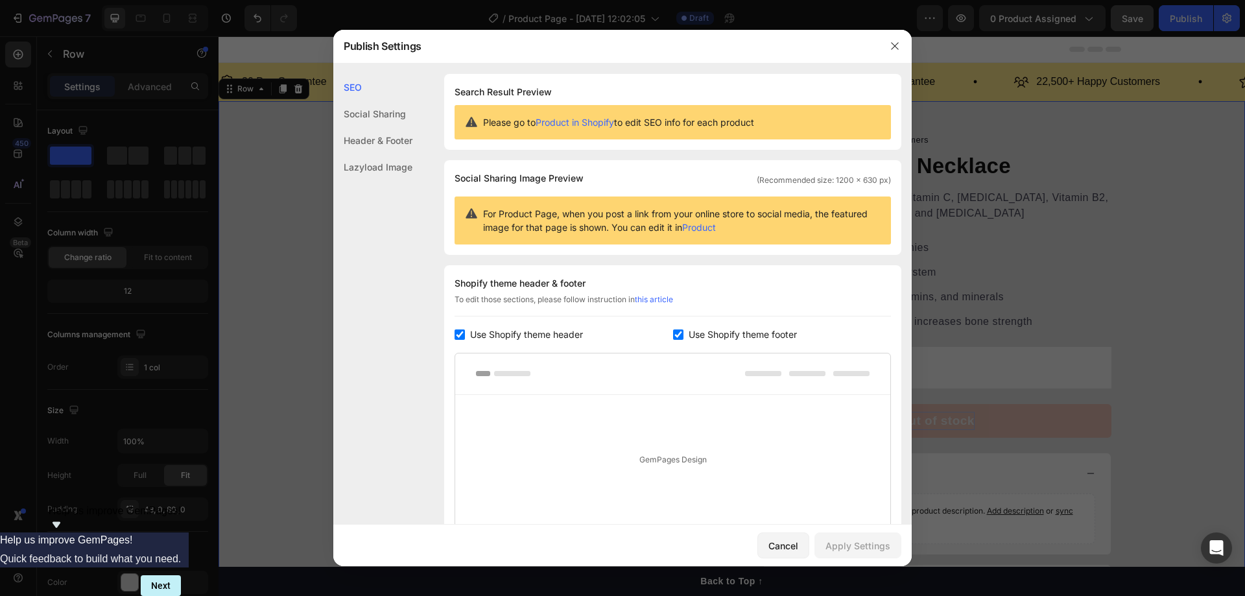
drag, startPoint x: 675, startPoint y: 122, endPoint x: 788, endPoint y: 128, distance: 113.0
click at [788, 128] on div "Please go to Product in Shopify to edit SEO info for each product" at bounding box center [672, 122] width 436 height 34
click at [731, 130] on div "Please go to Product in Shopify to edit SEO info for each product" at bounding box center [672, 122] width 436 height 34
drag, startPoint x: 648, startPoint y: 120, endPoint x: 768, endPoint y: 119, distance: 120.0
click at [768, 119] on div "Please go to Product in Shopify to edit SEO info for each product" at bounding box center [672, 122] width 436 height 34
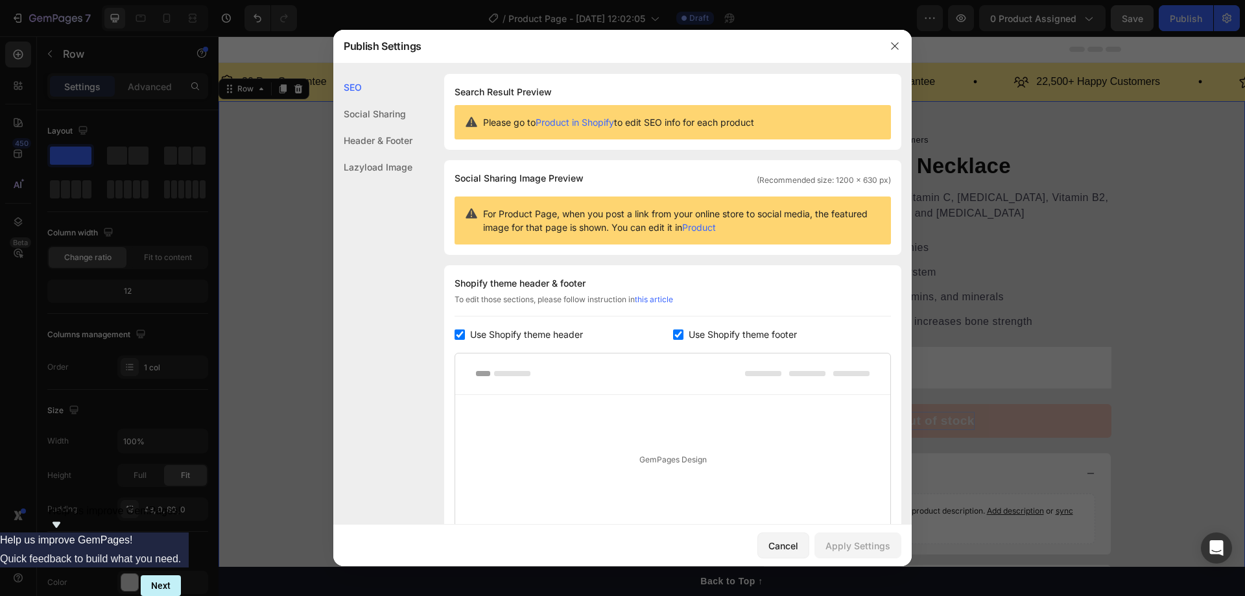
click at [743, 123] on span "Please go to Product in Shopify to edit SEO info for each product" at bounding box center [618, 122] width 271 height 14
drag, startPoint x: 757, startPoint y: 121, endPoint x: 484, endPoint y: 117, distance: 273.0
click at [484, 117] on span "Please go to Product in Shopify to edit SEO info for each product" at bounding box center [618, 122] width 271 height 14
click at [722, 109] on div "Please go to Product in Shopify to edit SEO info for each product" at bounding box center [672, 122] width 436 height 34
drag, startPoint x: 753, startPoint y: 119, endPoint x: 547, endPoint y: 117, distance: 206.8
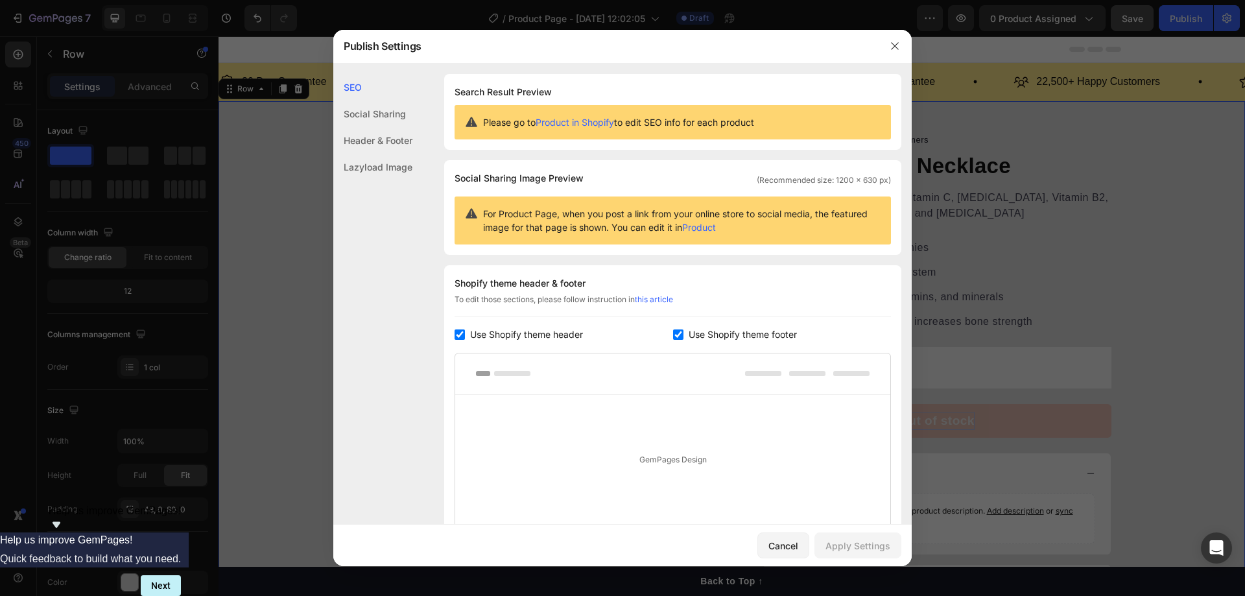
click at [475, 114] on div "Please go to Product in Shopify to edit SEO info for each product" at bounding box center [672, 122] width 436 height 34
click at [710, 121] on span "Please go to Product in Shopify to edit SEO info for each product" at bounding box center [618, 122] width 271 height 14
click at [899, 47] on icon "button" at bounding box center [895, 46] width 10 height 10
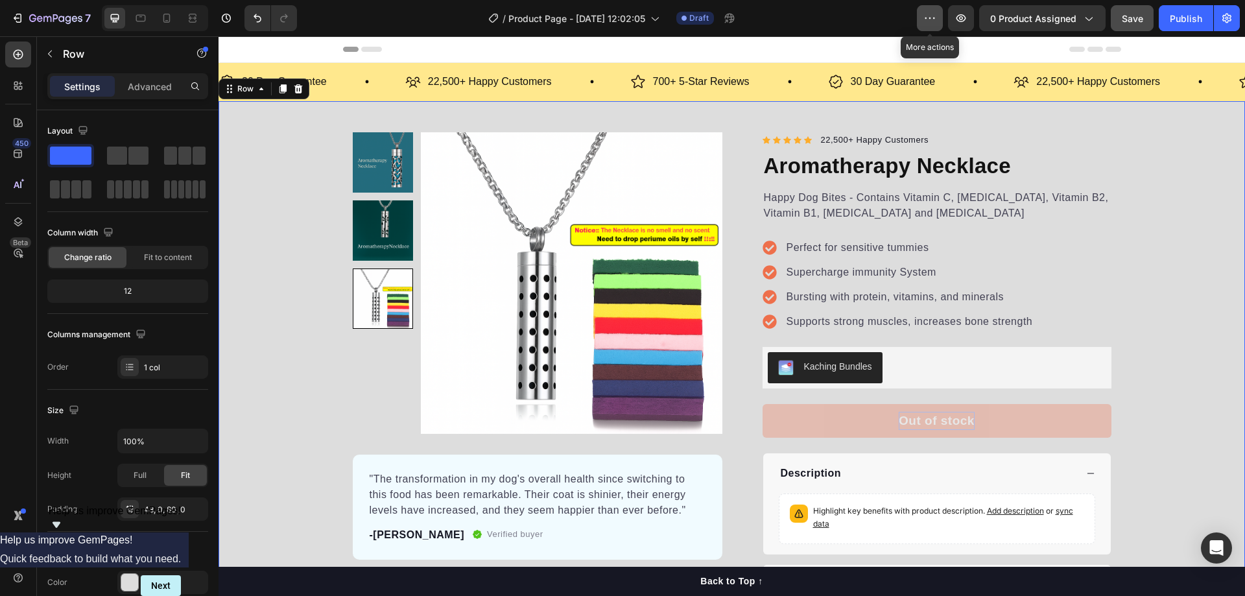
click at [933, 21] on icon "button" at bounding box center [929, 18] width 13 height 13
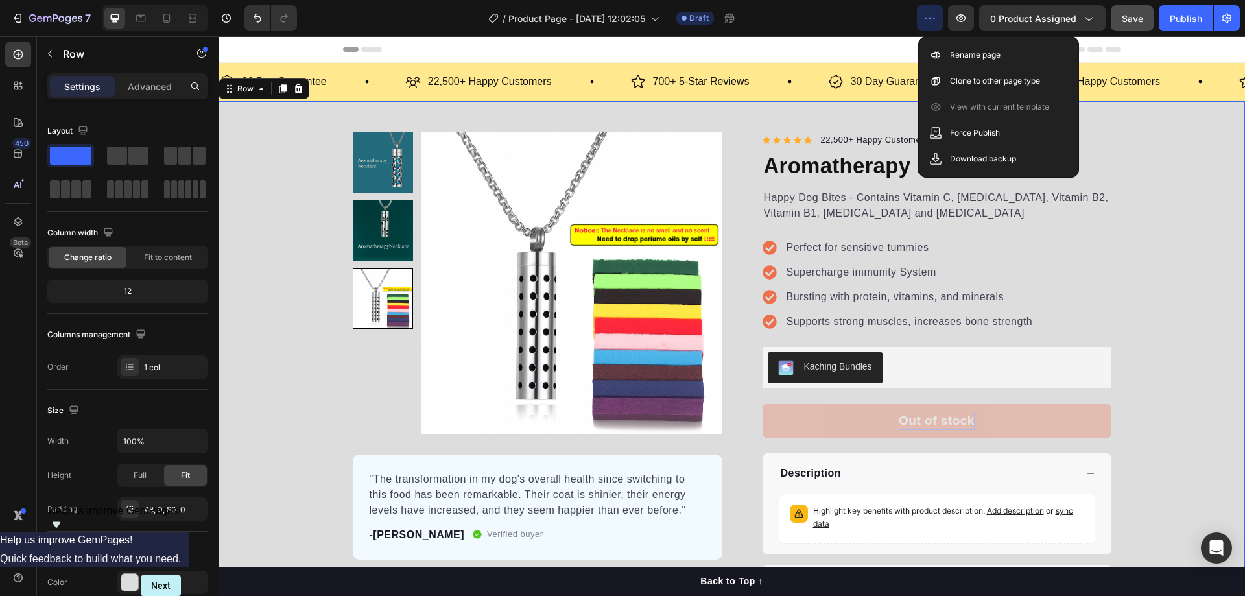
click at [933, 16] on icon "button" at bounding box center [929, 18] width 13 height 13
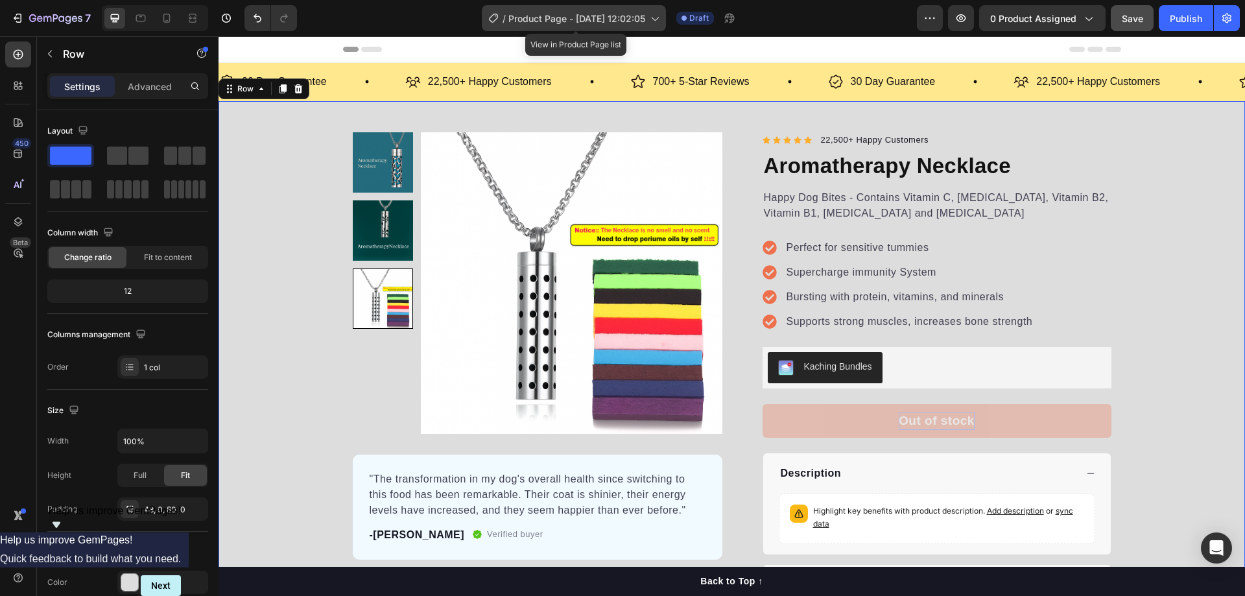
click at [643, 12] on span "Product Page - Sep 28, 12:02:05" at bounding box center [576, 19] width 137 height 14
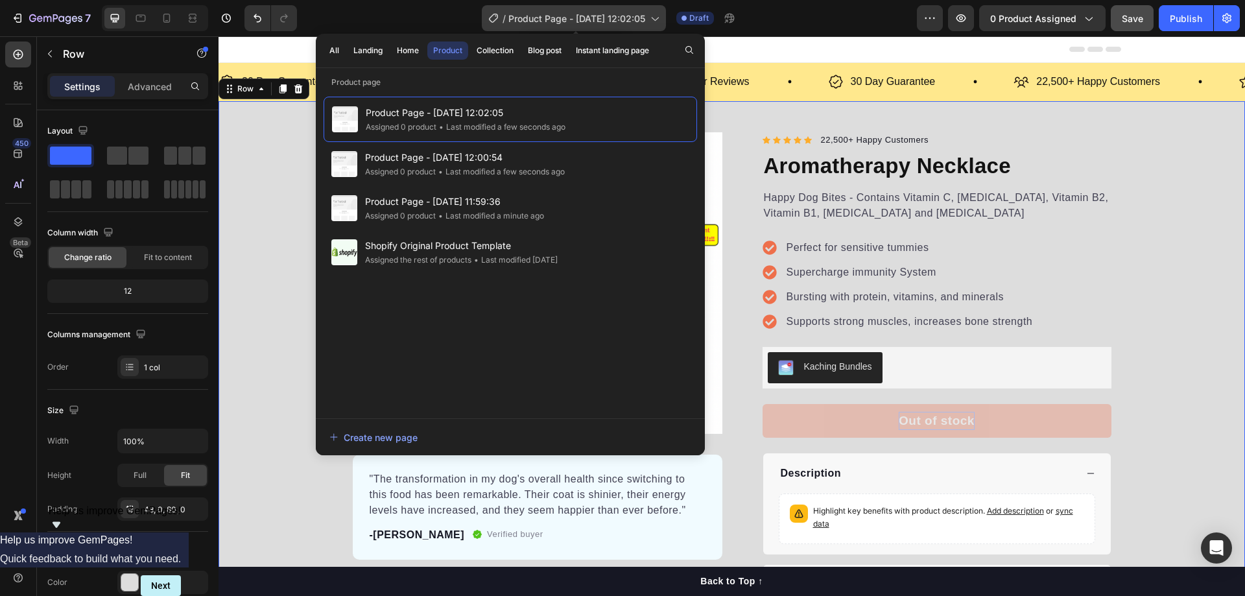
click at [639, 12] on span "Product Page - Sep 28, 12:02:05" at bounding box center [576, 19] width 137 height 14
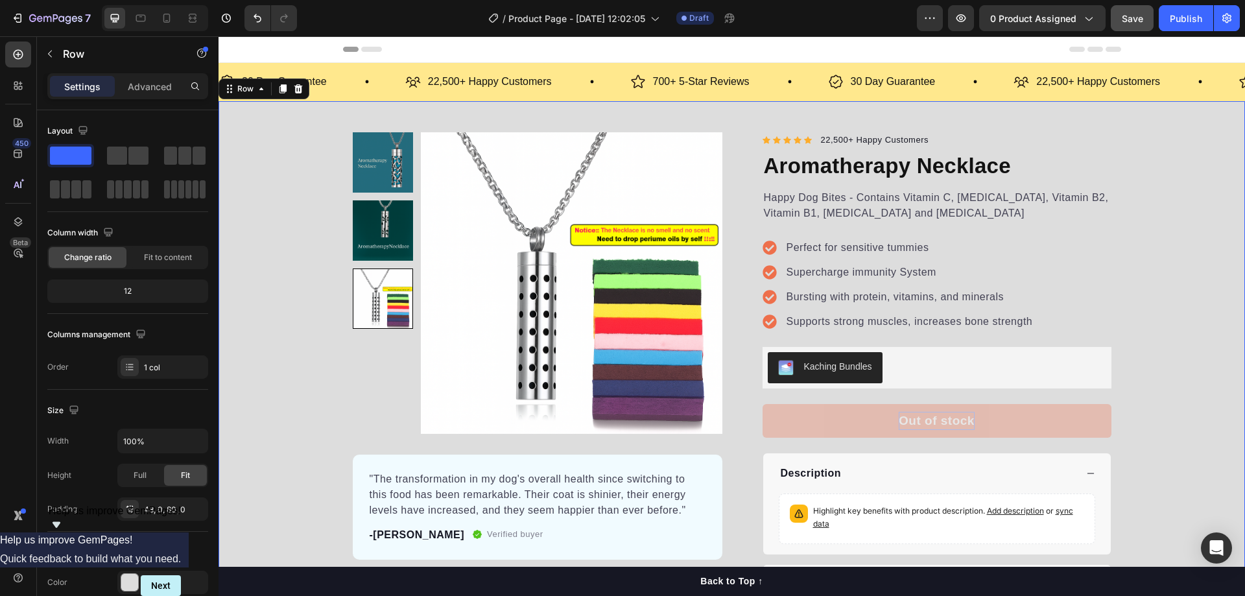
click at [182, 516] on span "Help us improve GemPages!" at bounding box center [115, 510] width 133 height 11
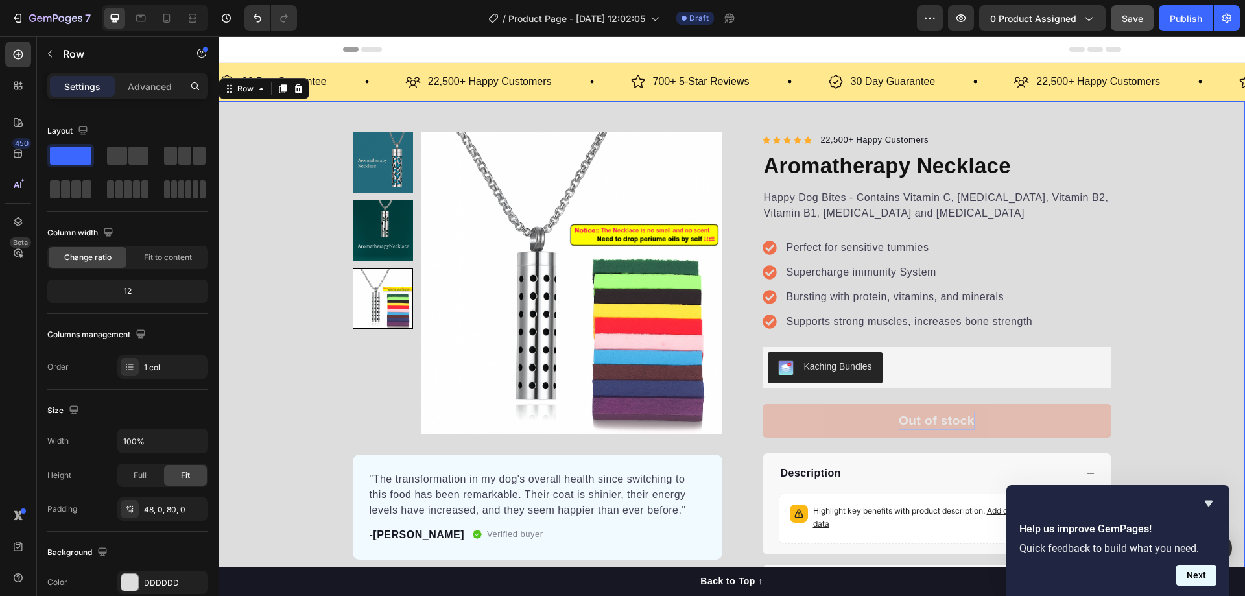
click at [1193, 581] on button "Next" at bounding box center [1196, 575] width 40 height 21
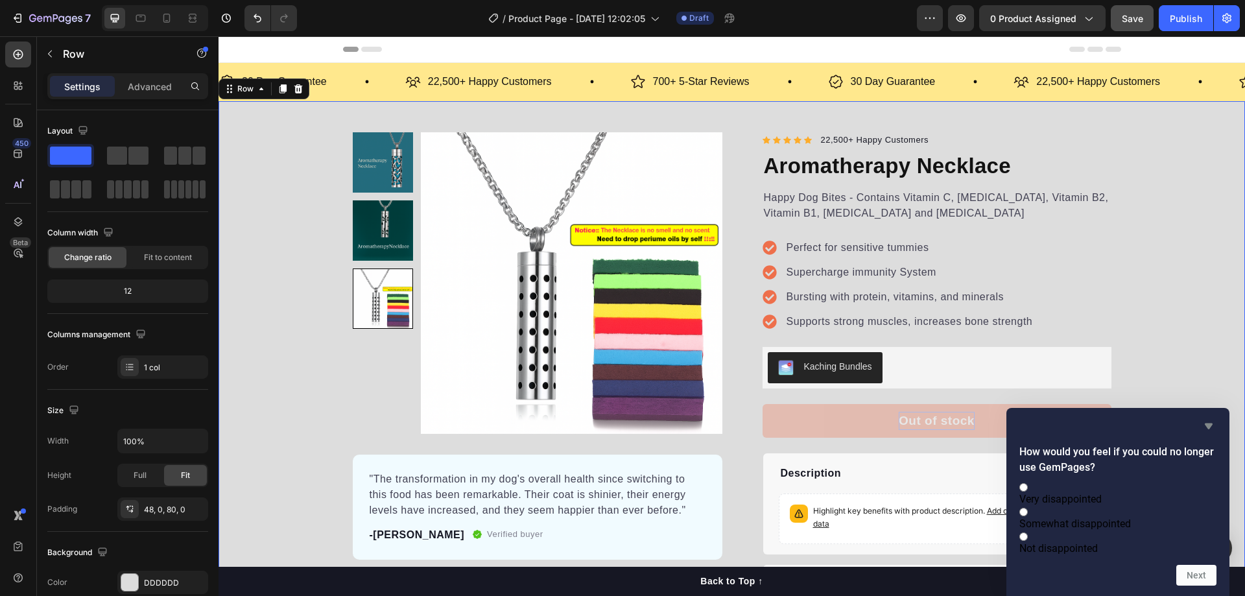
click at [1204, 418] on icon "Hide survey" at bounding box center [1209, 426] width 16 height 16
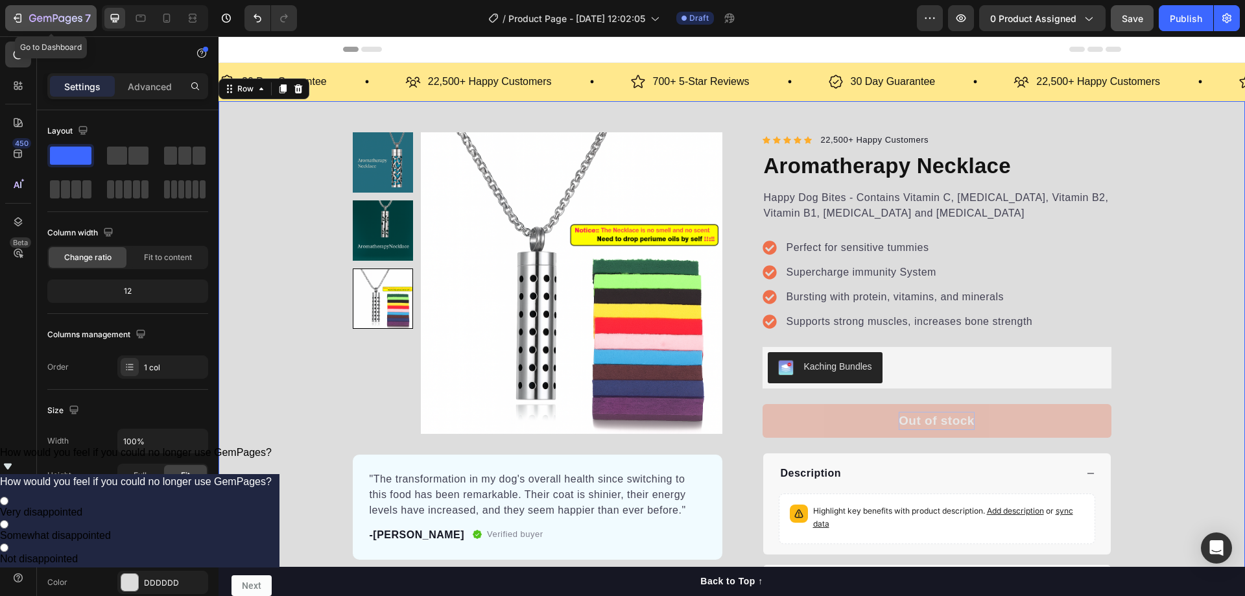
click at [79, 18] on icon "button" at bounding box center [80, 19] width 5 height 6
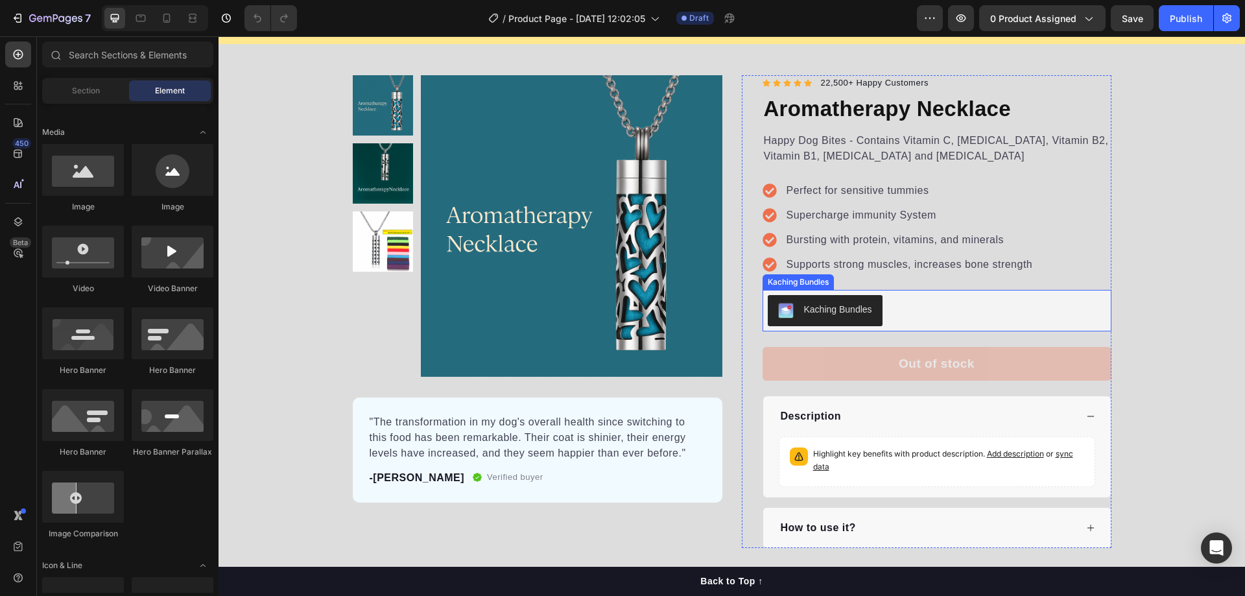
scroll to position [130, 0]
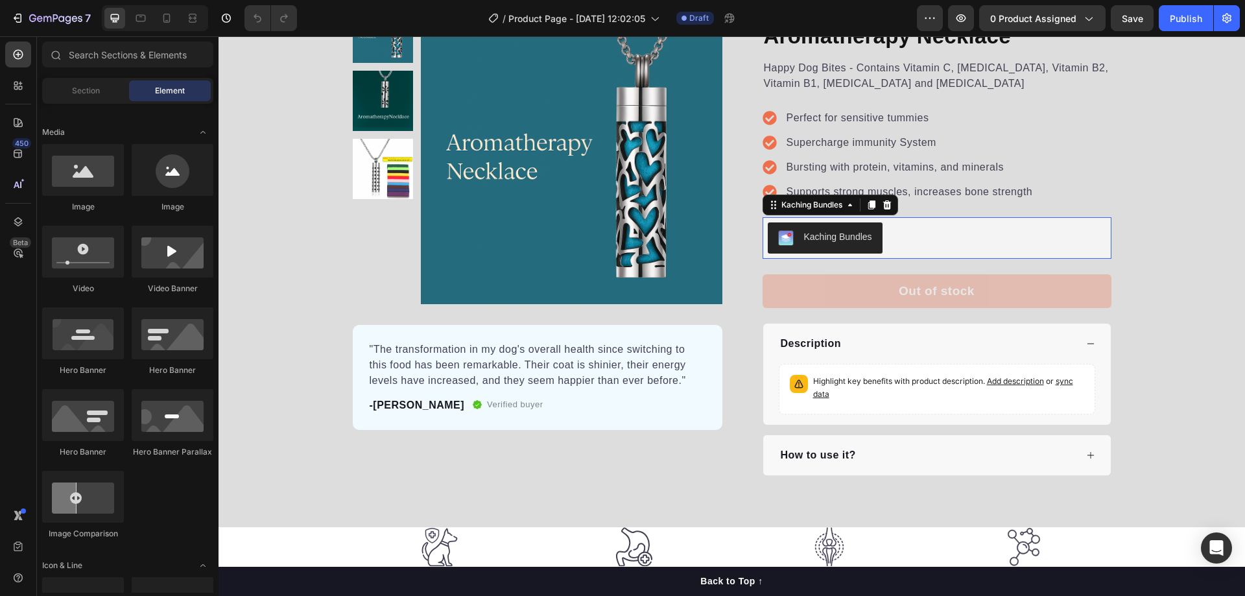
click at [914, 237] on div "Kaching Bundles" at bounding box center [937, 237] width 338 height 31
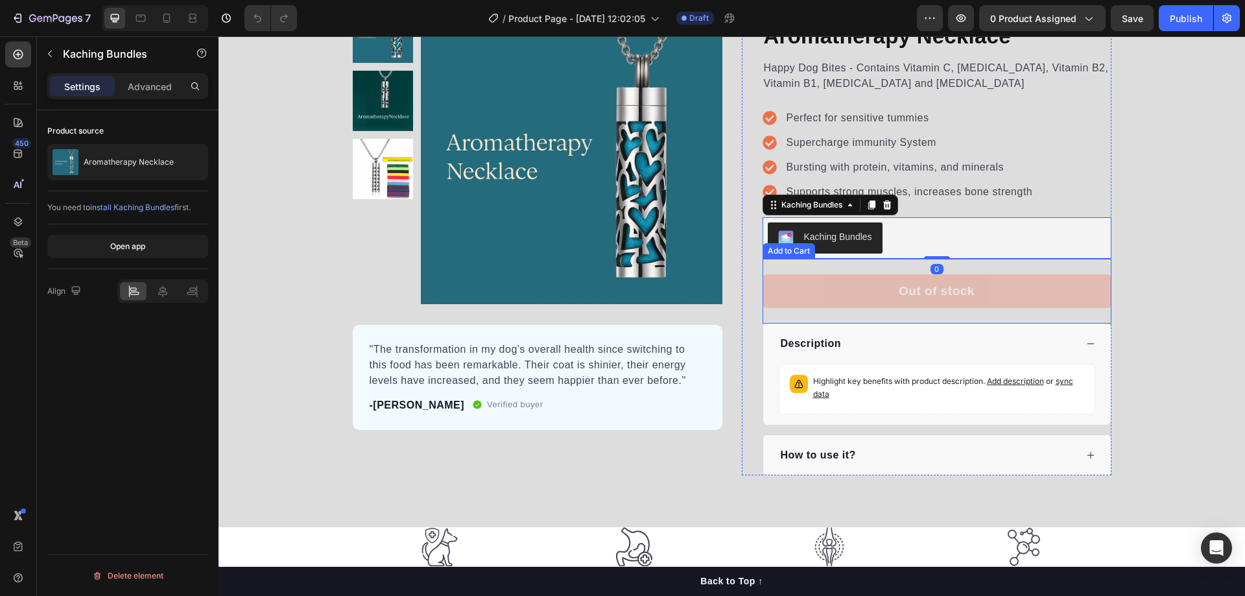
click at [913, 280] on button "Out of stock" at bounding box center [936, 291] width 349 height 34
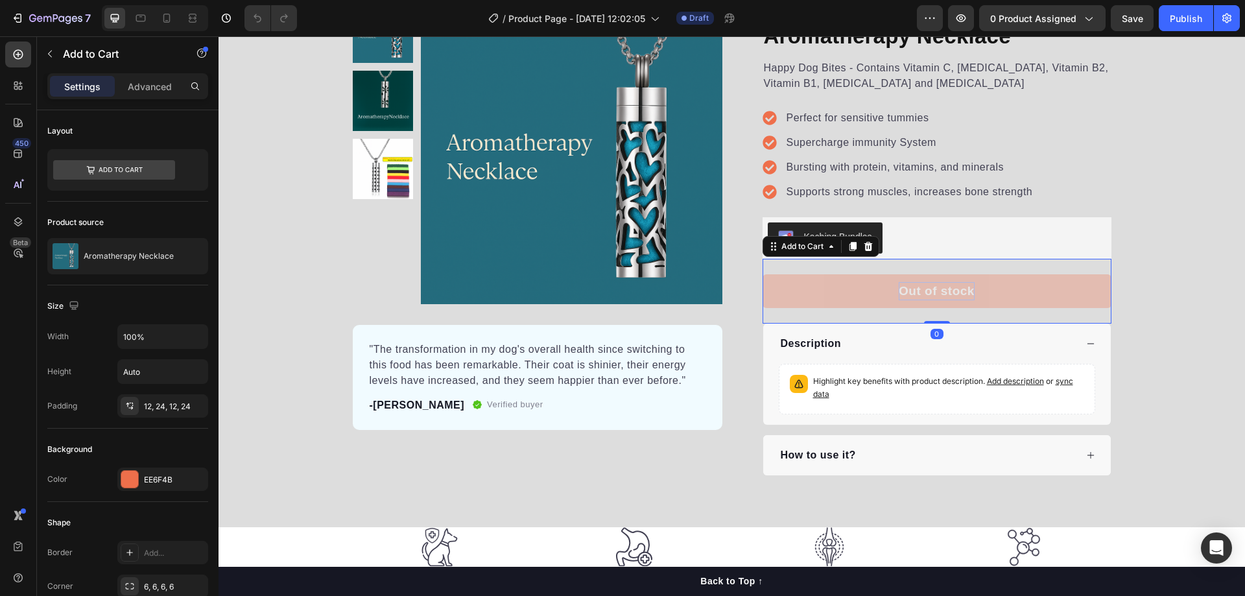
click at [901, 292] on div "Out of stock" at bounding box center [937, 291] width 76 height 19
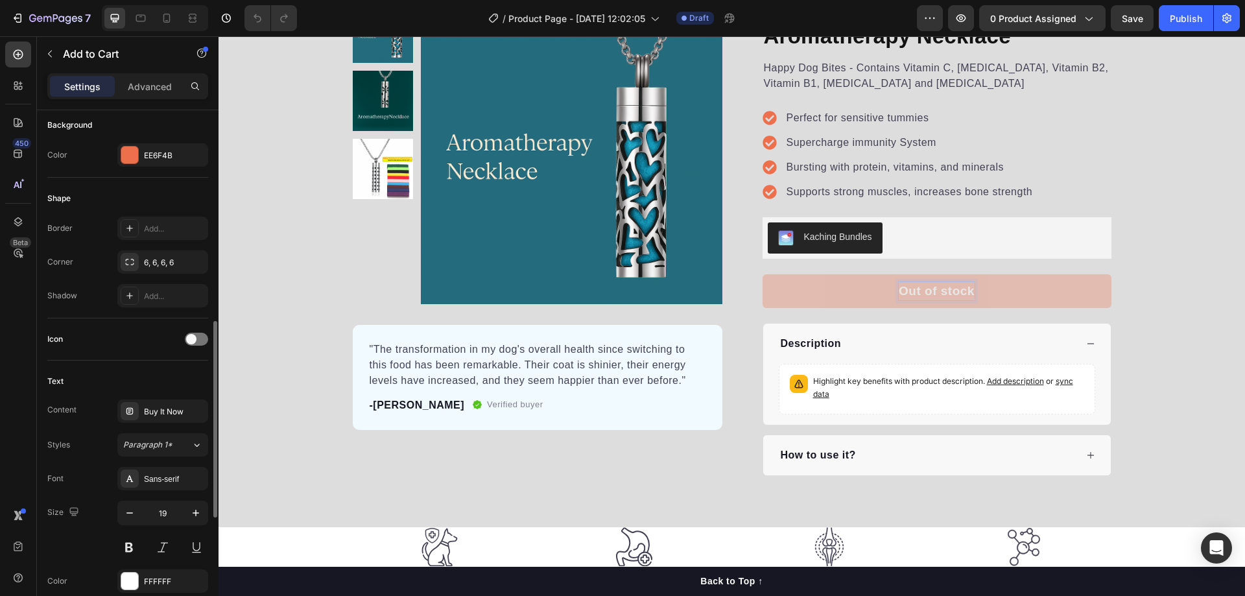
scroll to position [454, 0]
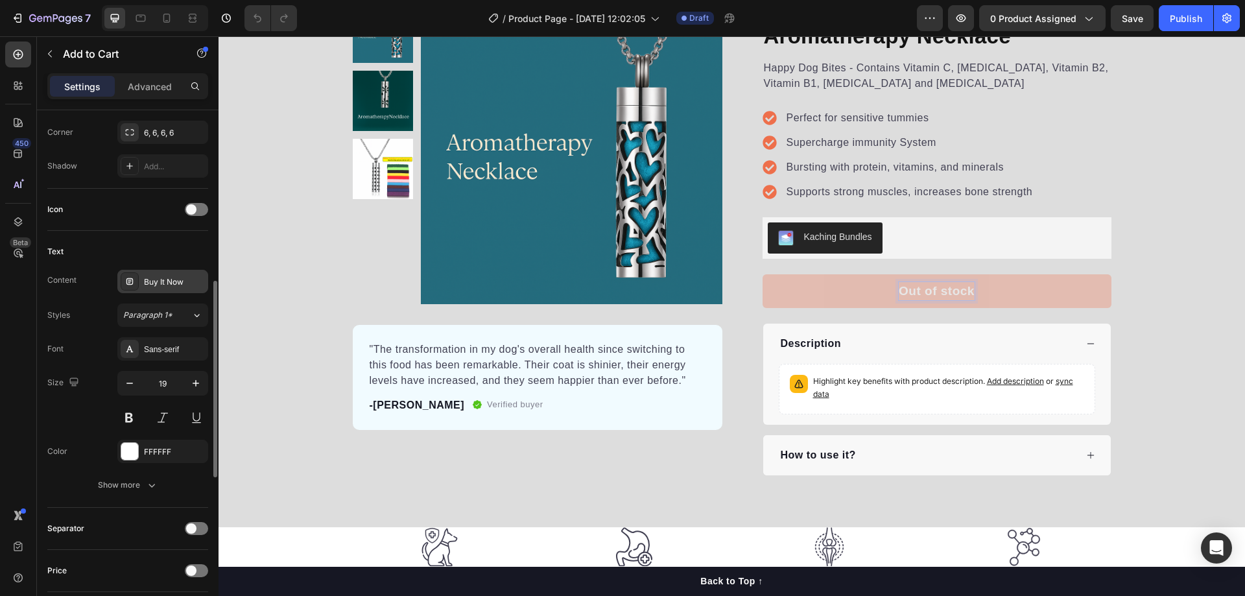
click at [178, 277] on div "Buy It Now" at bounding box center [174, 282] width 61 height 12
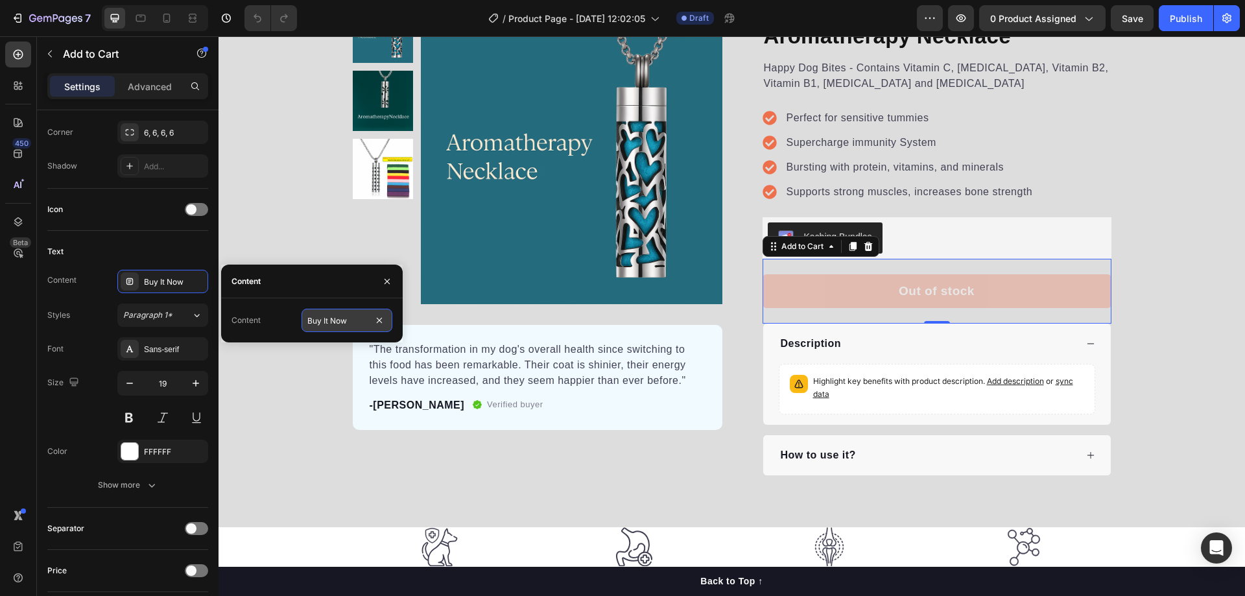
click at [347, 322] on input "Buy It Now" at bounding box center [346, 320] width 91 height 23
click at [290, 318] on div "Content Buy It Now" at bounding box center [311, 320] width 161 height 23
click at [336, 322] on input "Buy It Now" at bounding box center [346, 320] width 91 height 23
type input "Buy It Now"
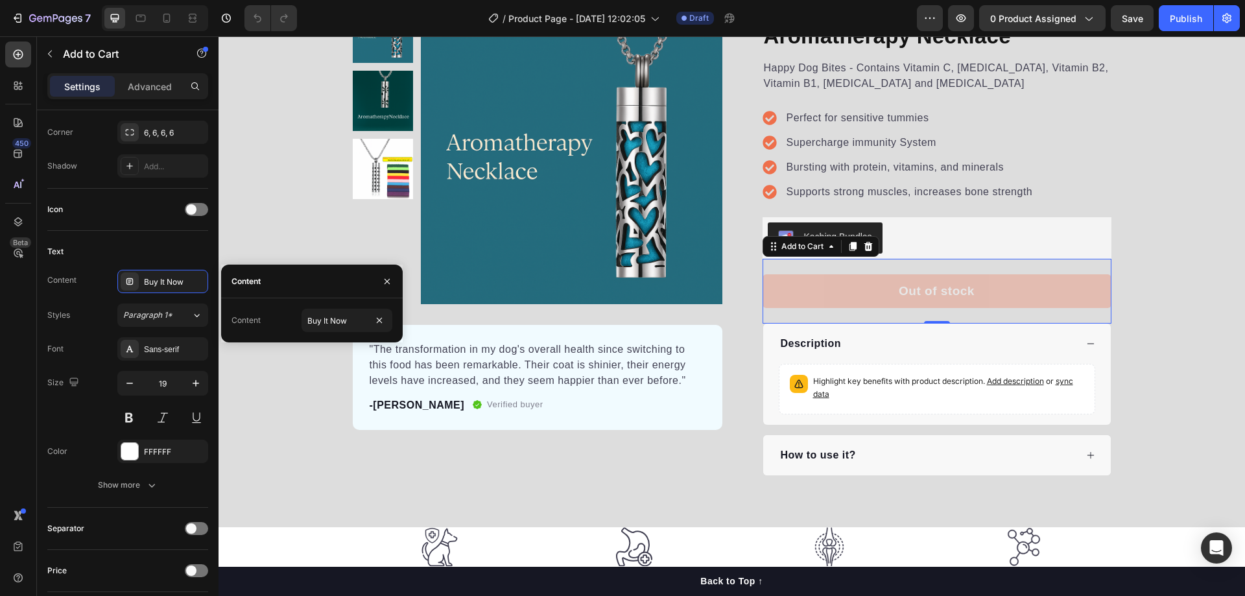
click at [324, 390] on div "Product Images "The transformation in my dog's overall health since switching t…" at bounding box center [731, 239] width 1026 height 473
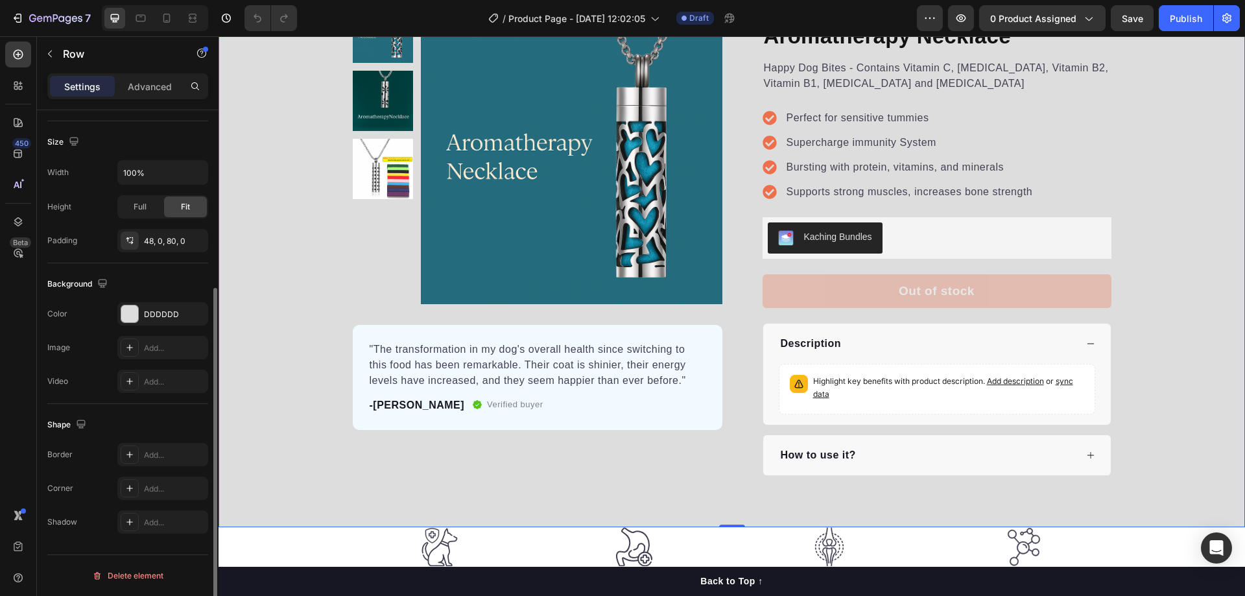
scroll to position [0, 0]
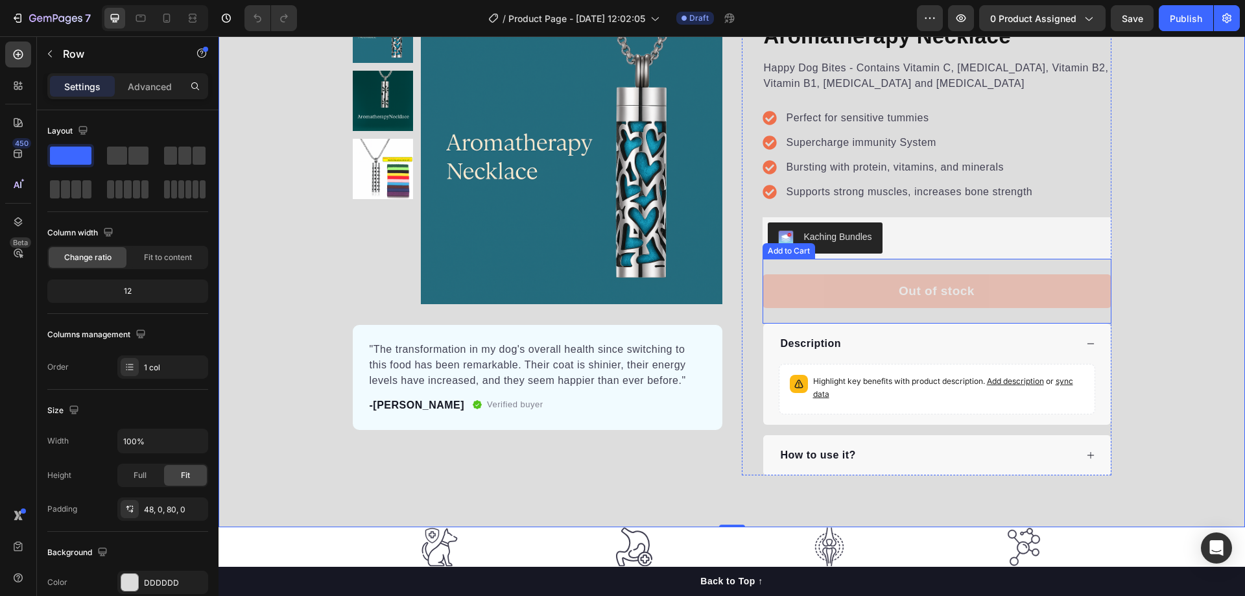
click at [976, 300] on button "Out of stock" at bounding box center [936, 291] width 349 height 34
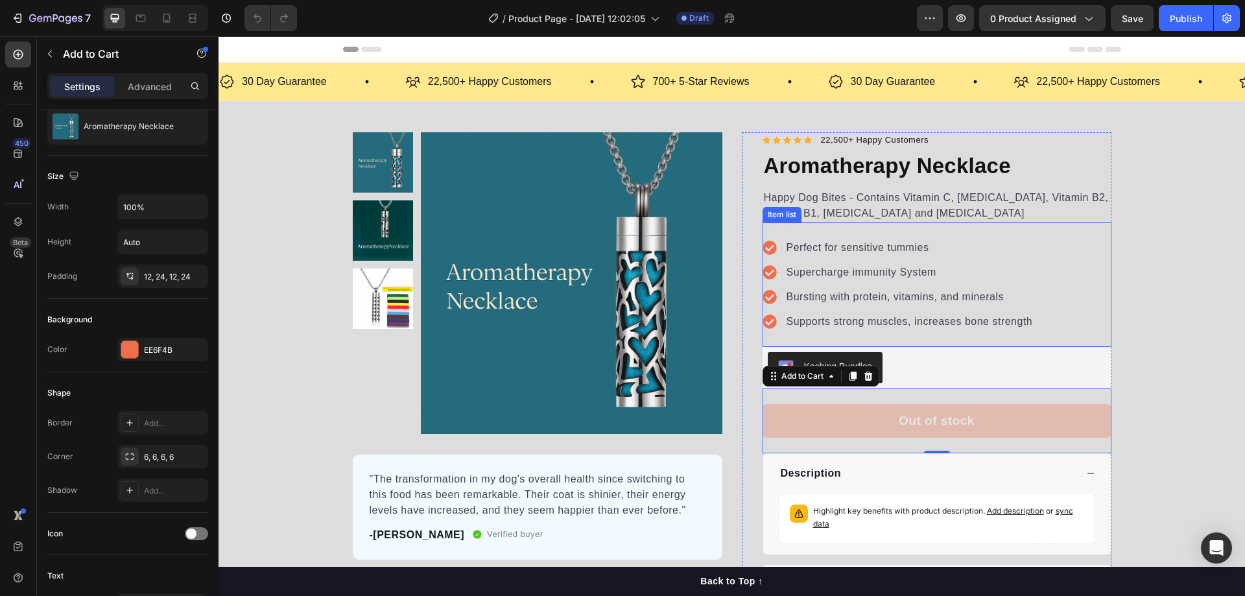
scroll to position [65, 0]
